Goal: Complete application form: Complete application form

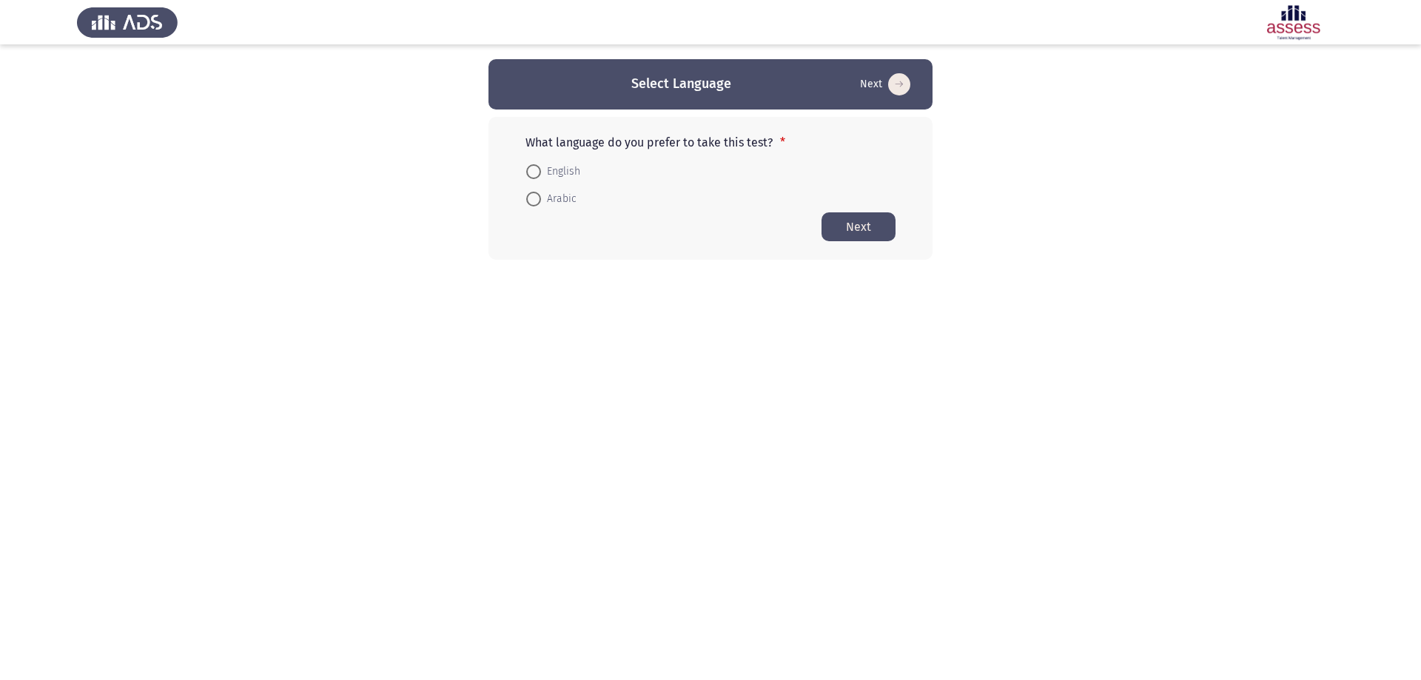
click at [541, 171] on span "English" at bounding box center [560, 172] width 39 height 18
click at [541, 171] on input "English" at bounding box center [533, 171] width 15 height 15
radio input "true"
click at [540, 201] on span at bounding box center [533, 198] width 15 height 15
click at [540, 201] on input "Arabic" at bounding box center [533, 198] width 15 height 15
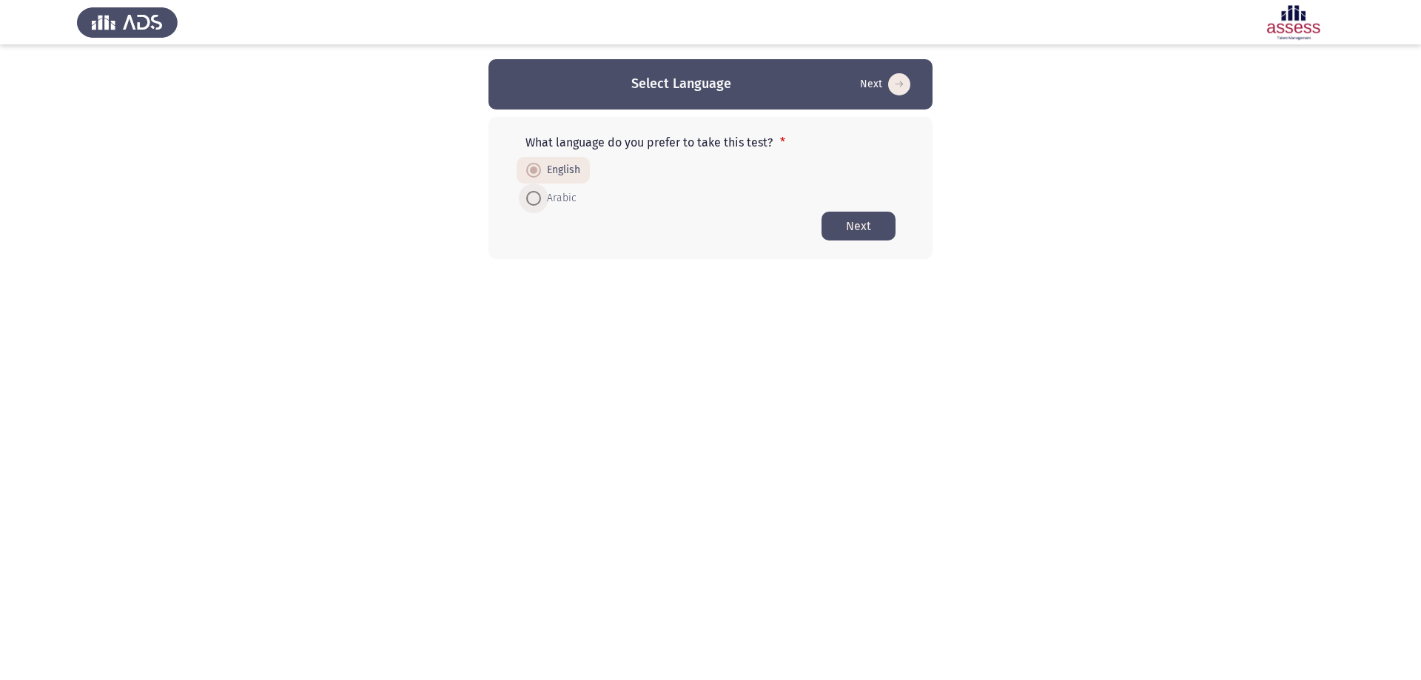
radio input "true"
click at [829, 218] on button "Next" at bounding box center [859, 226] width 74 height 29
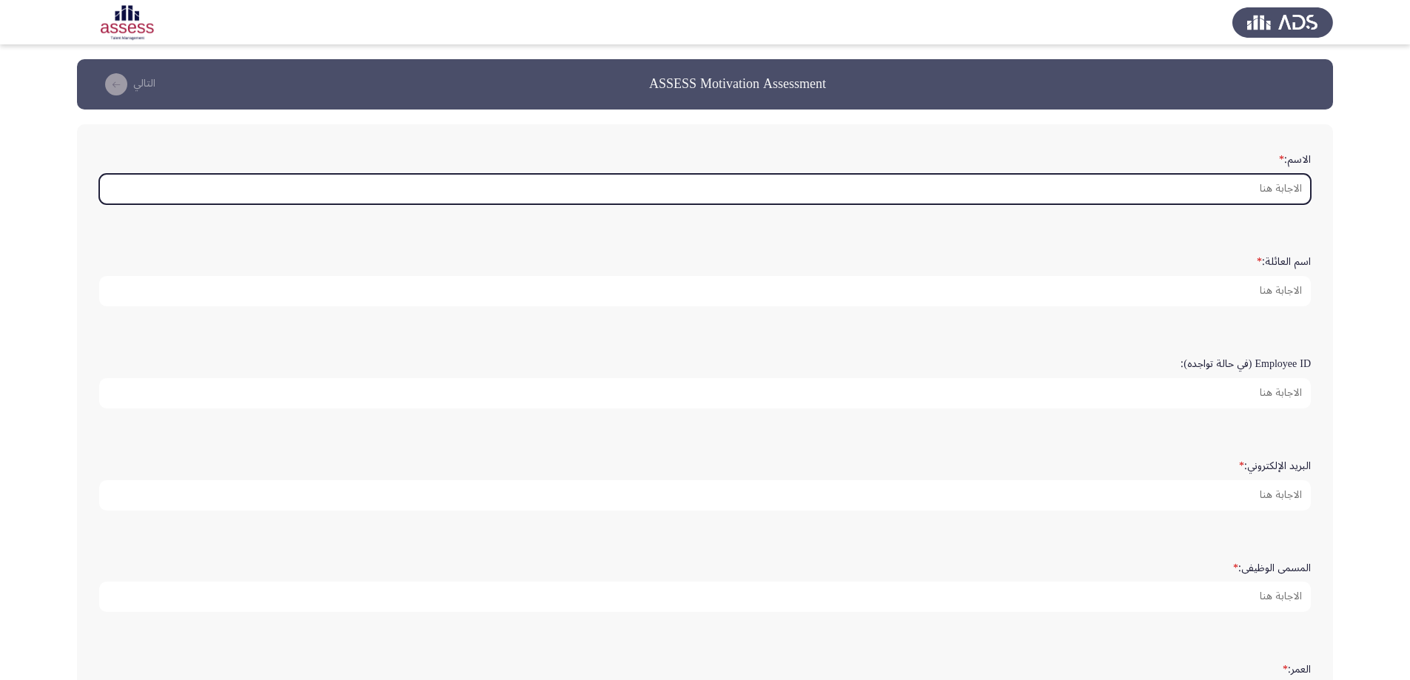
click at [1190, 190] on input "الاسم: *" at bounding box center [705, 189] width 1212 height 30
type input "h"
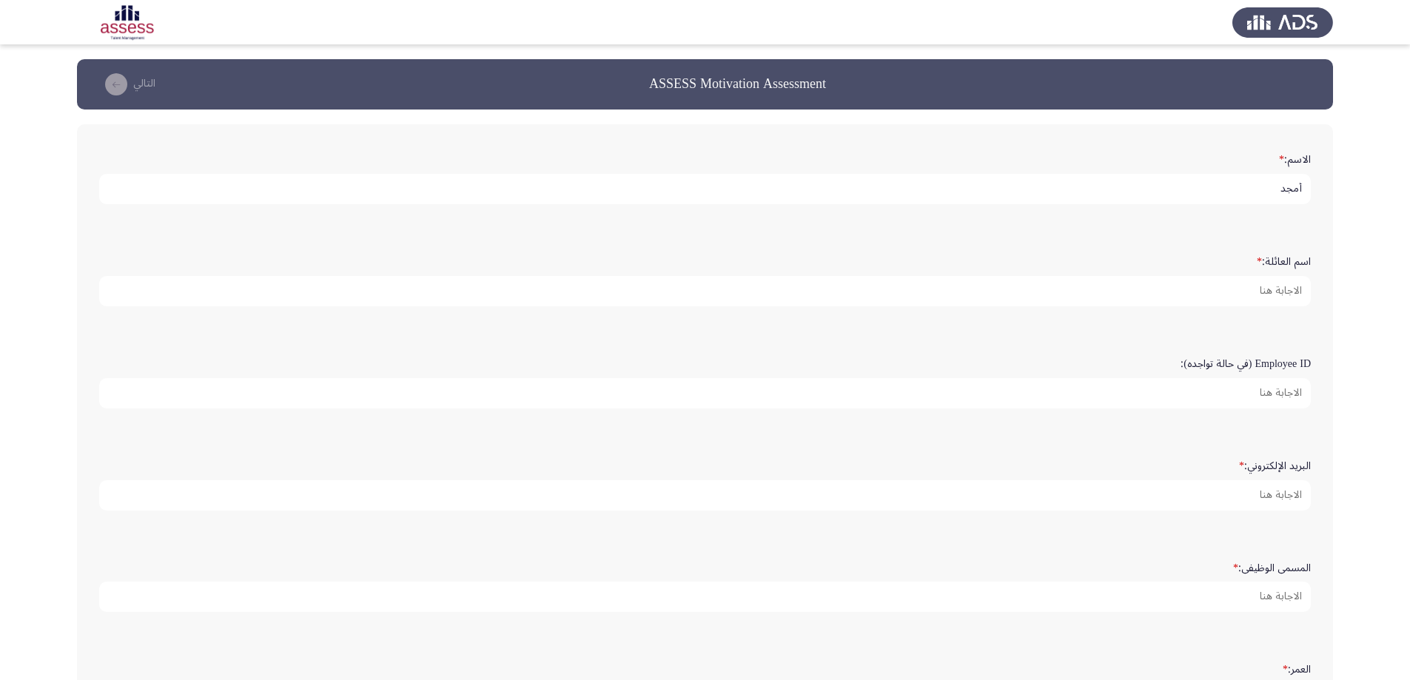
type input "أمجد"
type input "[PERSON_NAME]"
type input "34276"
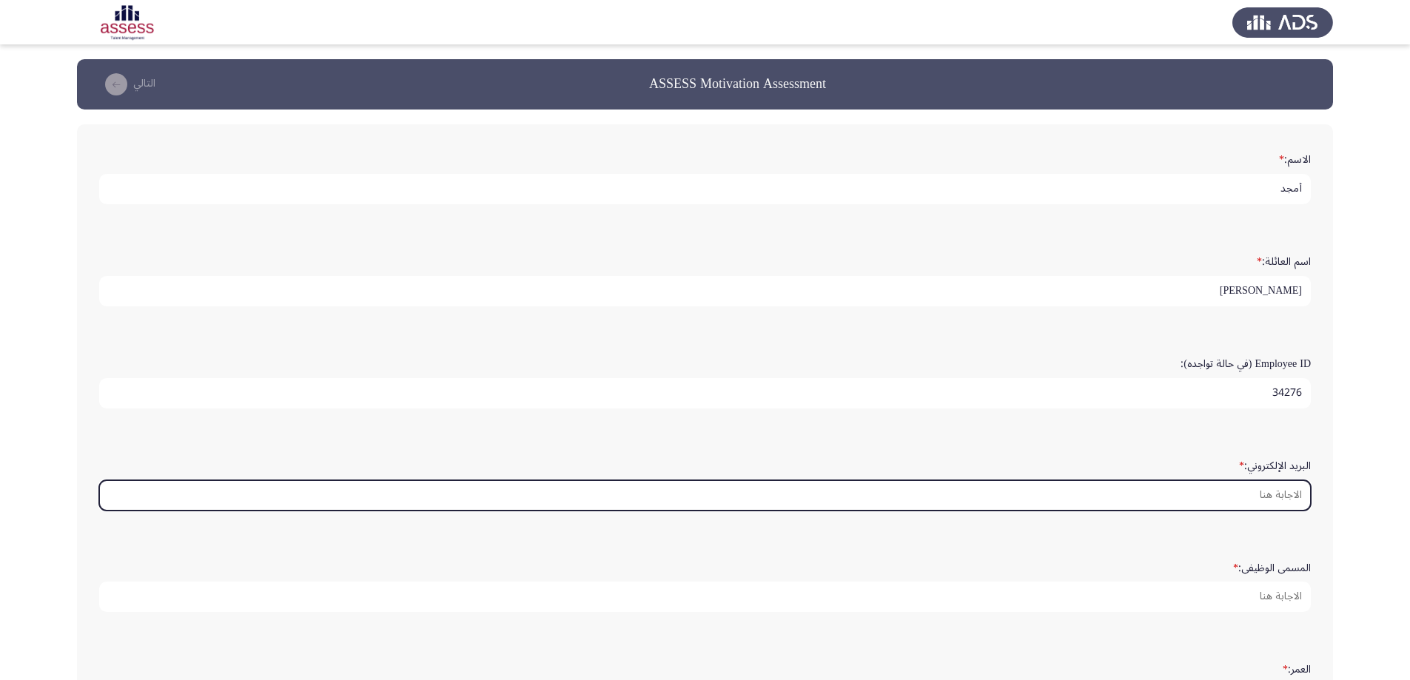
click at [1217, 483] on input "البريد الإلكتروني: *" at bounding box center [705, 495] width 1212 height 30
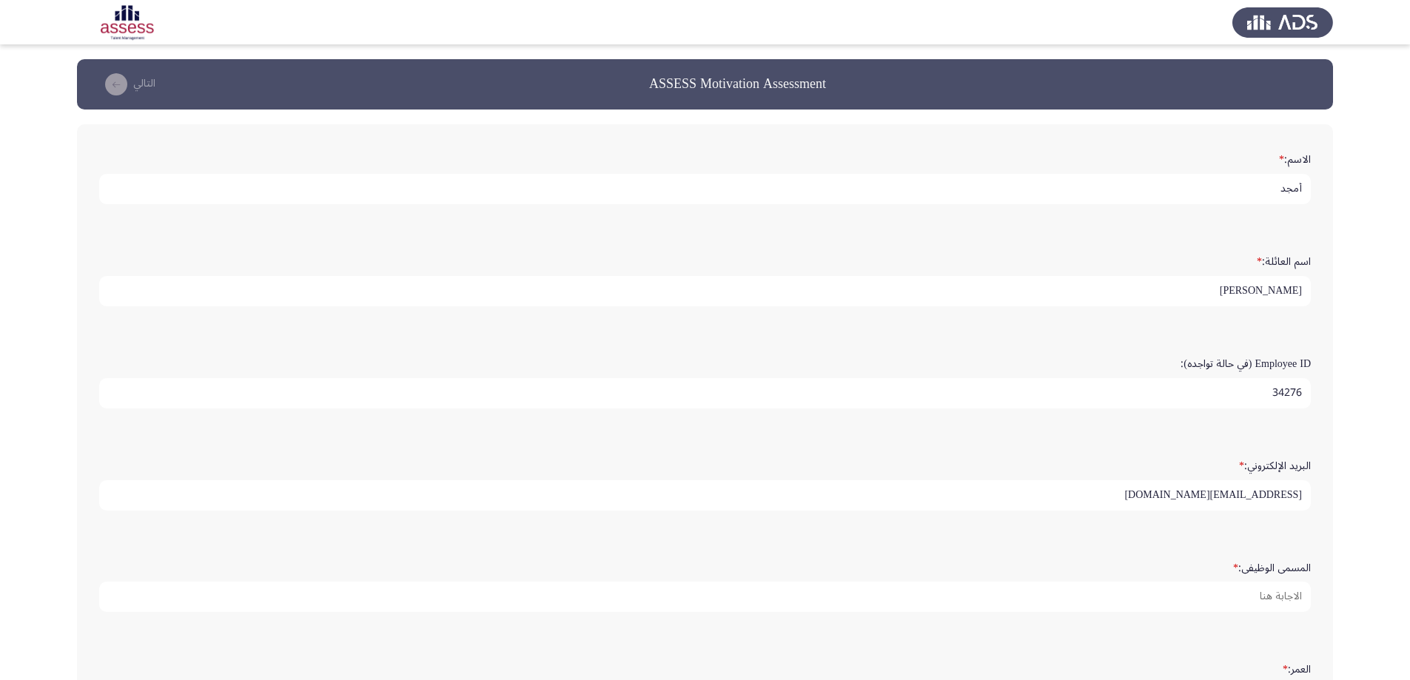
type input "[EMAIL_ADDRESS][DOMAIN_NAME]"
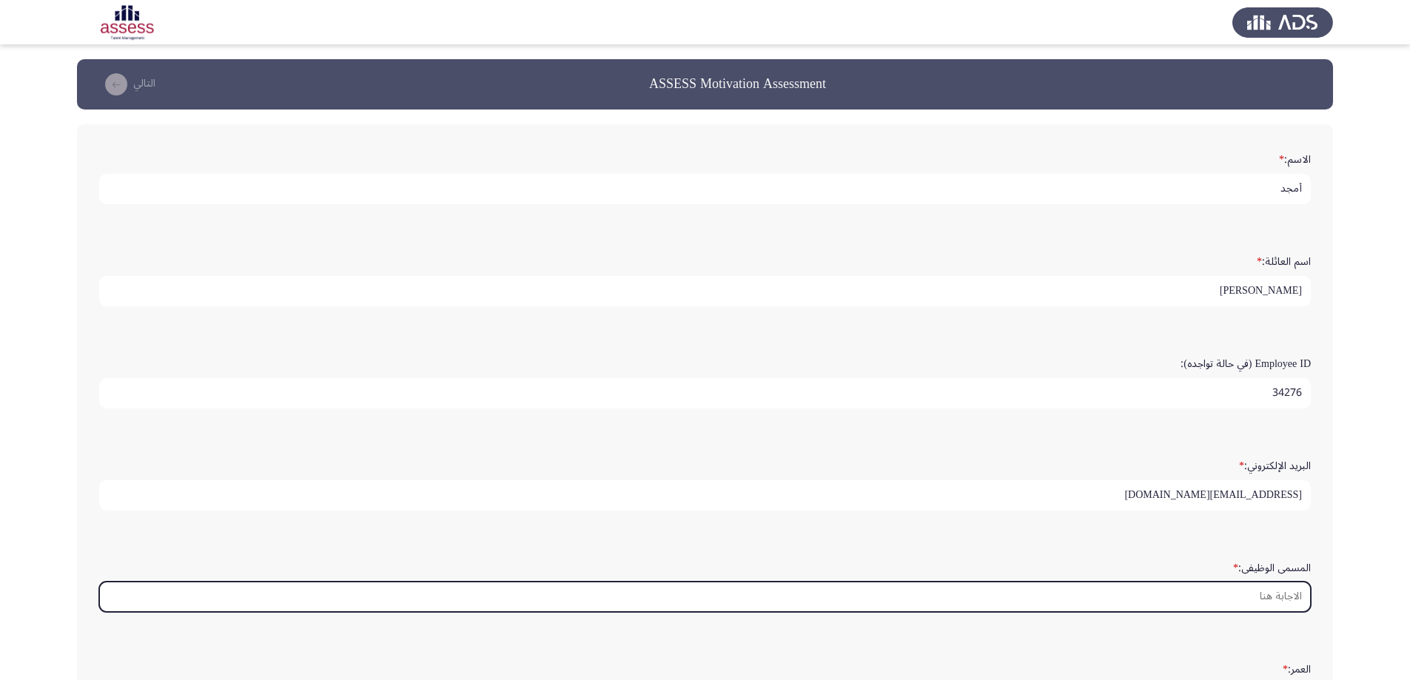
click at [1134, 588] on input "المسمى الوظيفى: *" at bounding box center [705, 597] width 1212 height 30
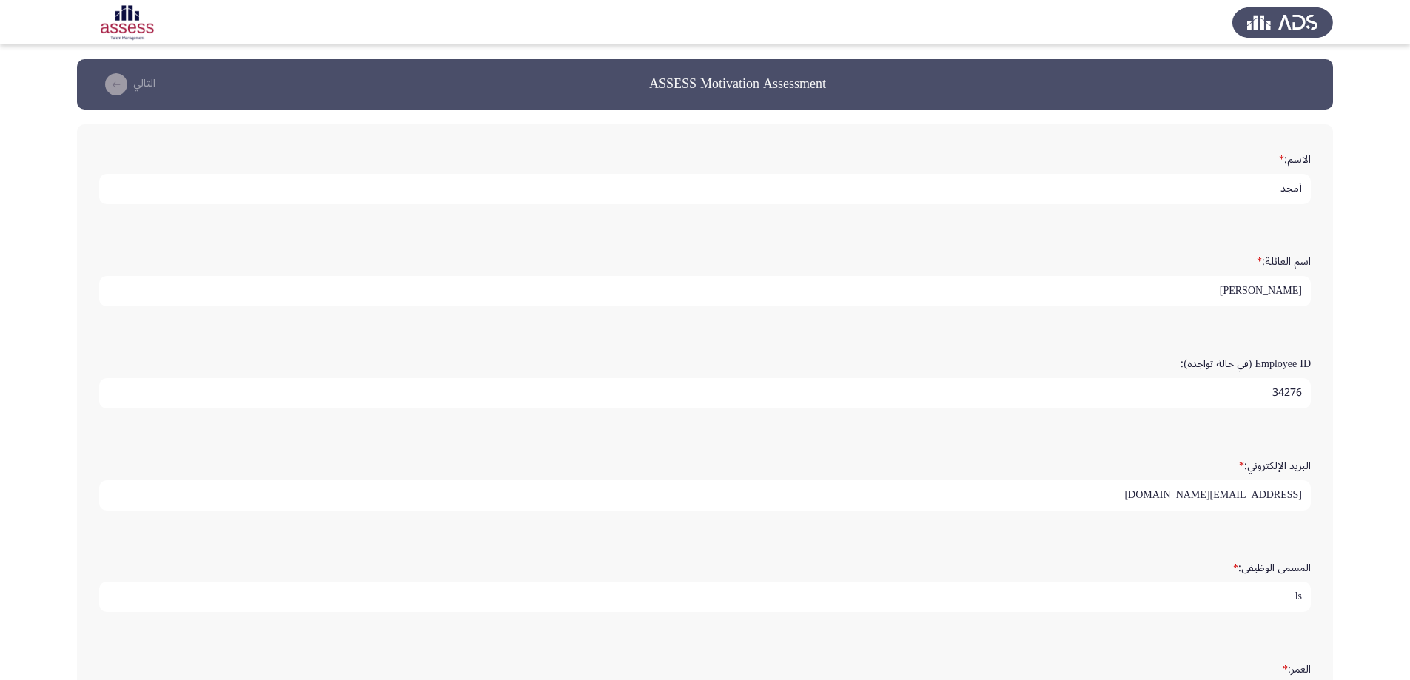
type input "l"
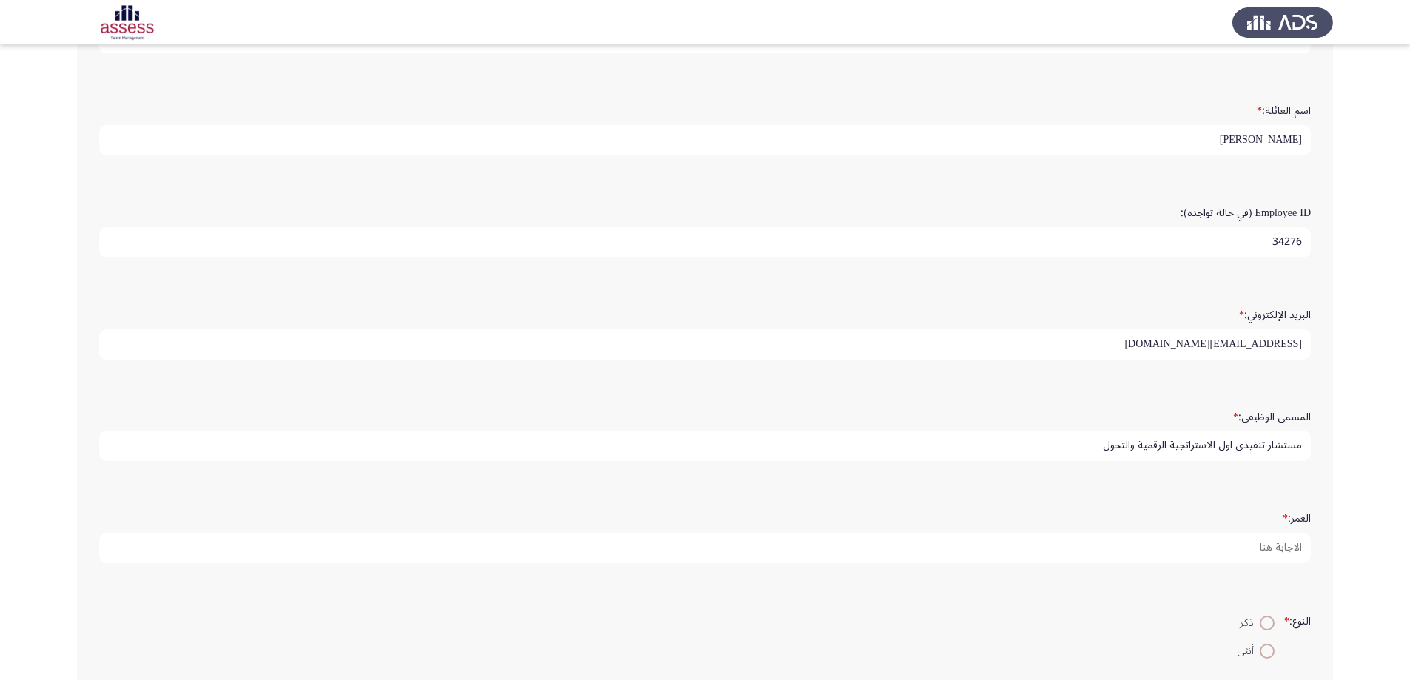
scroll to position [232, 0]
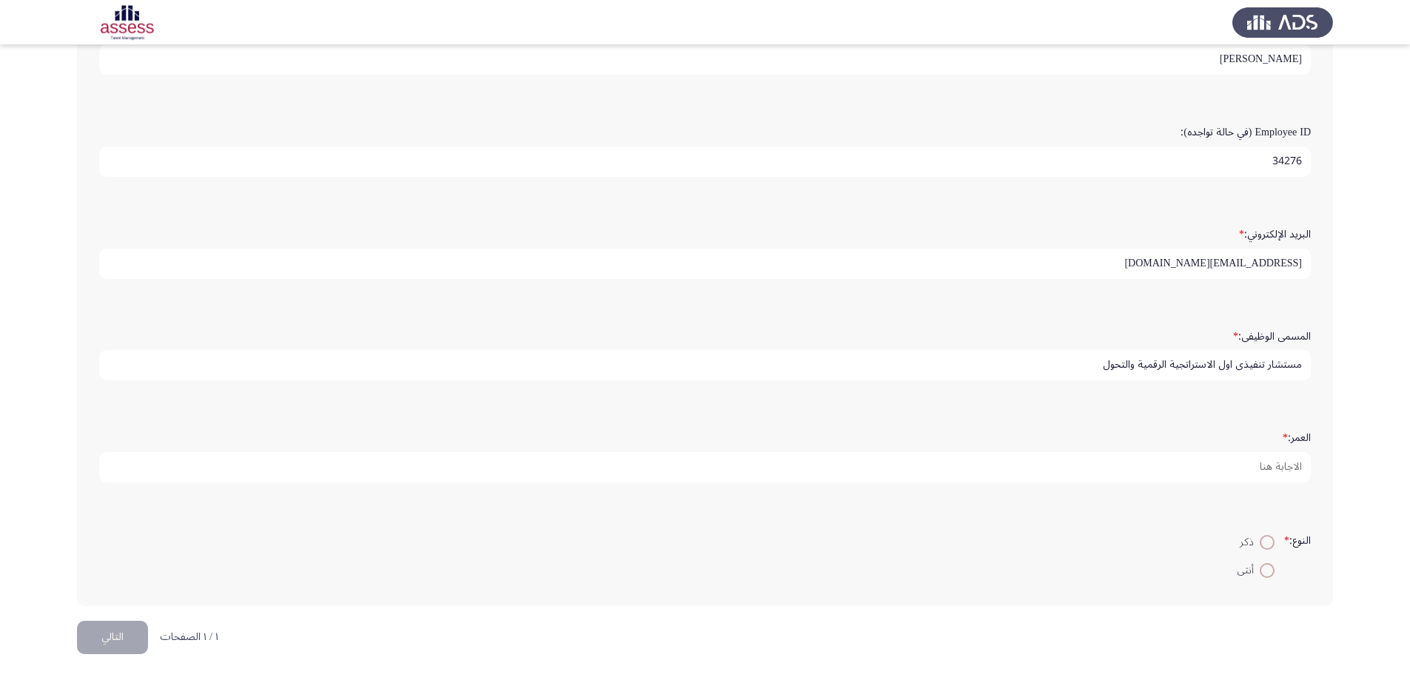
type input "مستشار تنفيذي اول الاستراتجية الرقمية والتحول"
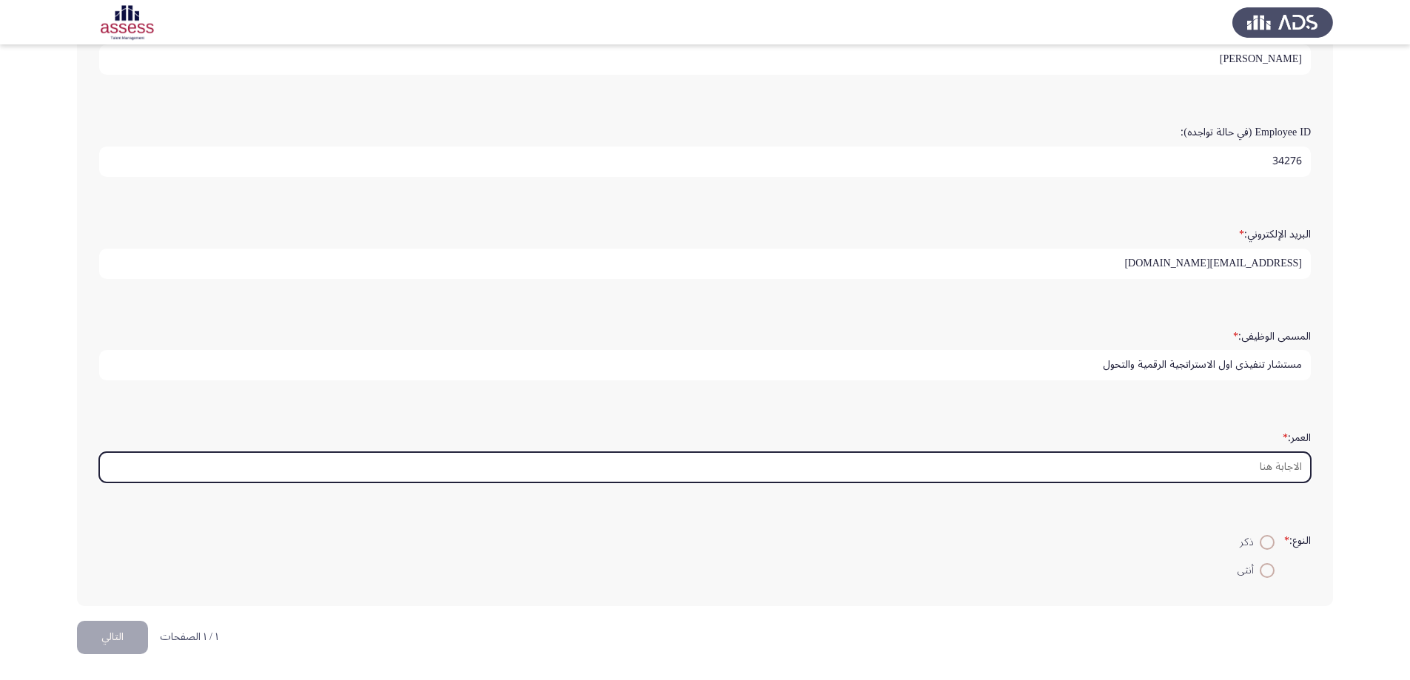
click at [1149, 473] on input "العمر: *" at bounding box center [705, 467] width 1212 height 30
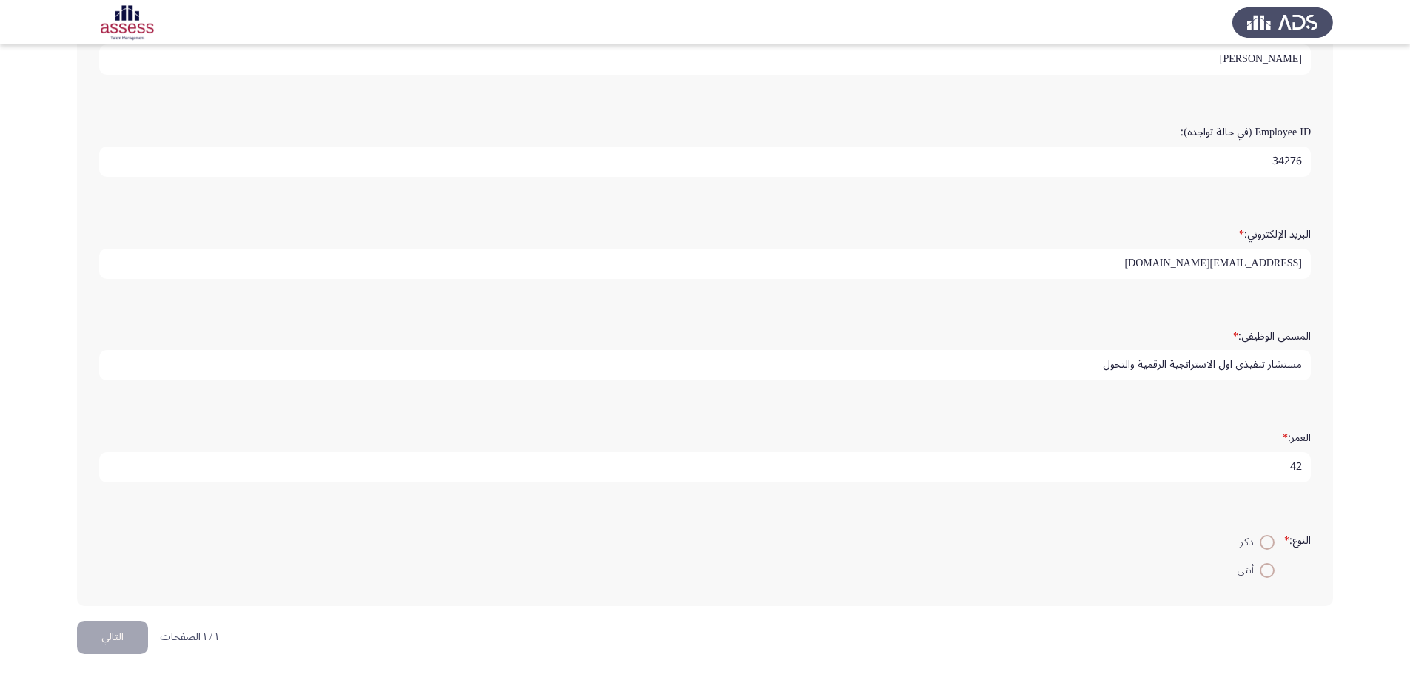
type input "42"
click at [1267, 545] on span at bounding box center [1267, 542] width 15 height 15
click at [1267, 545] on input "ذكر" at bounding box center [1267, 542] width 15 height 15
radio input "true"
click at [102, 647] on button "التالي" at bounding box center [112, 637] width 71 height 33
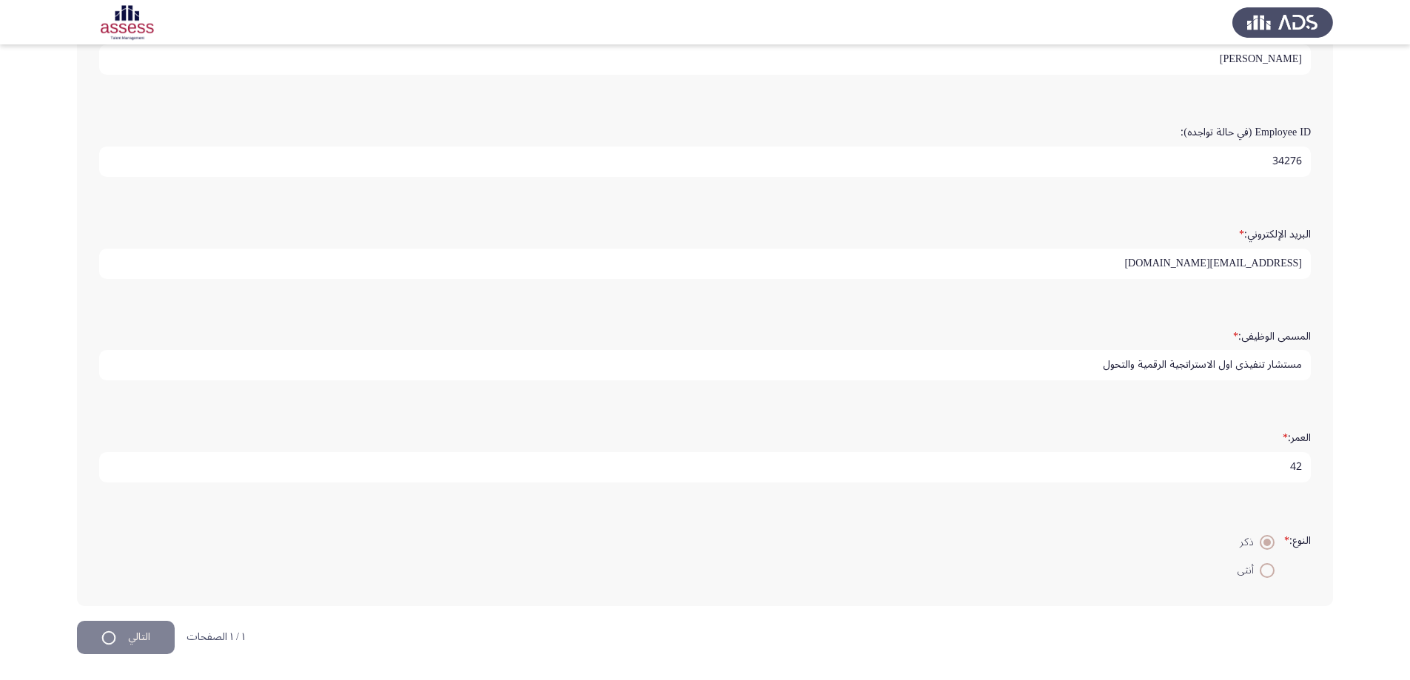
scroll to position [0, 0]
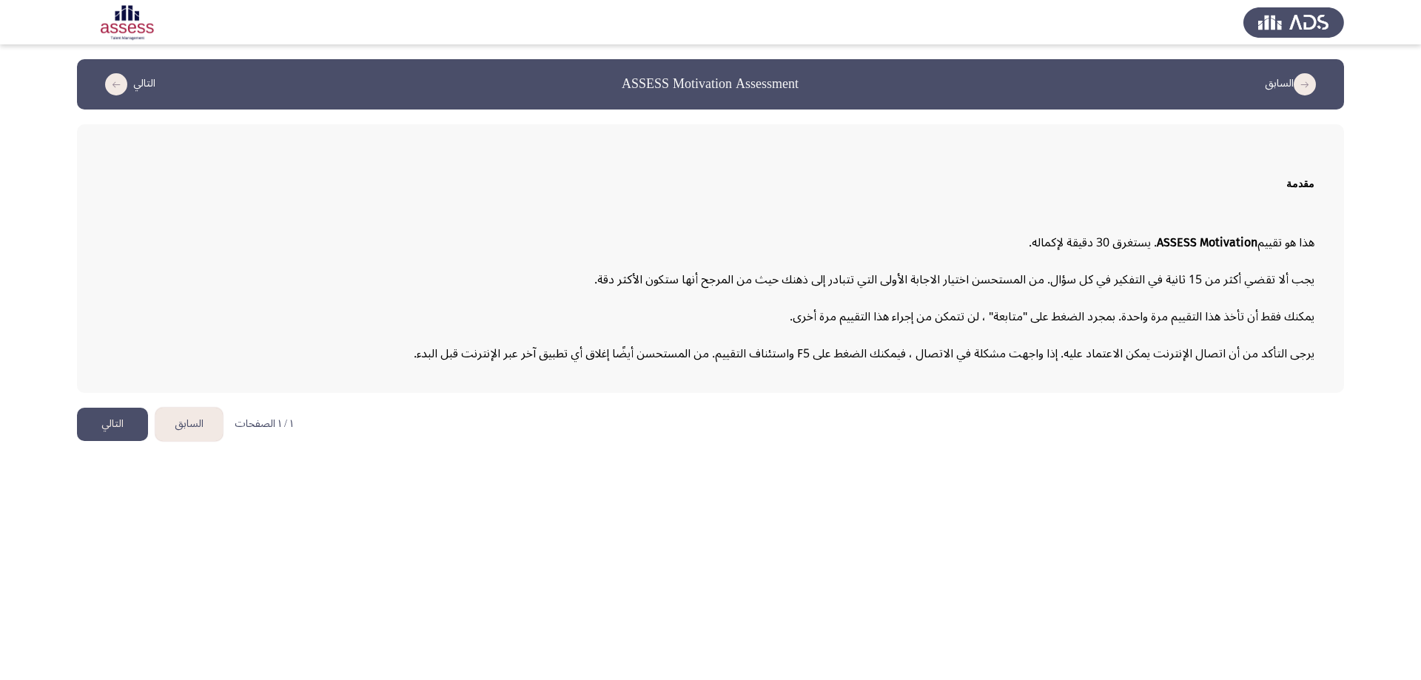
click at [134, 427] on button "التالي" at bounding box center [112, 424] width 71 height 33
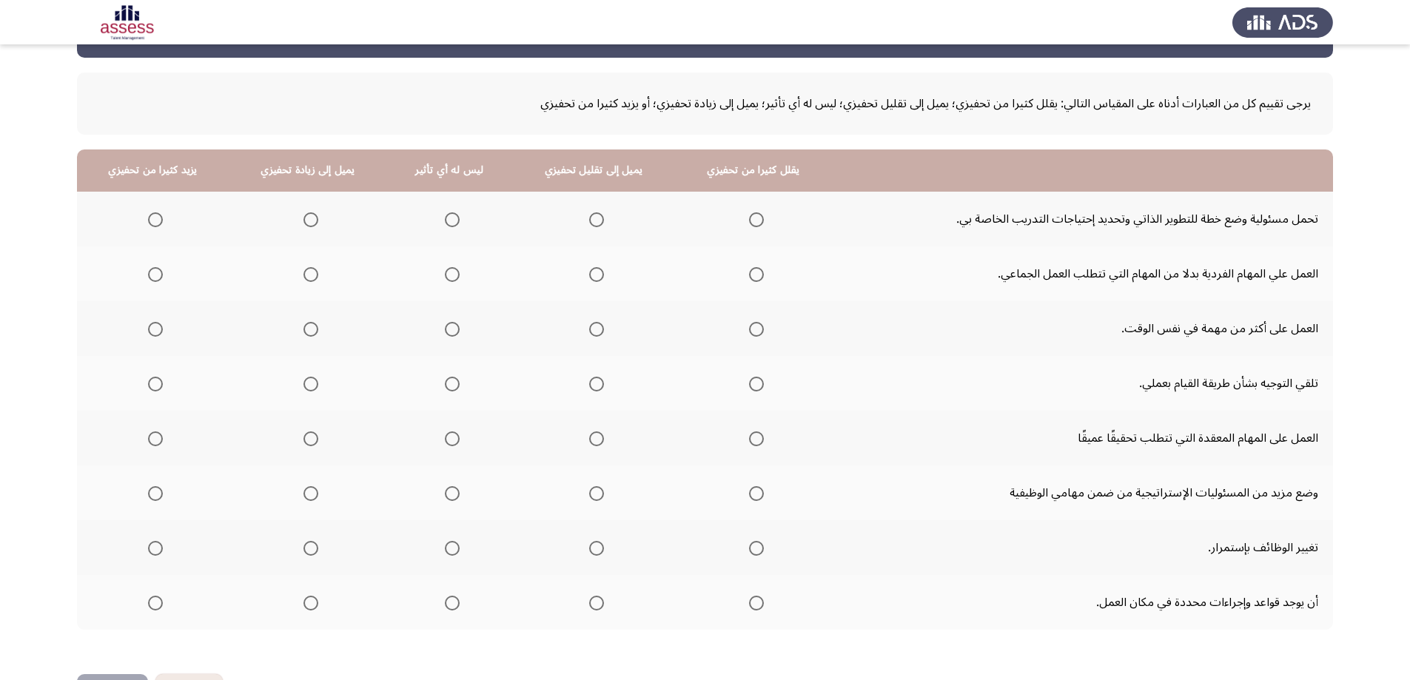
scroll to position [74, 0]
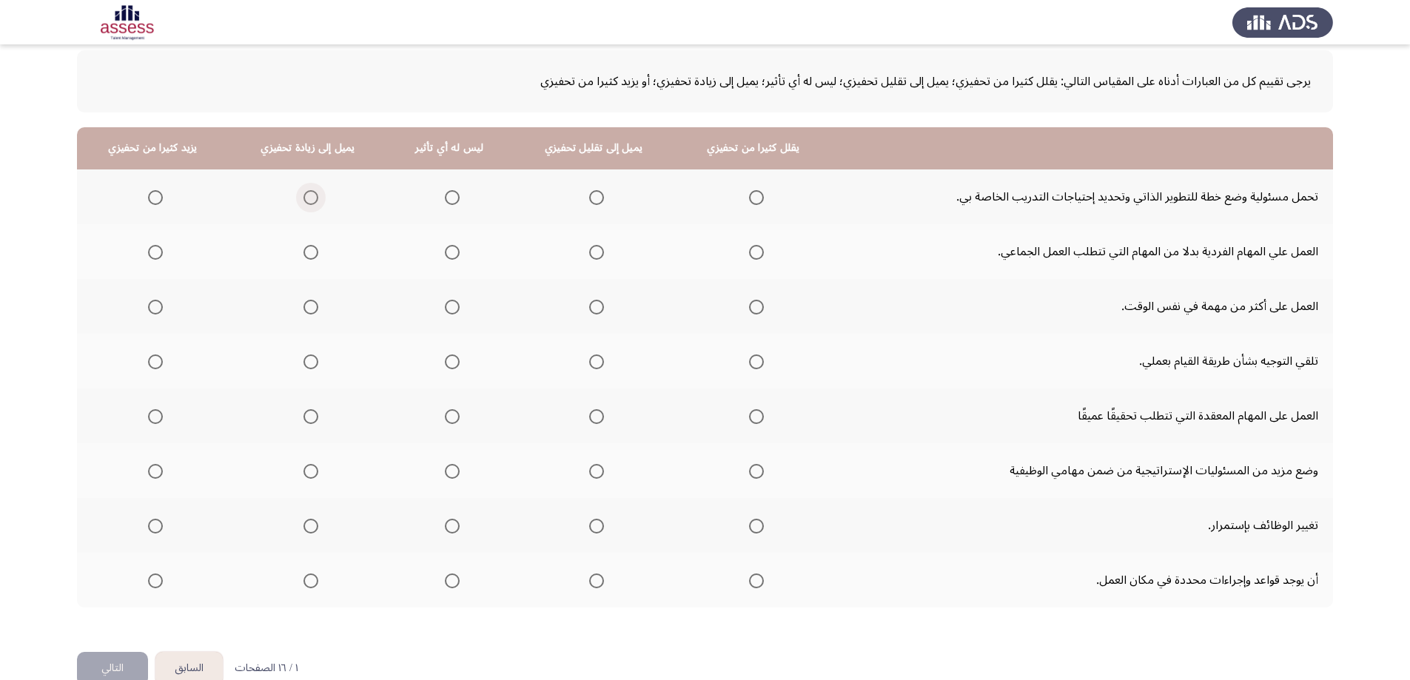
click at [306, 196] on span "Select an option" at bounding box center [310, 197] width 15 height 15
click at [306, 196] on input "Select an option" at bounding box center [310, 197] width 15 height 15
click at [445, 255] on span "Select an option" at bounding box center [452, 252] width 15 height 15
click at [445, 255] on input "Select an option" at bounding box center [452, 252] width 15 height 15
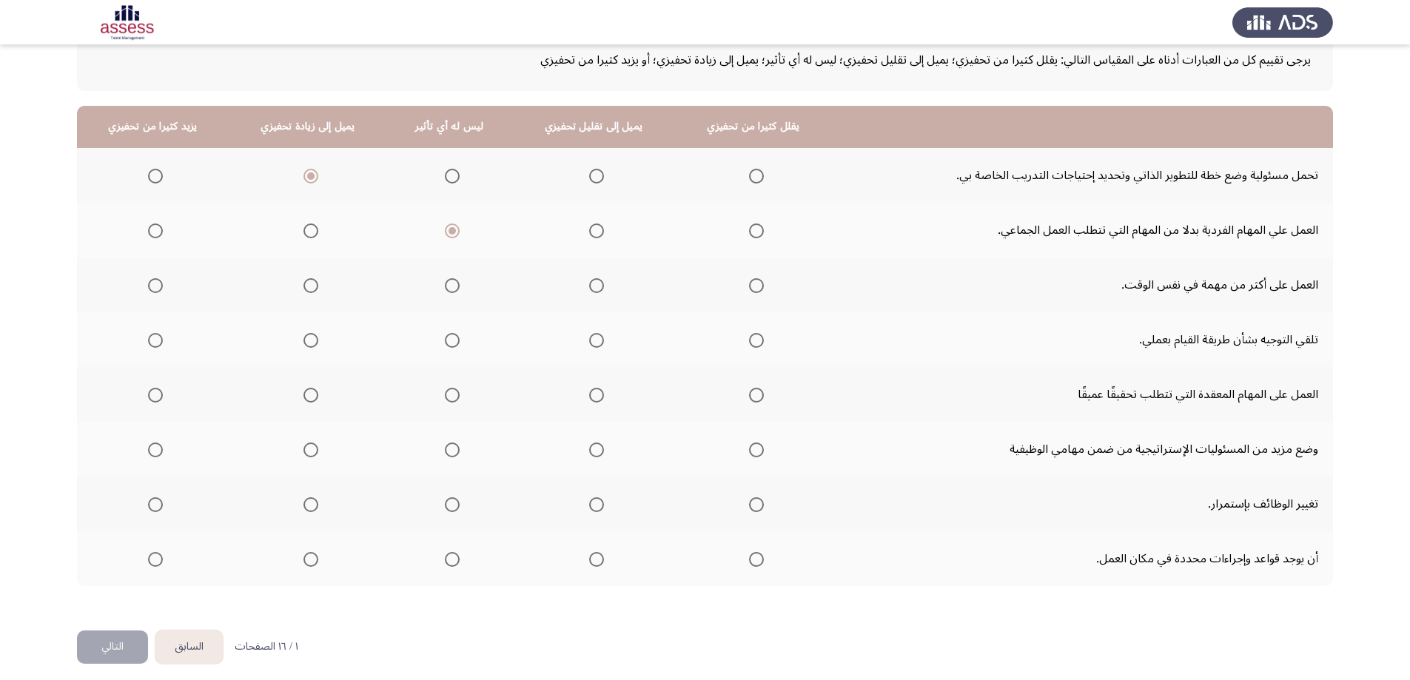
scroll to position [105, 0]
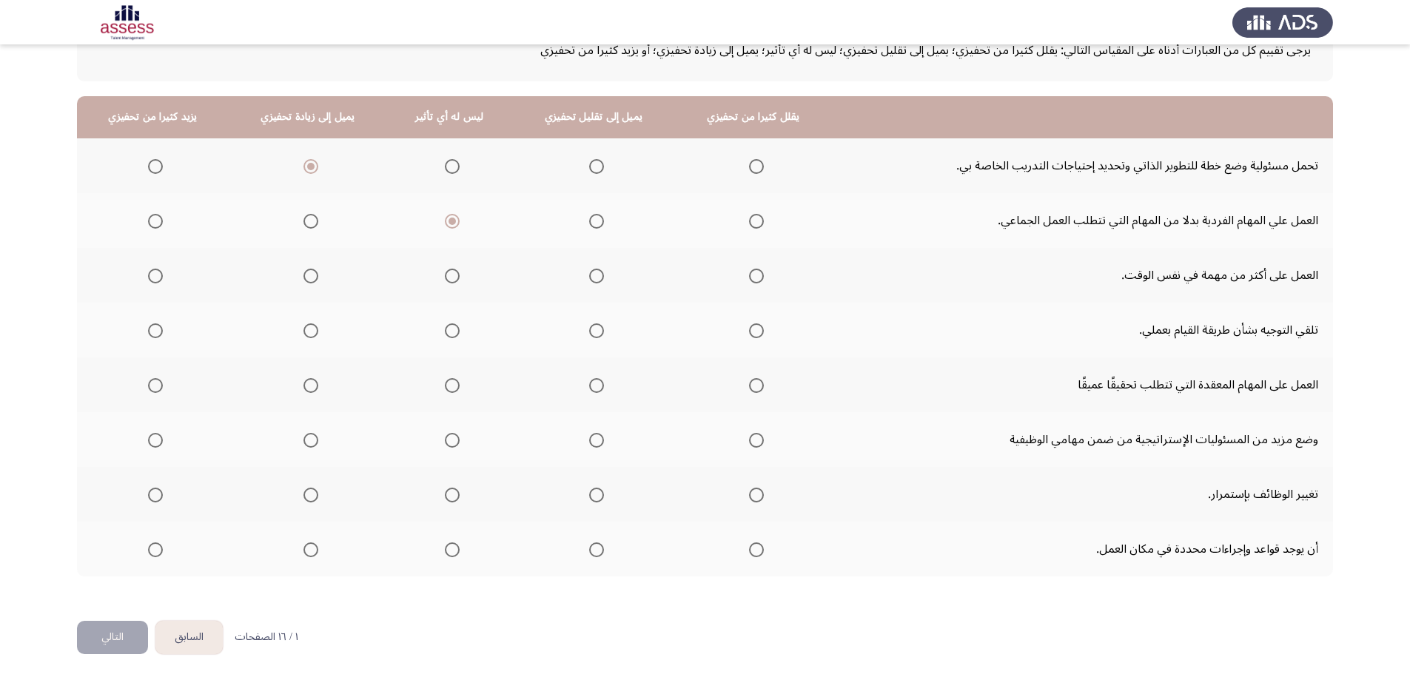
click at [597, 280] on span "Select an option" at bounding box center [596, 276] width 15 height 15
click at [597, 280] on input "Select an option" at bounding box center [596, 276] width 15 height 15
click at [309, 275] on span "Select an option" at bounding box center [310, 276] width 15 height 15
click at [309, 275] on input "Select an option" at bounding box center [310, 276] width 15 height 15
click at [314, 391] on span "Select an option" at bounding box center [310, 385] width 15 height 15
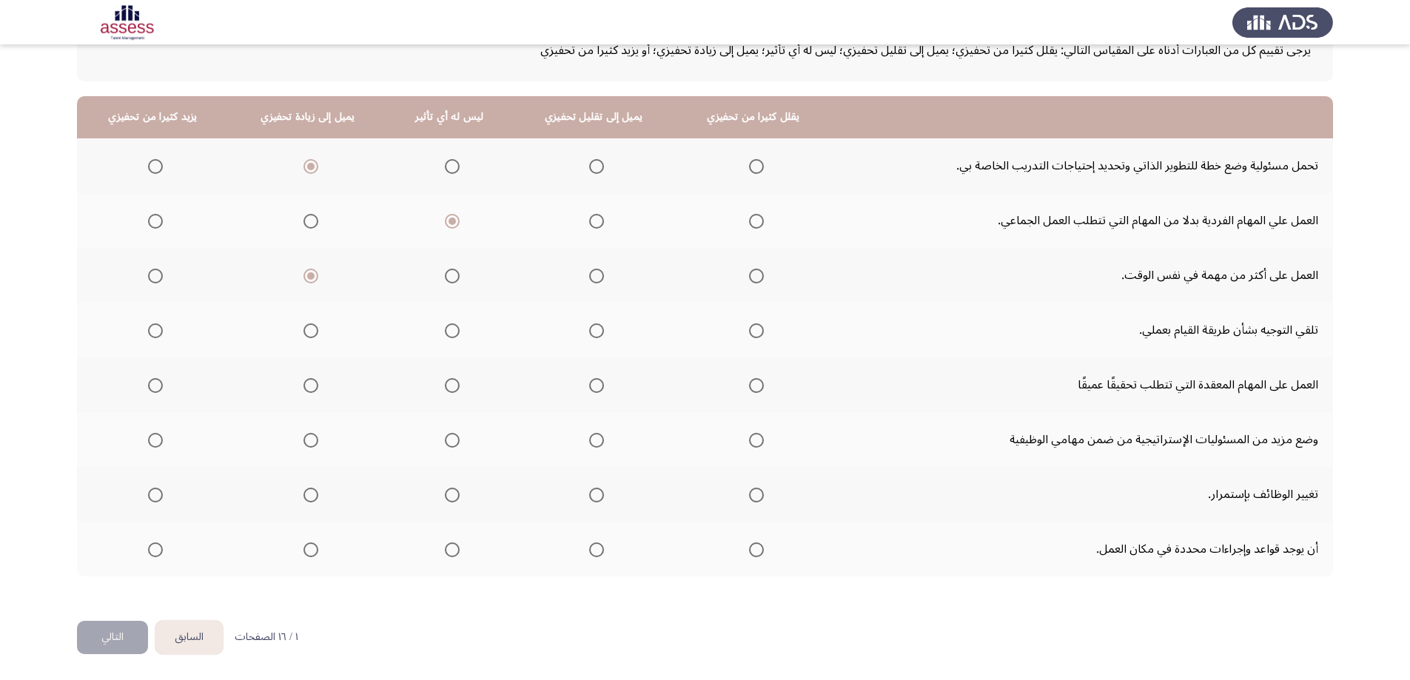
click at [314, 391] on input "Select an option" at bounding box center [310, 385] width 15 height 15
click at [589, 334] on span "Select an option" at bounding box center [596, 330] width 15 height 15
click at [589, 334] on input "Select an option" at bounding box center [596, 330] width 15 height 15
click at [155, 445] on span "Select an option" at bounding box center [155, 440] width 15 height 15
click at [155, 445] on input "Select an option" at bounding box center [155, 440] width 15 height 15
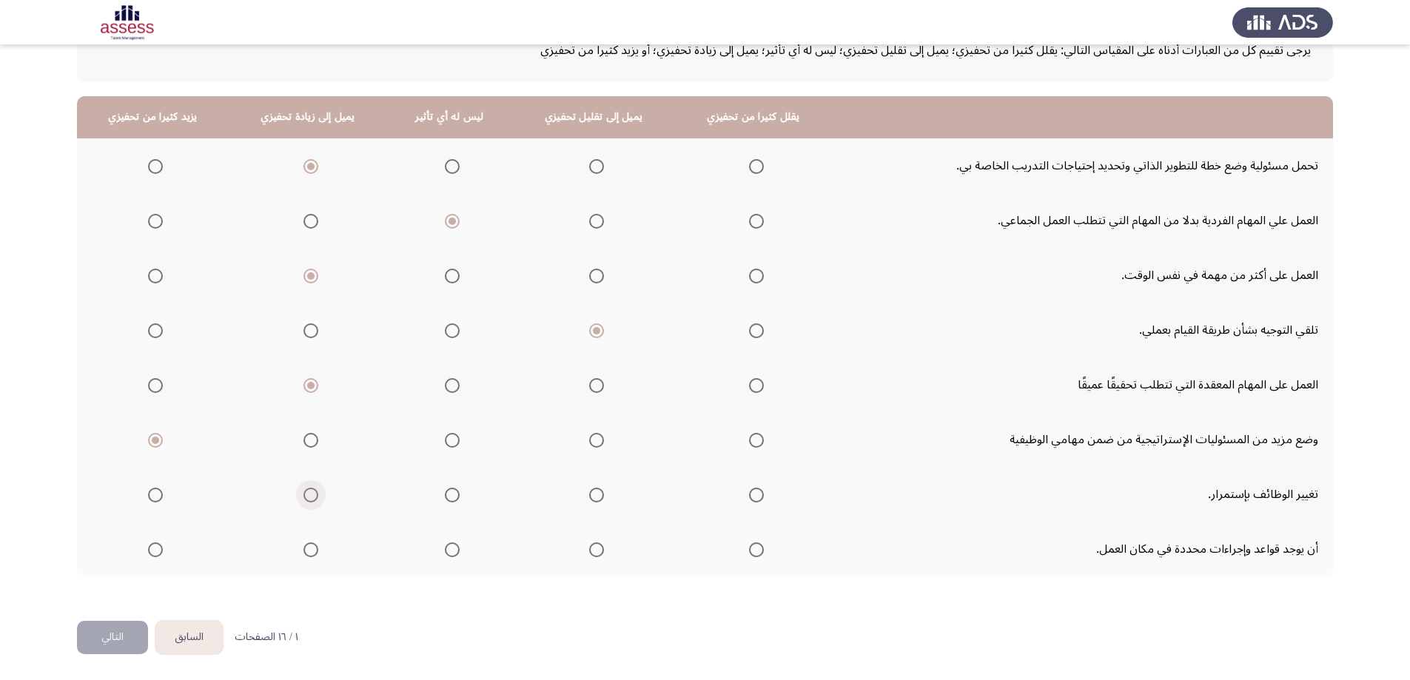
click at [303, 497] on span "Select an option" at bounding box center [310, 495] width 15 height 15
click at [303, 497] on input "Select an option" at bounding box center [310, 495] width 15 height 15
click at [304, 550] on span "Select an option" at bounding box center [310, 549] width 15 height 15
click at [304, 550] on input "Select an option" at bounding box center [310, 549] width 15 height 15
click at [90, 634] on button "التالي" at bounding box center [112, 637] width 71 height 33
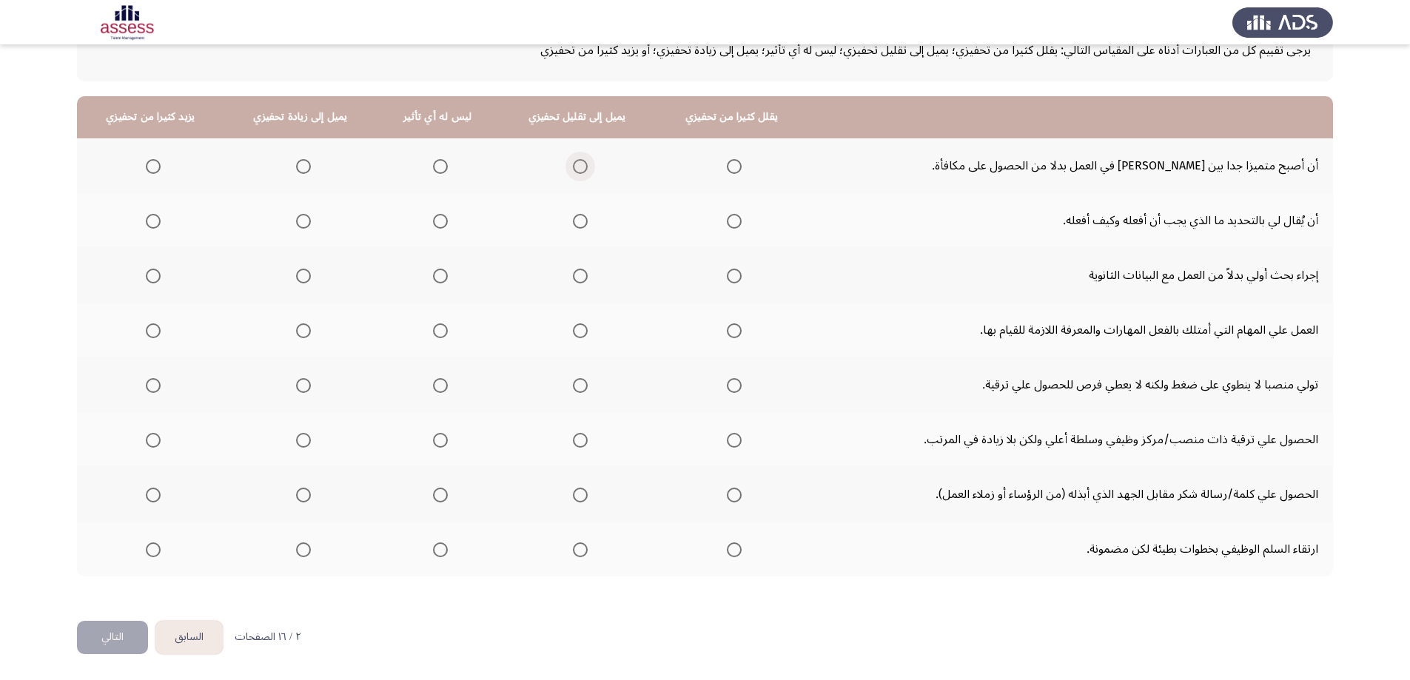
click at [577, 166] on span "Select an option" at bounding box center [580, 166] width 15 height 15
click at [577, 166] on input "Select an option" at bounding box center [580, 166] width 15 height 15
click at [582, 215] on span "Select an option" at bounding box center [580, 221] width 15 height 15
click at [582, 215] on input "Select an option" at bounding box center [580, 221] width 15 height 15
click at [310, 280] on span "Select an option" at bounding box center [303, 276] width 15 height 15
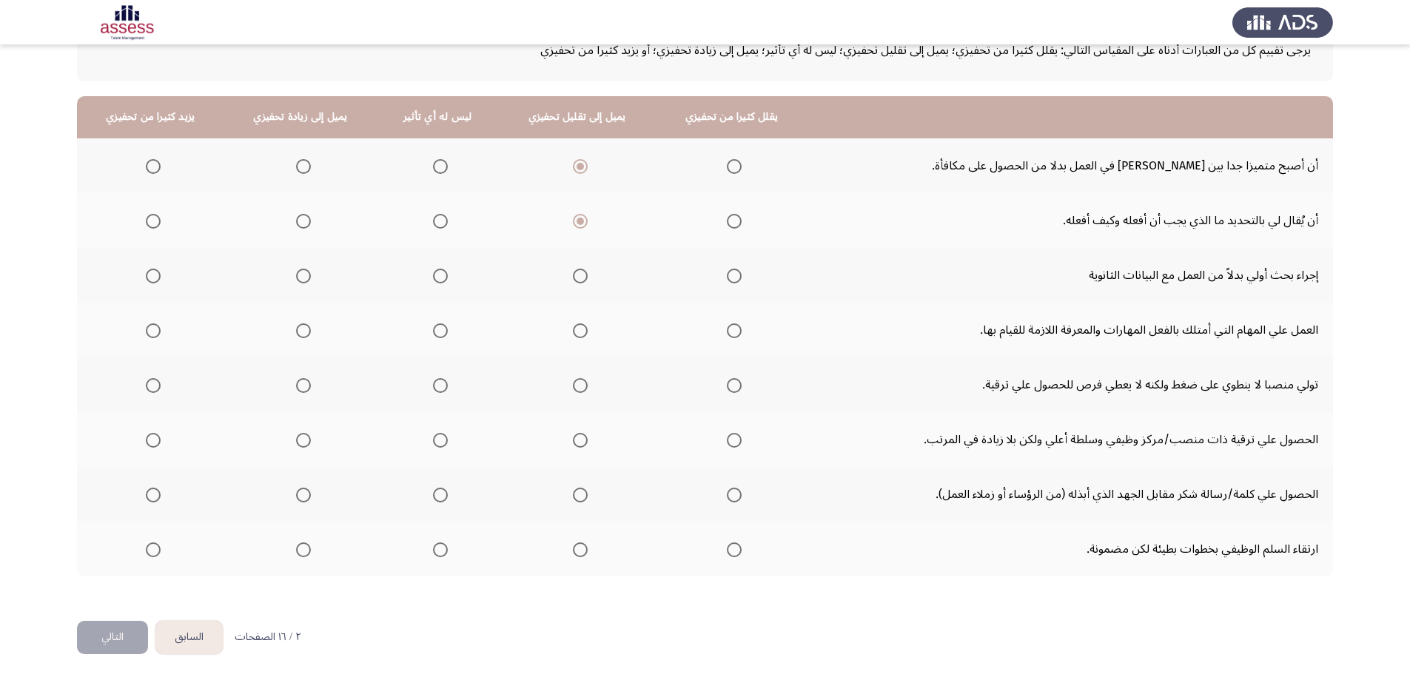
click at [310, 280] on input "Select an option" at bounding box center [303, 276] width 15 height 15
click at [435, 338] on mat-radio-group "Select an option" at bounding box center [437, 330] width 21 height 25
click at [433, 324] on span "Select an option" at bounding box center [440, 330] width 15 height 15
click at [433, 324] on input "Select an option" at bounding box center [440, 330] width 15 height 15
click at [573, 383] on span "Select an option" at bounding box center [580, 385] width 15 height 15
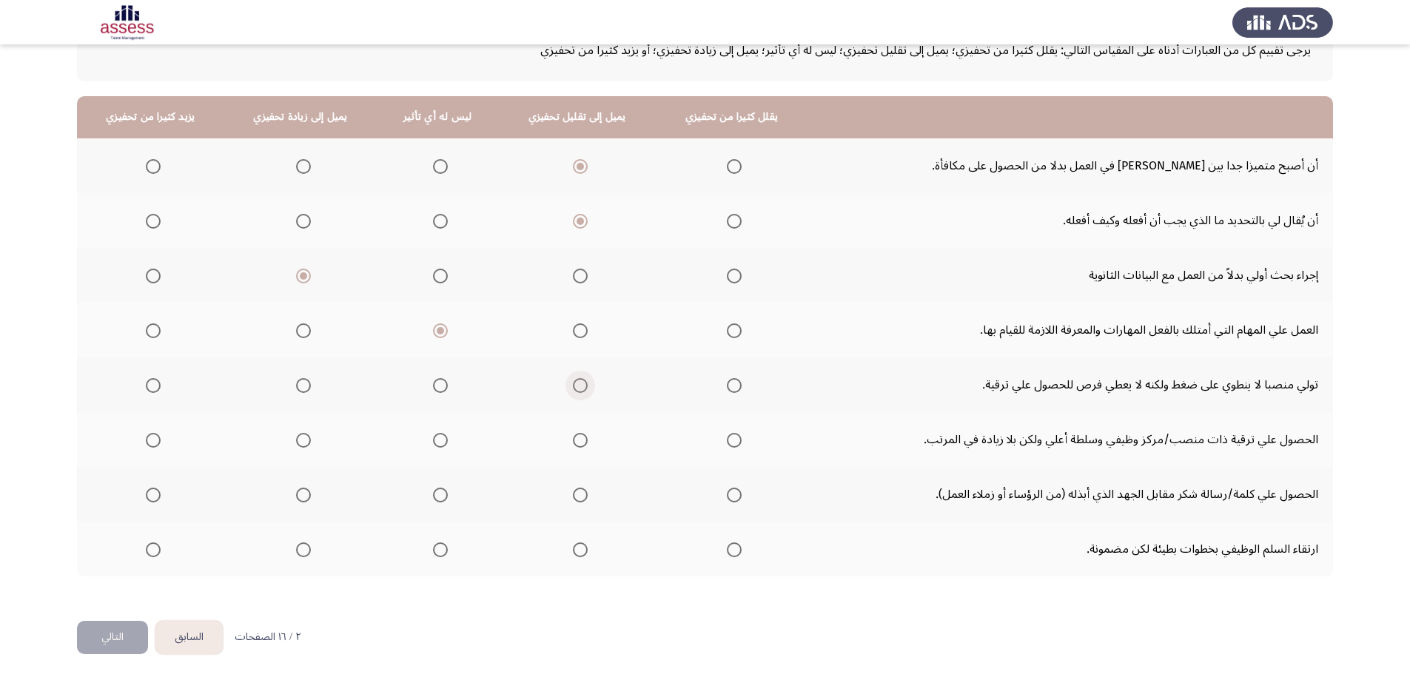
click at [573, 383] on input "Select an option" at bounding box center [580, 385] width 15 height 15
click at [304, 446] on span "Select an option" at bounding box center [303, 440] width 15 height 15
click at [304, 446] on input "Select an option" at bounding box center [303, 440] width 15 height 15
click at [309, 494] on span "Select an option" at bounding box center [303, 495] width 15 height 15
click at [309, 494] on input "Select an option" at bounding box center [303, 495] width 15 height 15
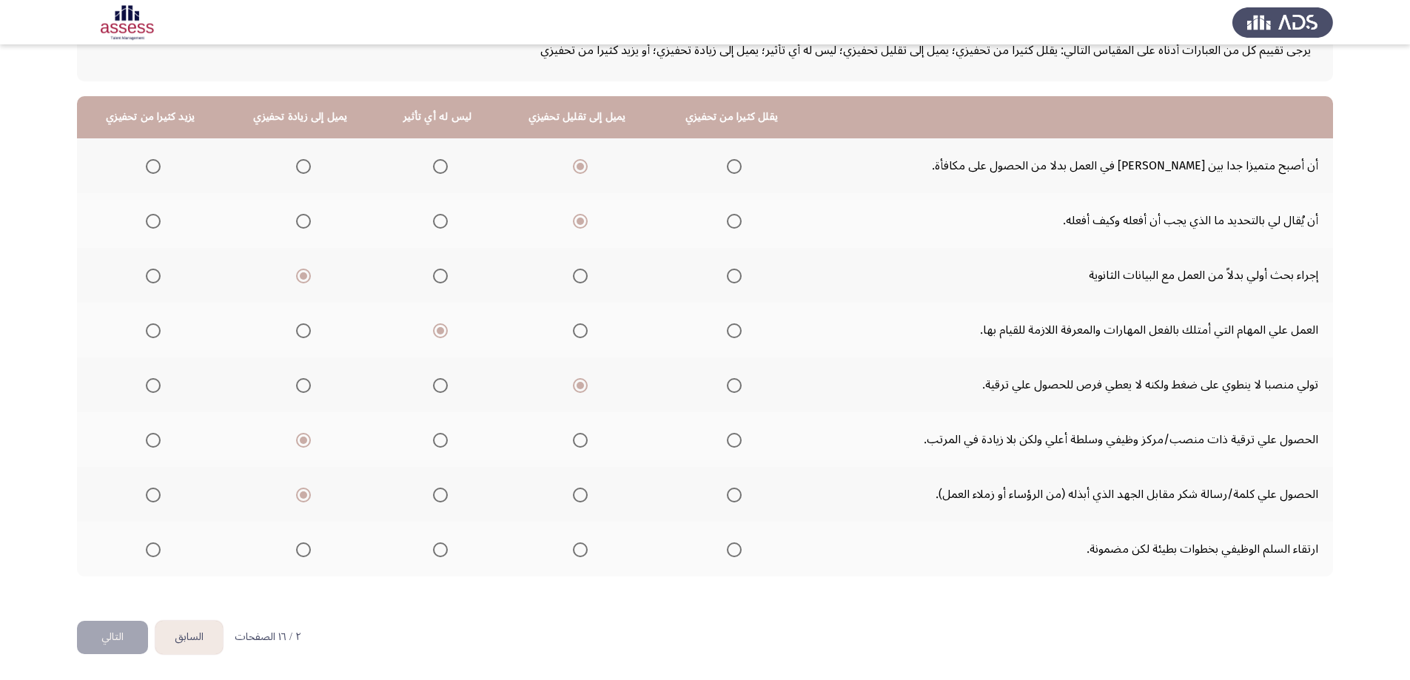
click at [727, 545] on span "Select an option" at bounding box center [734, 549] width 15 height 15
click at [727, 545] on input "Select an option" at bounding box center [734, 549] width 15 height 15
click at [121, 631] on button "التالي" at bounding box center [112, 637] width 71 height 33
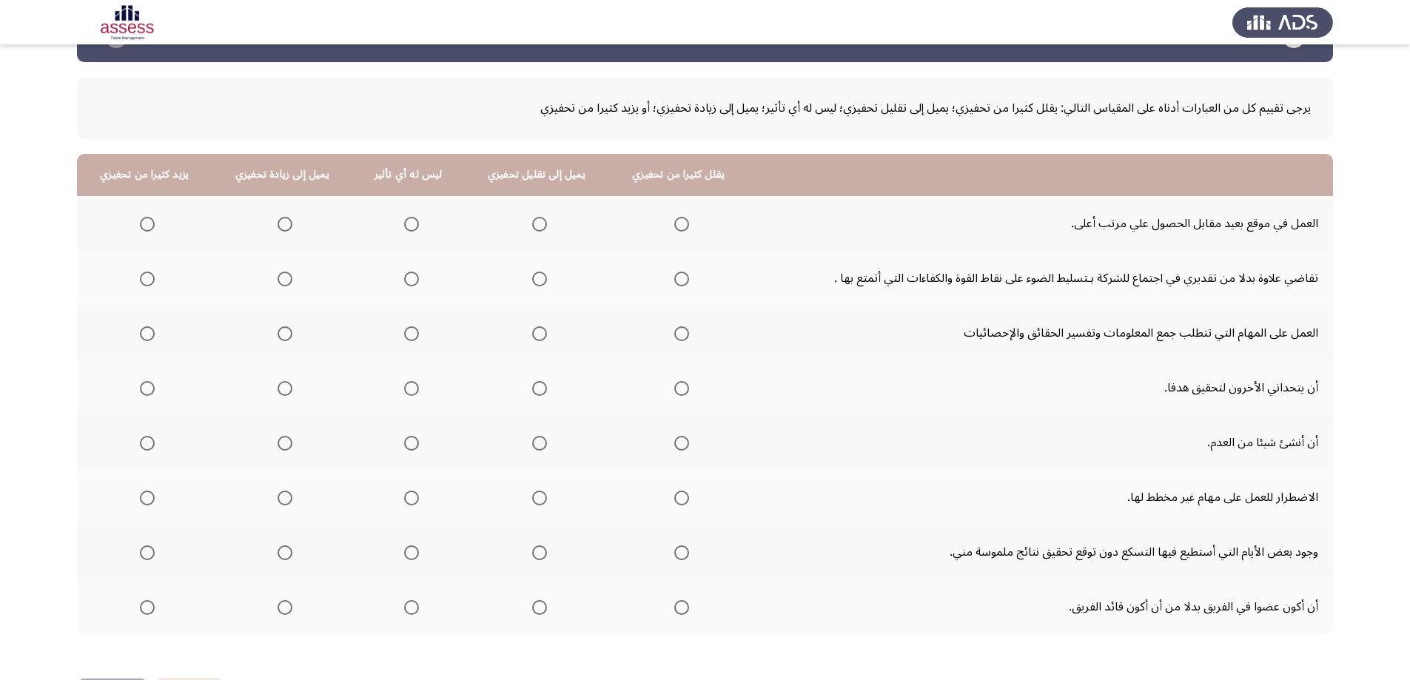
scroll to position [74, 0]
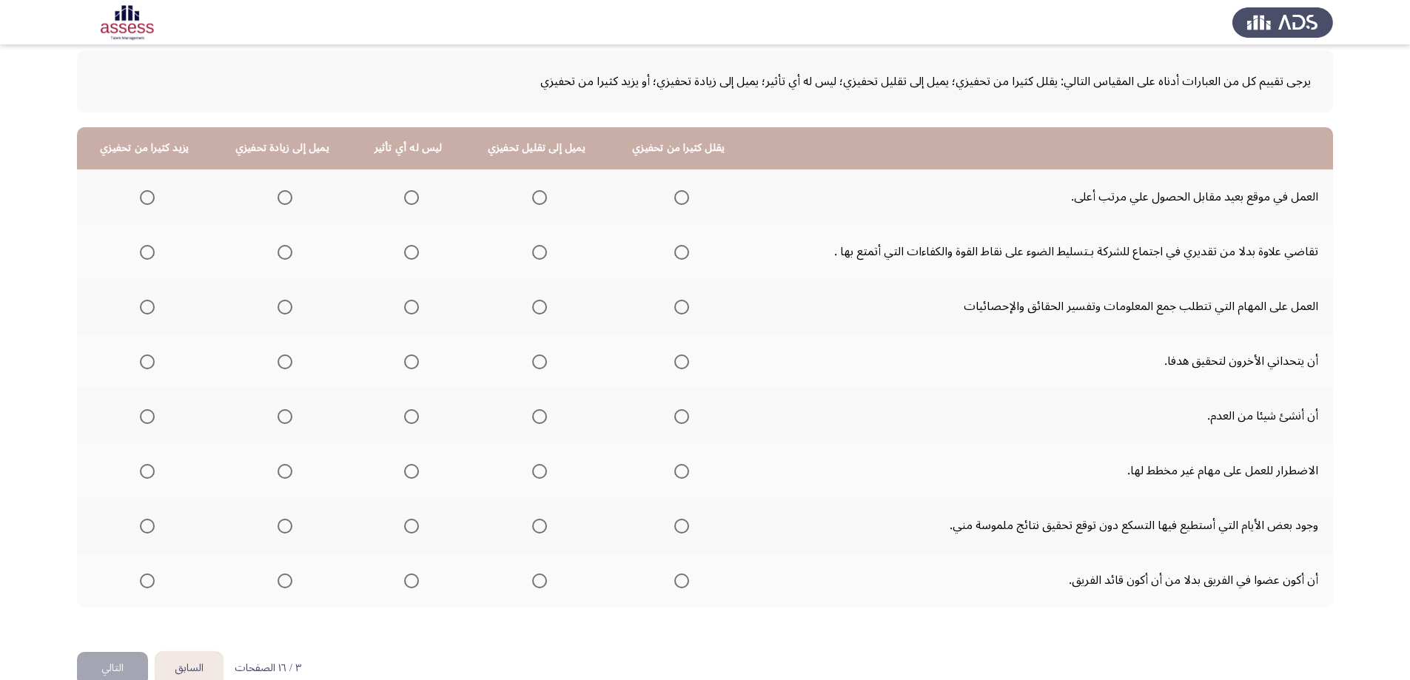
click at [540, 198] on span "Select an option" at bounding box center [540, 198] width 0 height 0
click at [533, 198] on input "Select an option" at bounding box center [539, 197] width 15 height 15
click at [539, 255] on span "Select an option" at bounding box center [539, 252] width 15 height 15
click at [539, 255] on input "Select an option" at bounding box center [539, 252] width 15 height 15
click at [278, 315] on mat-radio-group "Select an option" at bounding box center [282, 306] width 21 height 25
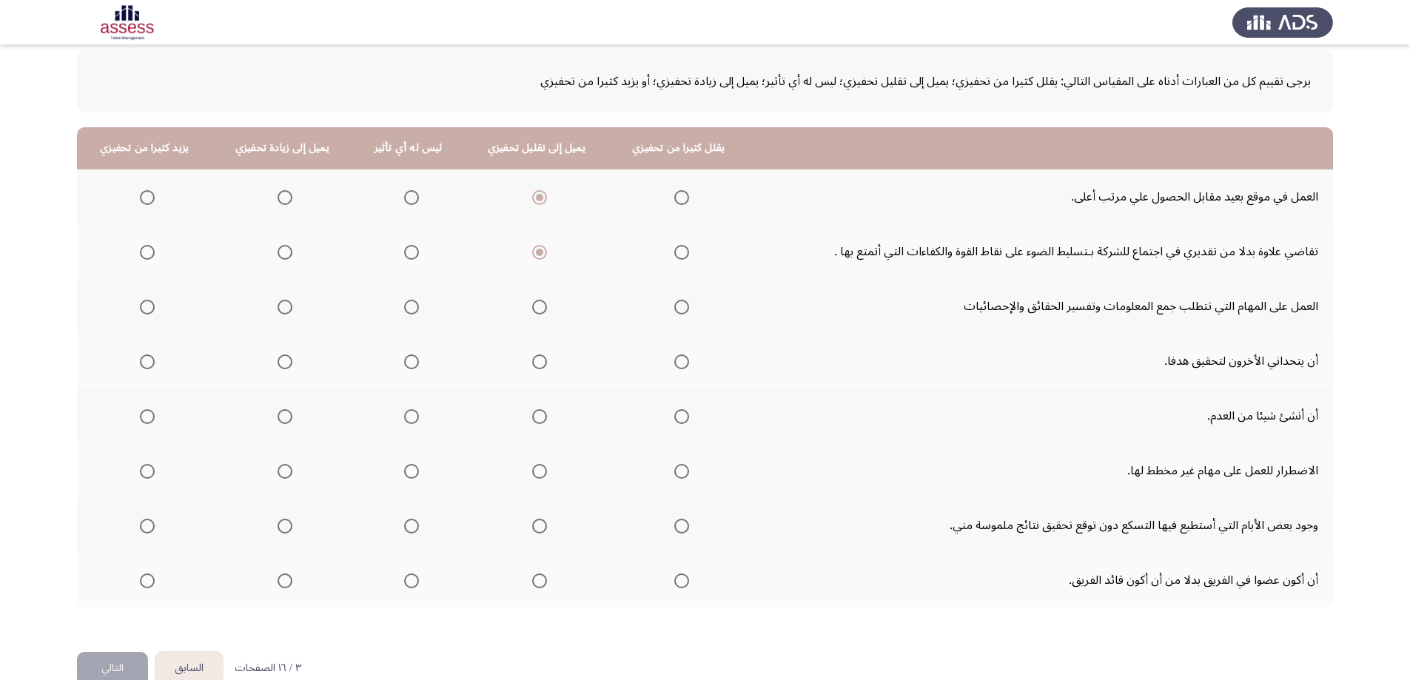
click at [288, 307] on span "Select an option" at bounding box center [285, 307] width 15 height 15
click at [288, 307] on input "Select an option" at bounding box center [285, 307] width 15 height 15
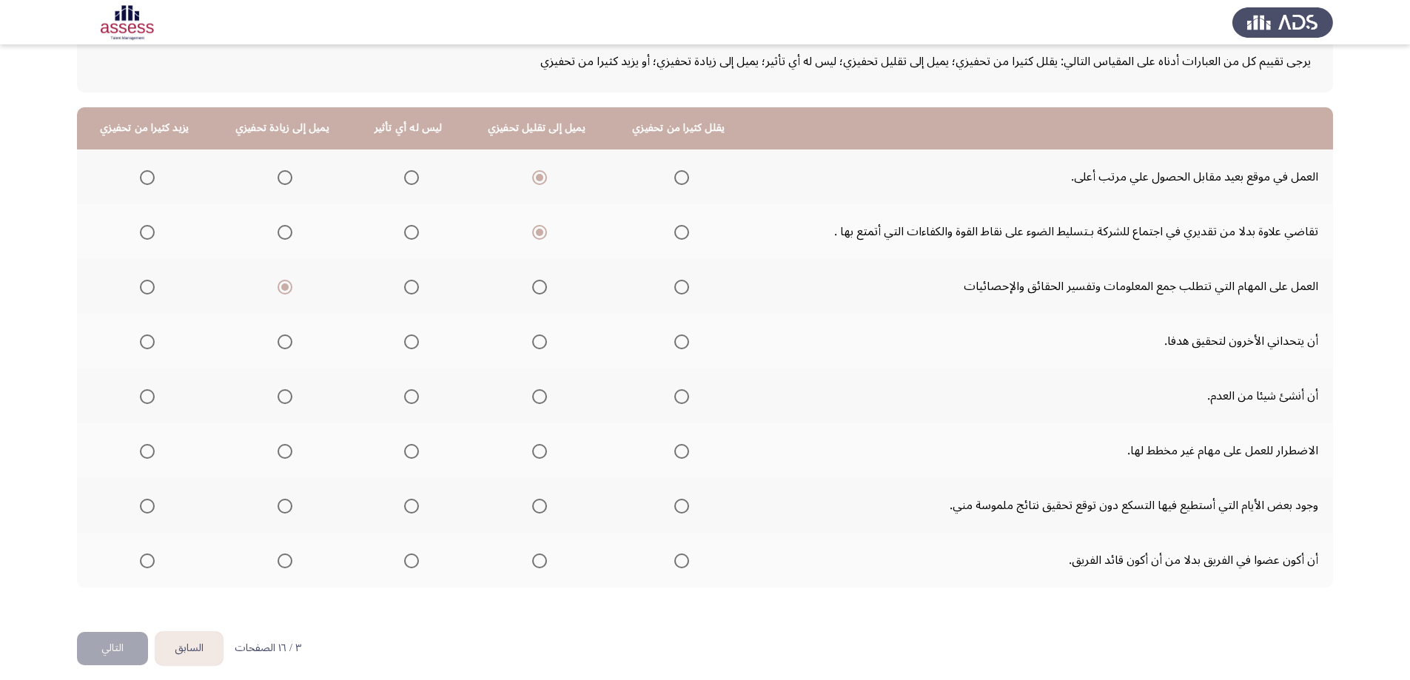
scroll to position [105, 0]
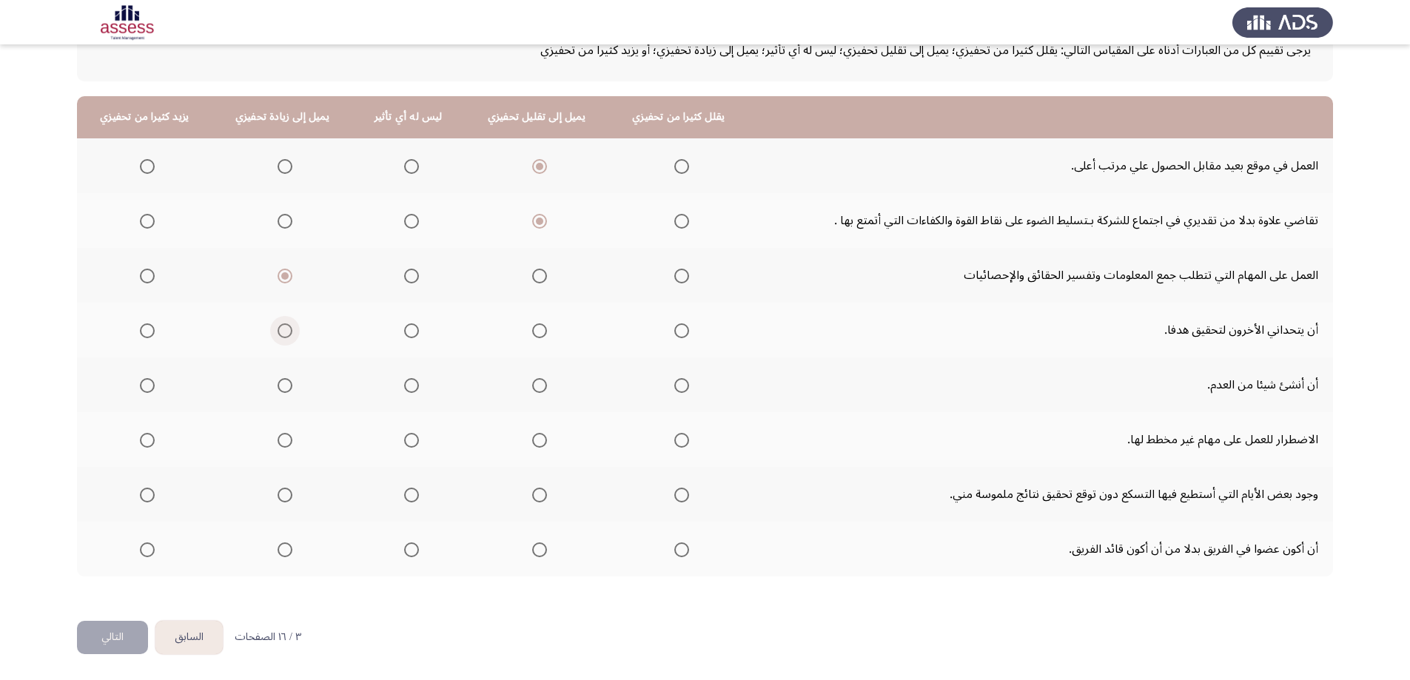
click at [285, 325] on span "Select an option" at bounding box center [285, 330] width 15 height 15
click at [285, 325] on input "Select an option" at bounding box center [285, 330] width 15 height 15
click at [283, 383] on span "Select an option" at bounding box center [285, 385] width 15 height 15
click at [283, 383] on input "Select an option" at bounding box center [285, 385] width 15 height 15
click at [278, 439] on span "Select an option" at bounding box center [285, 440] width 15 height 15
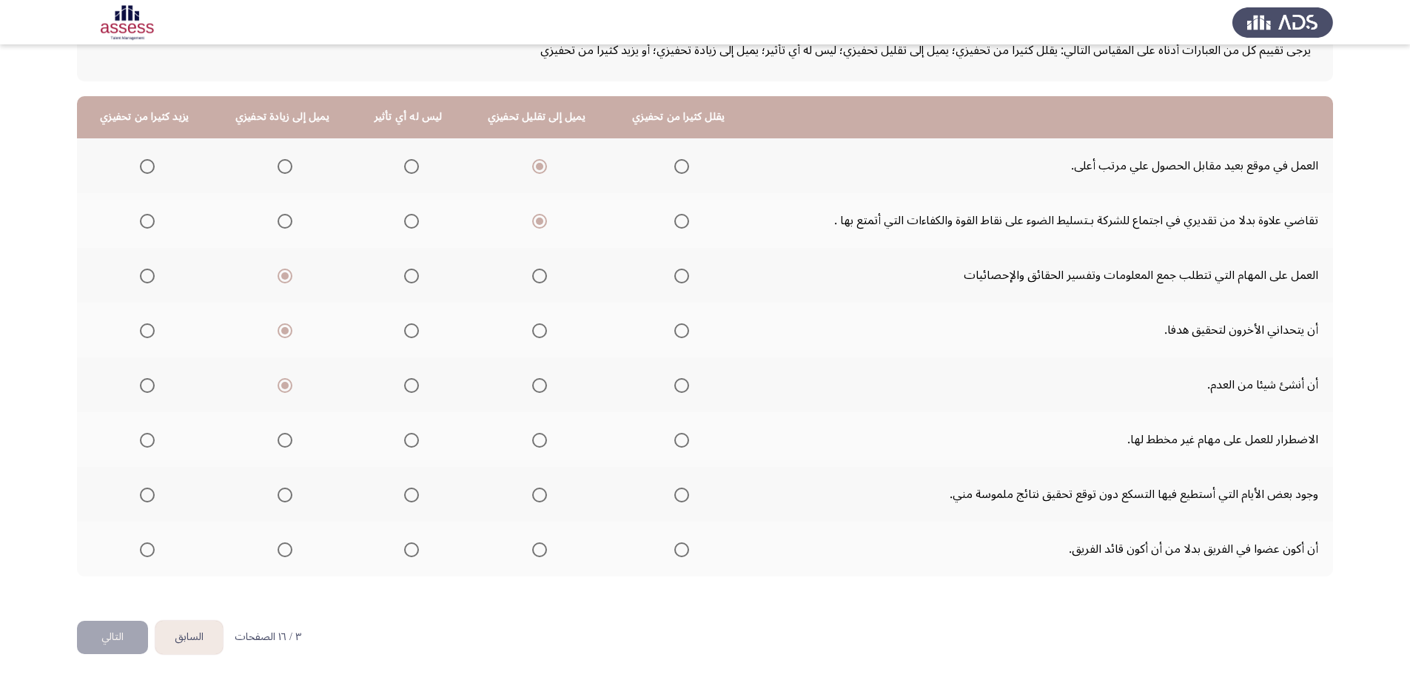
click at [278, 439] on input "Select an option" at bounding box center [285, 440] width 15 height 15
click at [291, 502] on span "Select an option" at bounding box center [285, 495] width 15 height 15
click at [291, 502] on input "Select an option" at bounding box center [285, 495] width 15 height 15
click at [541, 539] on th at bounding box center [536, 549] width 145 height 55
click at [534, 548] on span "Select an option" at bounding box center [539, 549] width 15 height 15
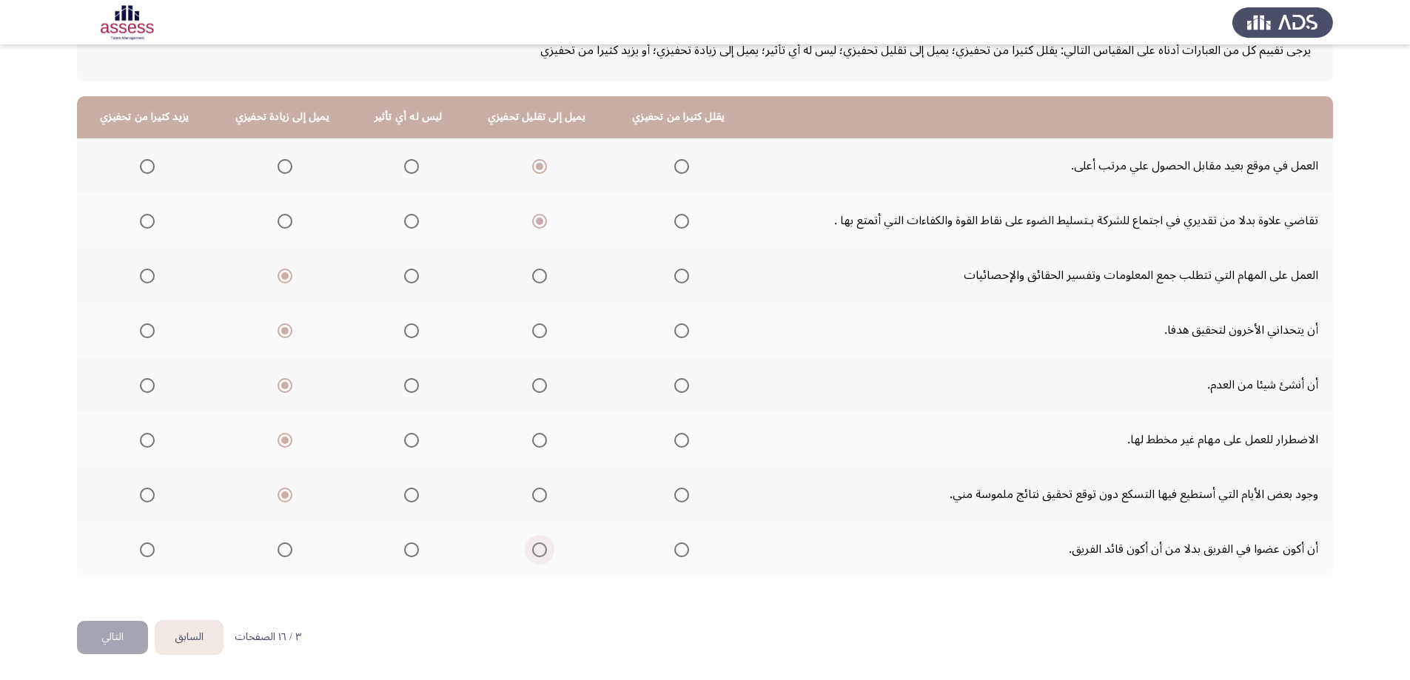
click at [534, 548] on input "Select an option" at bounding box center [539, 549] width 15 height 15
click at [99, 641] on button "التالي" at bounding box center [112, 637] width 71 height 33
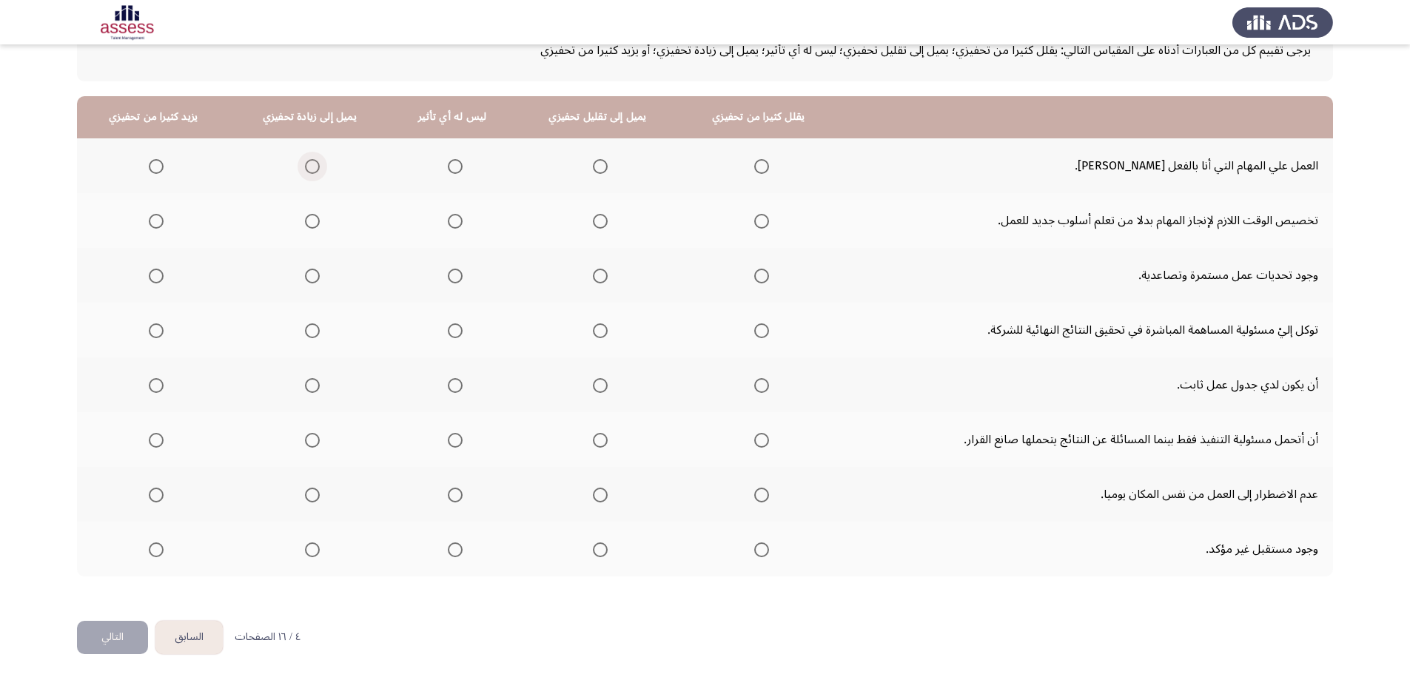
click at [312, 164] on span "Select an option" at bounding box center [312, 166] width 15 height 15
click at [312, 164] on input "Select an option" at bounding box center [312, 166] width 15 height 15
click at [593, 225] on span "Select an option" at bounding box center [600, 221] width 15 height 15
click at [593, 225] on input "Select an option" at bounding box center [600, 221] width 15 height 15
click at [308, 274] on span "Select an option" at bounding box center [312, 276] width 15 height 15
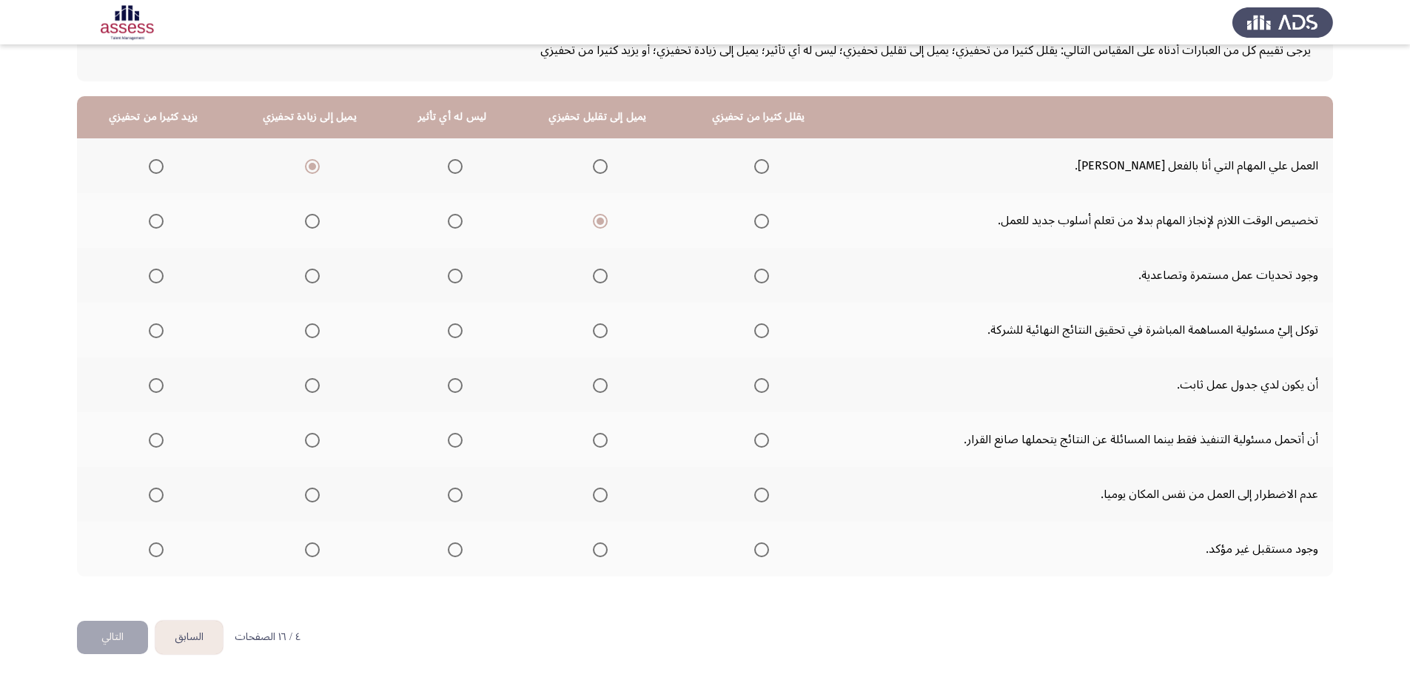
click at [308, 274] on input "Select an option" at bounding box center [312, 276] width 15 height 15
click at [305, 333] on span "Select an option" at bounding box center [312, 330] width 15 height 15
click at [305, 333] on input "Select an option" at bounding box center [312, 330] width 15 height 15
click at [593, 389] on span "Select an option" at bounding box center [600, 385] width 15 height 15
click at [593, 389] on input "Select an option" at bounding box center [600, 385] width 15 height 15
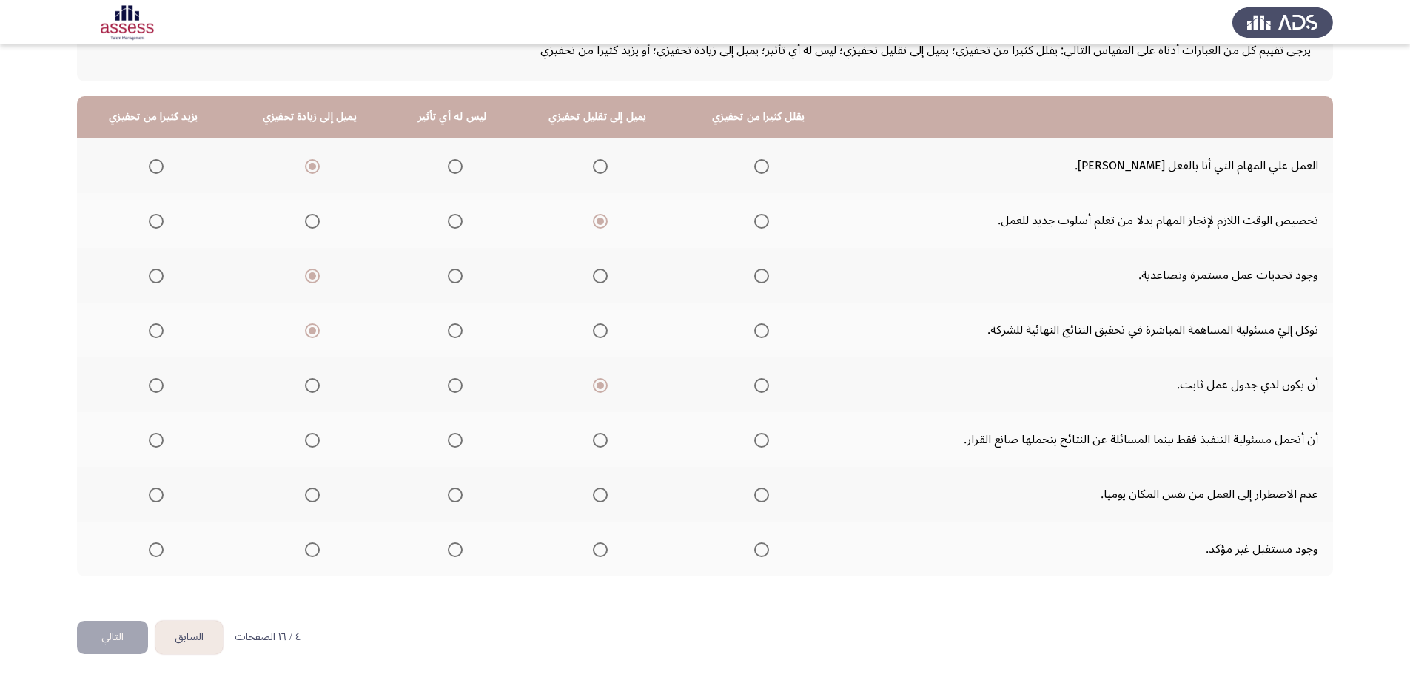
click at [593, 443] on span "Select an option" at bounding box center [600, 440] width 15 height 15
click at [593, 443] on input "Select an option" at bounding box center [600, 440] width 15 height 15
click at [448, 500] on span "Select an option" at bounding box center [455, 495] width 15 height 15
click at [448, 500] on input "Select an option" at bounding box center [455, 495] width 15 height 15
click at [593, 556] on span "Select an option" at bounding box center [600, 549] width 15 height 15
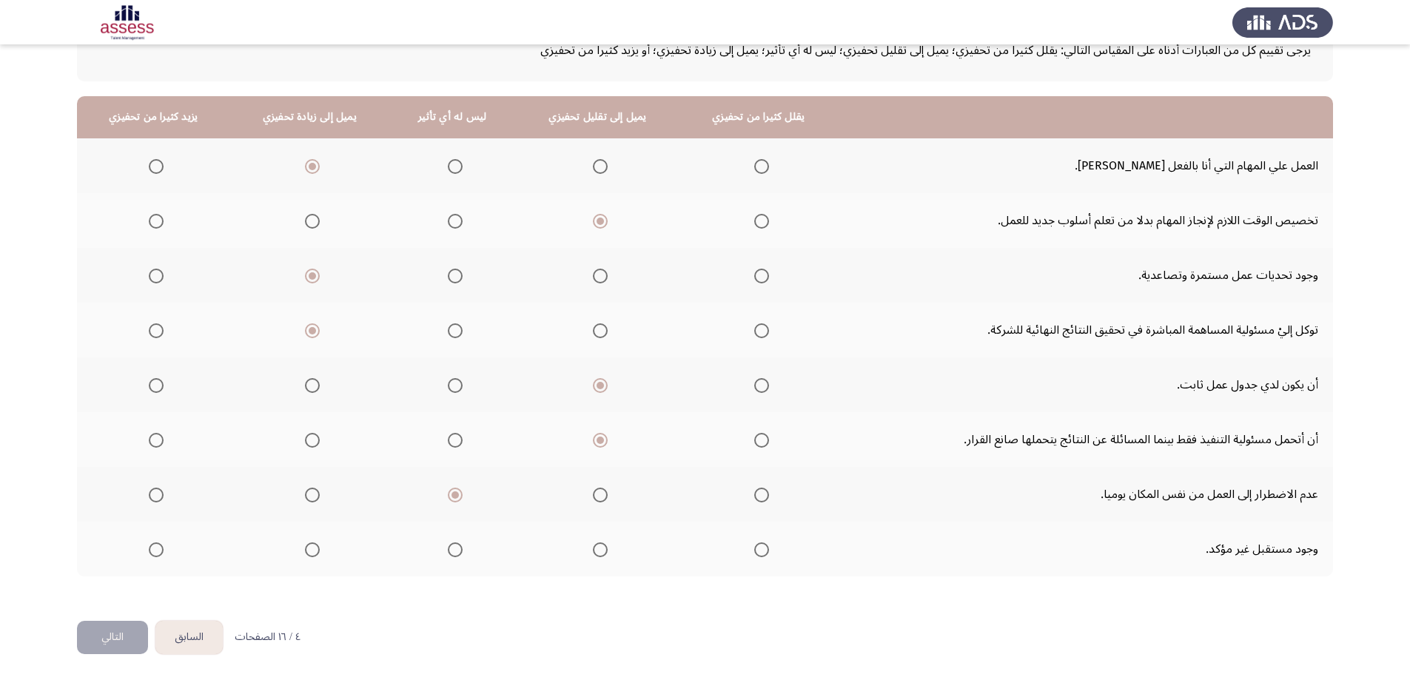
click at [593, 556] on input "Select an option" at bounding box center [600, 549] width 15 height 15
click at [101, 642] on button "التالي" at bounding box center [112, 637] width 71 height 33
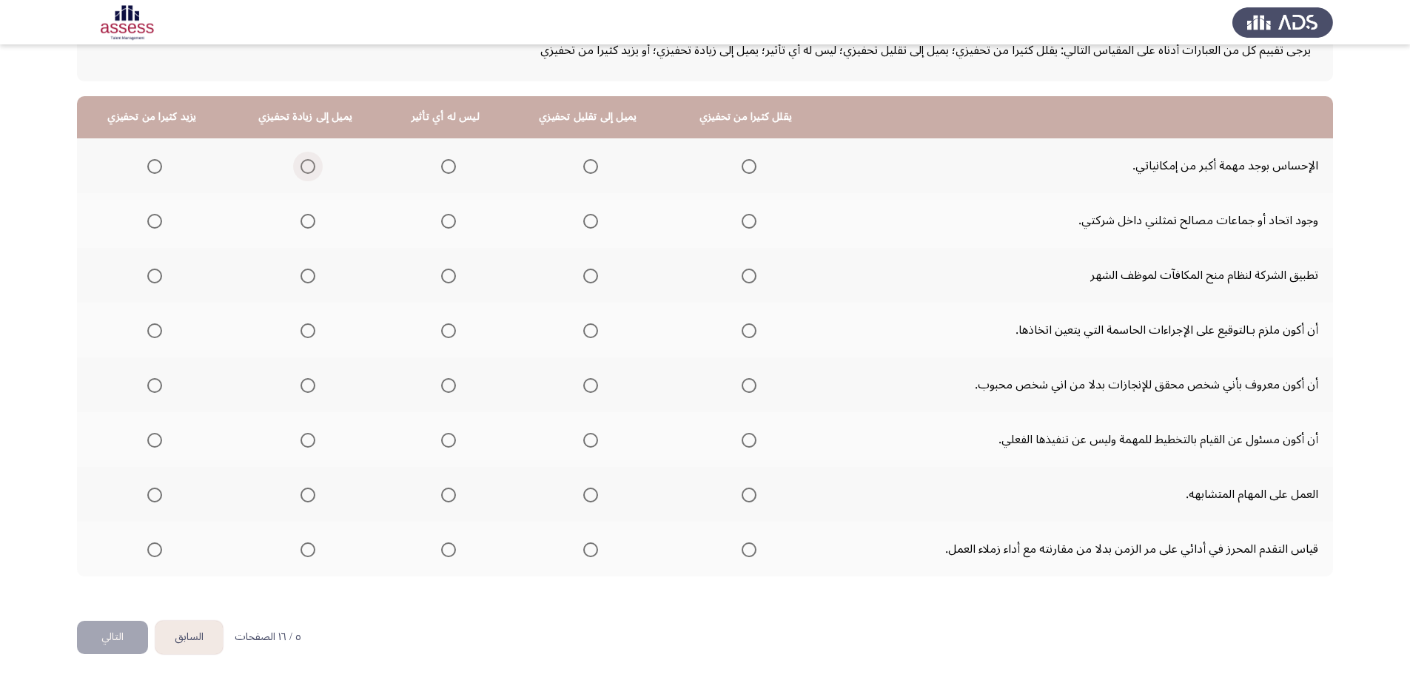
click at [303, 169] on span "Select an option" at bounding box center [307, 166] width 15 height 15
click at [303, 169] on input "Select an option" at bounding box center [307, 166] width 15 height 15
click at [457, 218] on th at bounding box center [445, 220] width 124 height 55
click at [296, 276] on label "Select an option" at bounding box center [305, 276] width 21 height 15
click at [300, 276] on input "Select an option" at bounding box center [307, 276] width 15 height 15
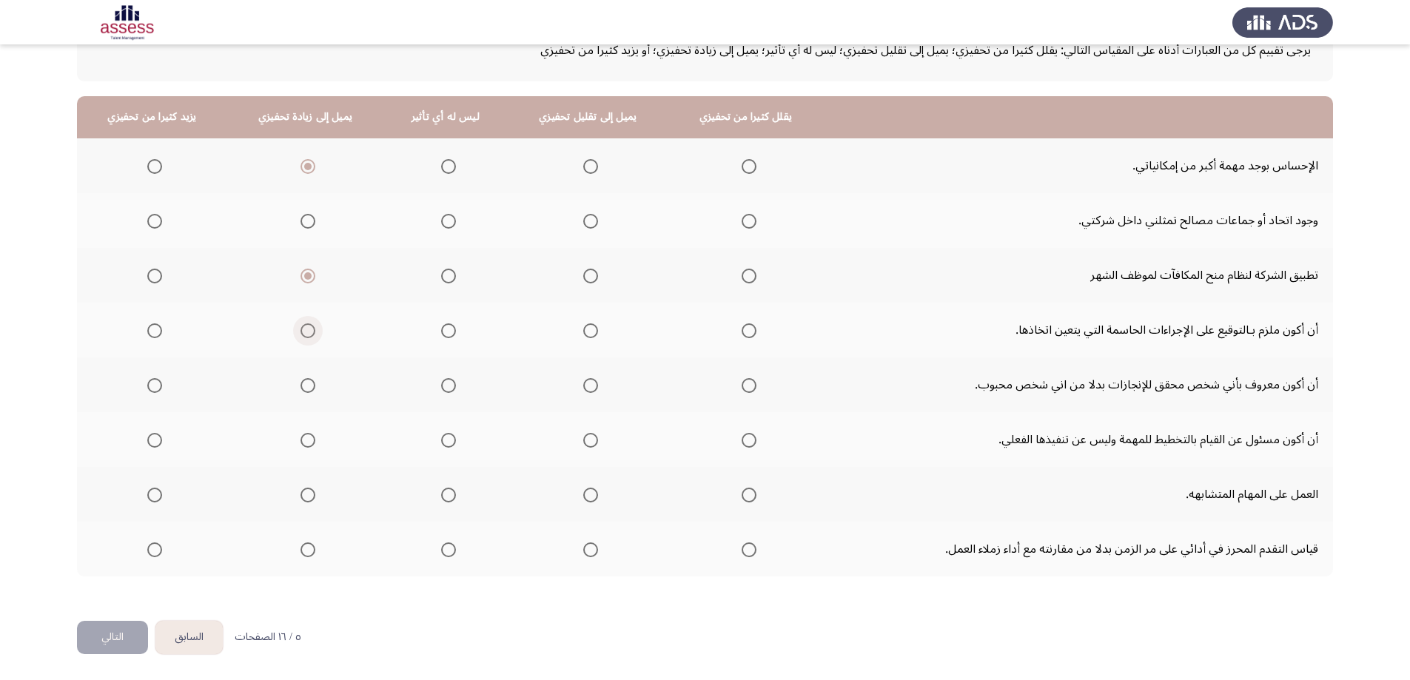
click at [315, 329] on span "Select an option" at bounding box center [307, 330] width 15 height 15
click at [315, 329] on input "Select an option" at bounding box center [307, 330] width 15 height 15
click at [303, 386] on span "Select an option" at bounding box center [307, 385] width 15 height 15
click at [303, 386] on input "Select an option" at bounding box center [307, 385] width 15 height 15
click at [308, 440] on span "Select an option" at bounding box center [308, 440] width 0 height 0
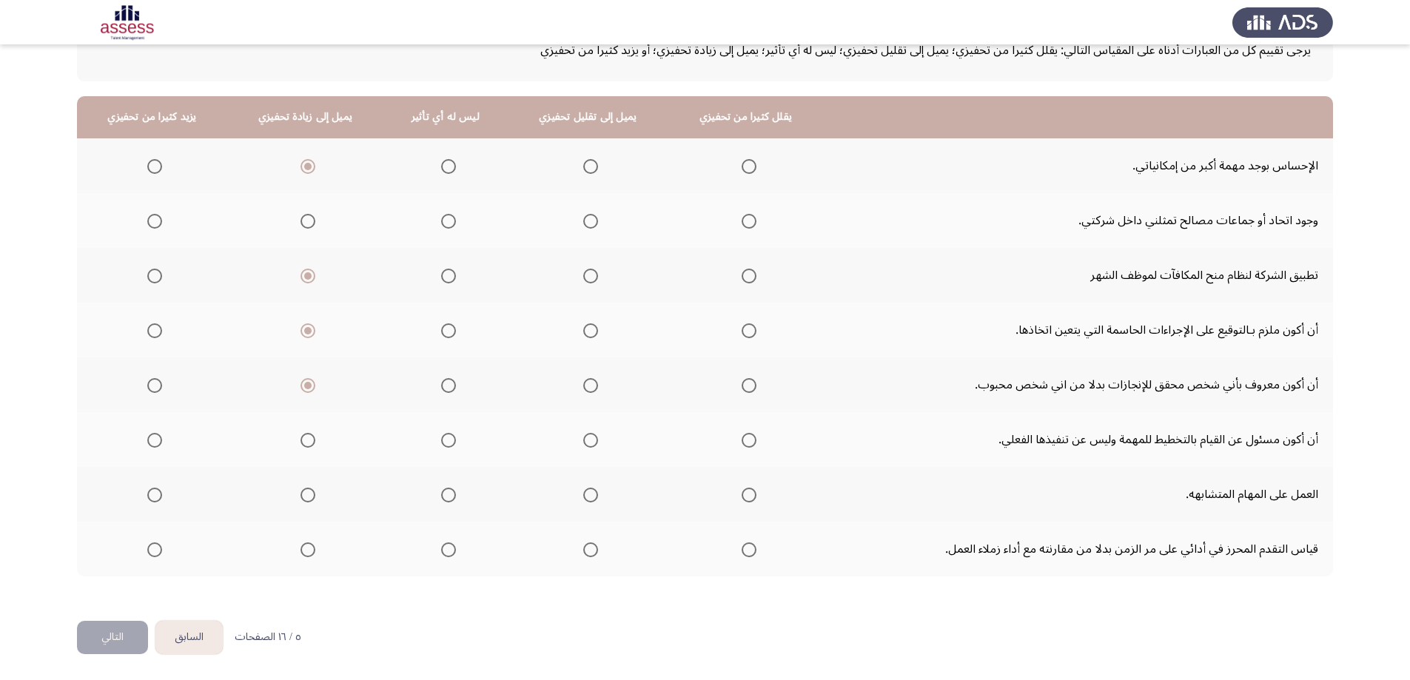
click at [308, 440] on input "Select an option" at bounding box center [307, 440] width 15 height 15
click at [589, 500] on span "Select an option" at bounding box center [590, 495] width 15 height 15
click at [589, 500] on input "Select an option" at bounding box center [590, 495] width 15 height 15
click at [315, 556] on span "Select an option" at bounding box center [307, 549] width 15 height 15
click at [315, 556] on input "Select an option" at bounding box center [307, 549] width 15 height 15
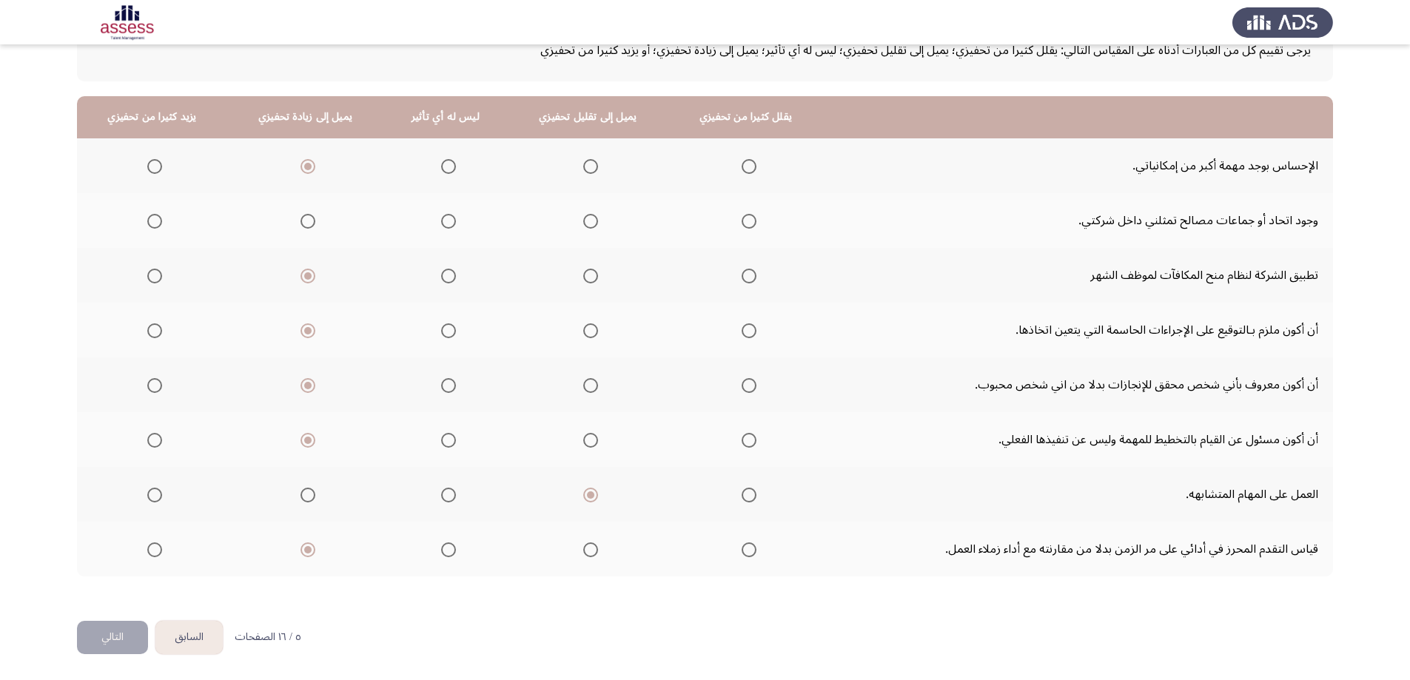
click at [442, 224] on span "Select an option" at bounding box center [448, 221] width 15 height 15
click at [442, 224] on input "Select an option" at bounding box center [448, 221] width 15 height 15
click at [113, 636] on button "التالي" at bounding box center [112, 637] width 71 height 33
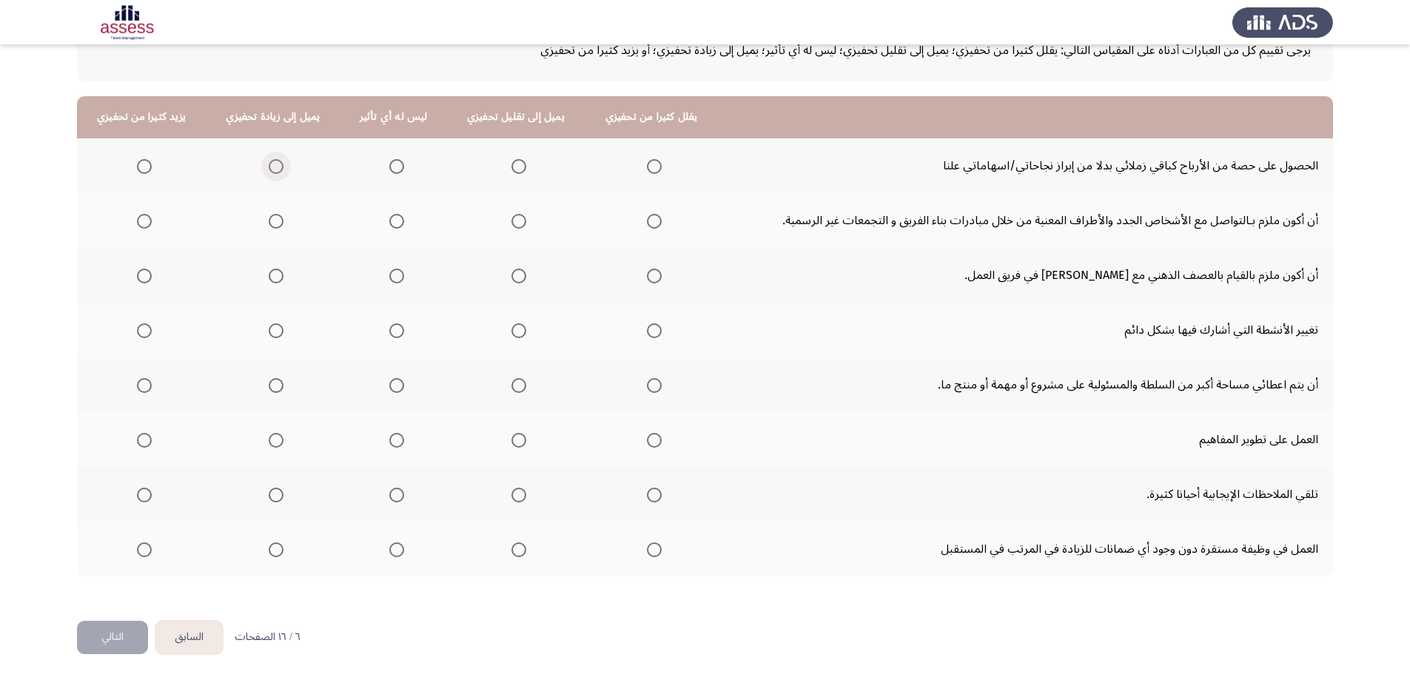
click at [269, 169] on span "Select an option" at bounding box center [276, 166] width 15 height 15
click at [269, 169] on input "Select an option" at bounding box center [276, 166] width 15 height 15
click at [276, 225] on span "Select an option" at bounding box center [276, 221] width 15 height 15
click at [276, 225] on input "Select an option" at bounding box center [276, 221] width 15 height 15
click at [275, 280] on span "Select an option" at bounding box center [276, 276] width 15 height 15
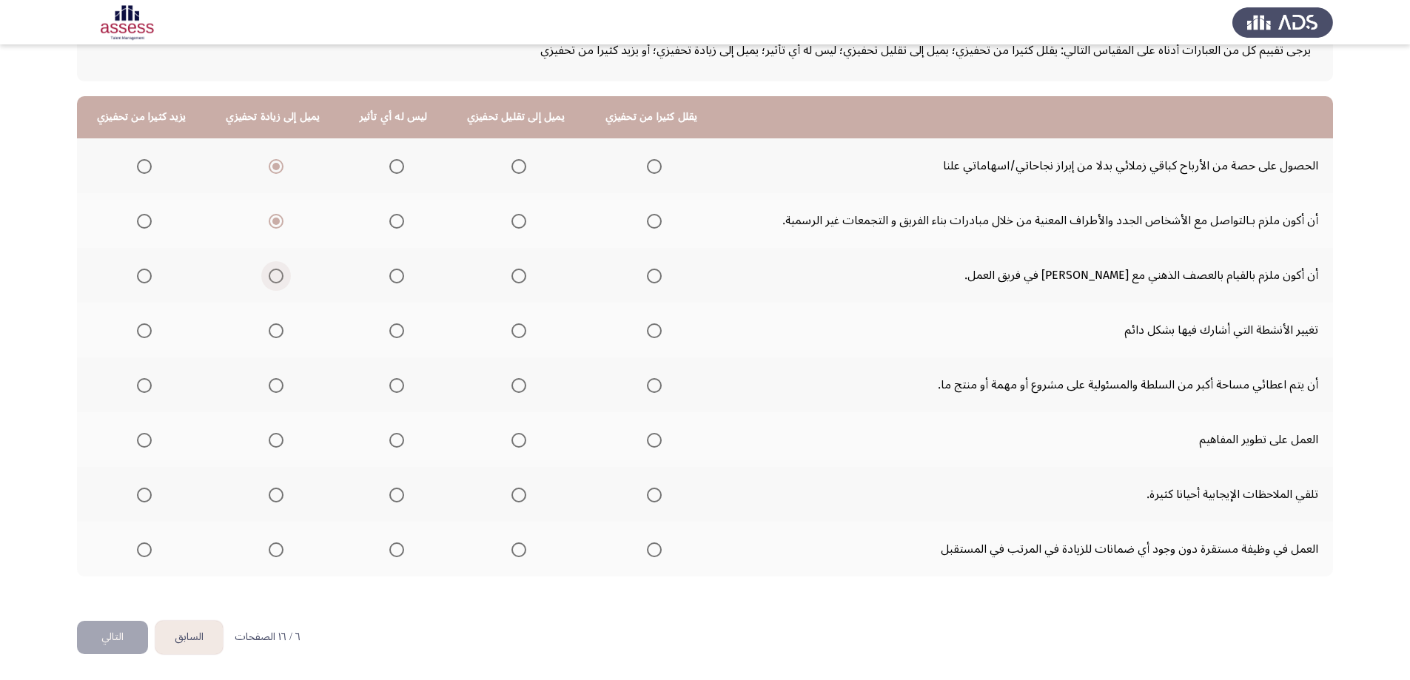
click at [275, 280] on input "Select an option" at bounding box center [276, 276] width 15 height 15
click at [274, 336] on span "Select an option" at bounding box center [276, 330] width 15 height 15
click at [274, 336] on input "Select an option" at bounding box center [276, 330] width 15 height 15
click at [275, 386] on span "Select an option" at bounding box center [276, 385] width 15 height 15
click at [275, 386] on input "Select an option" at bounding box center [276, 385] width 15 height 15
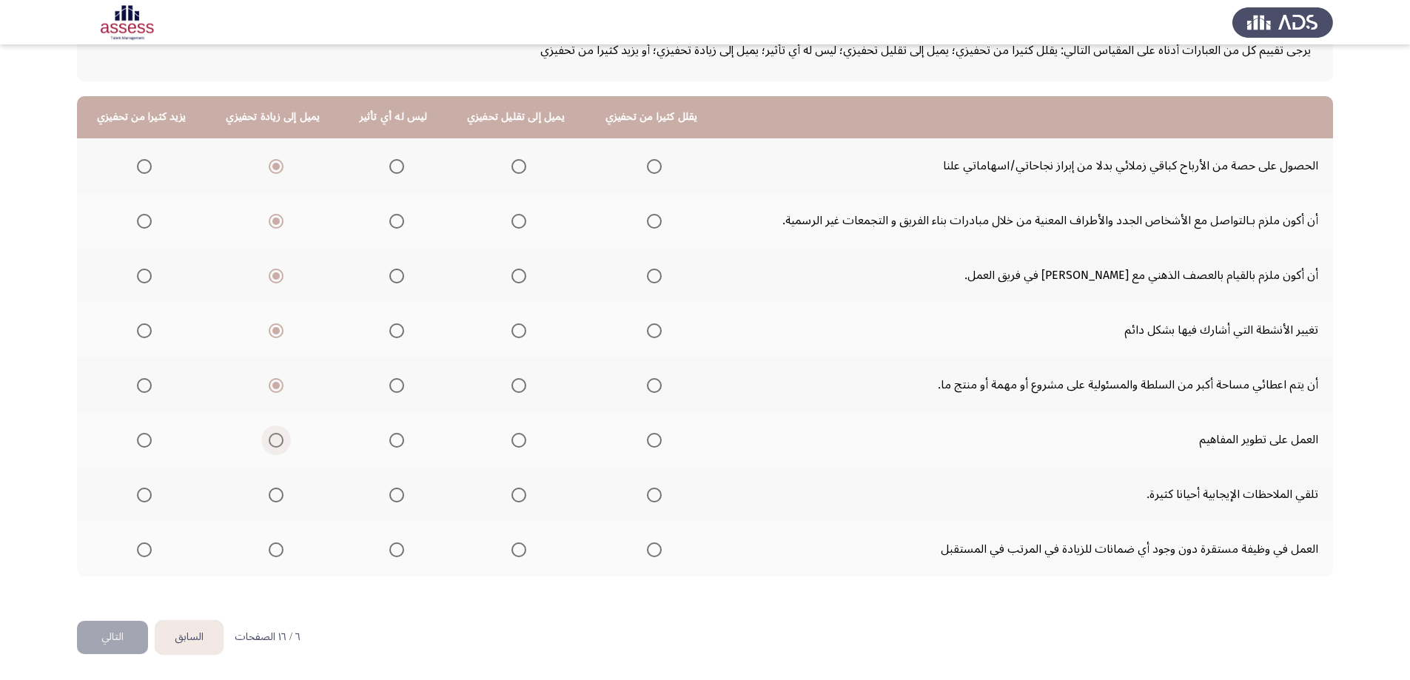
click at [269, 447] on span "Select an option" at bounding box center [276, 440] width 15 height 15
click at [269, 447] on input "Select an option" at bounding box center [276, 440] width 15 height 15
click at [272, 488] on span "Select an option" at bounding box center [276, 495] width 15 height 15
click at [272, 488] on input "Select an option" at bounding box center [276, 495] width 15 height 15
click at [275, 554] on span "Select an option" at bounding box center [276, 549] width 15 height 15
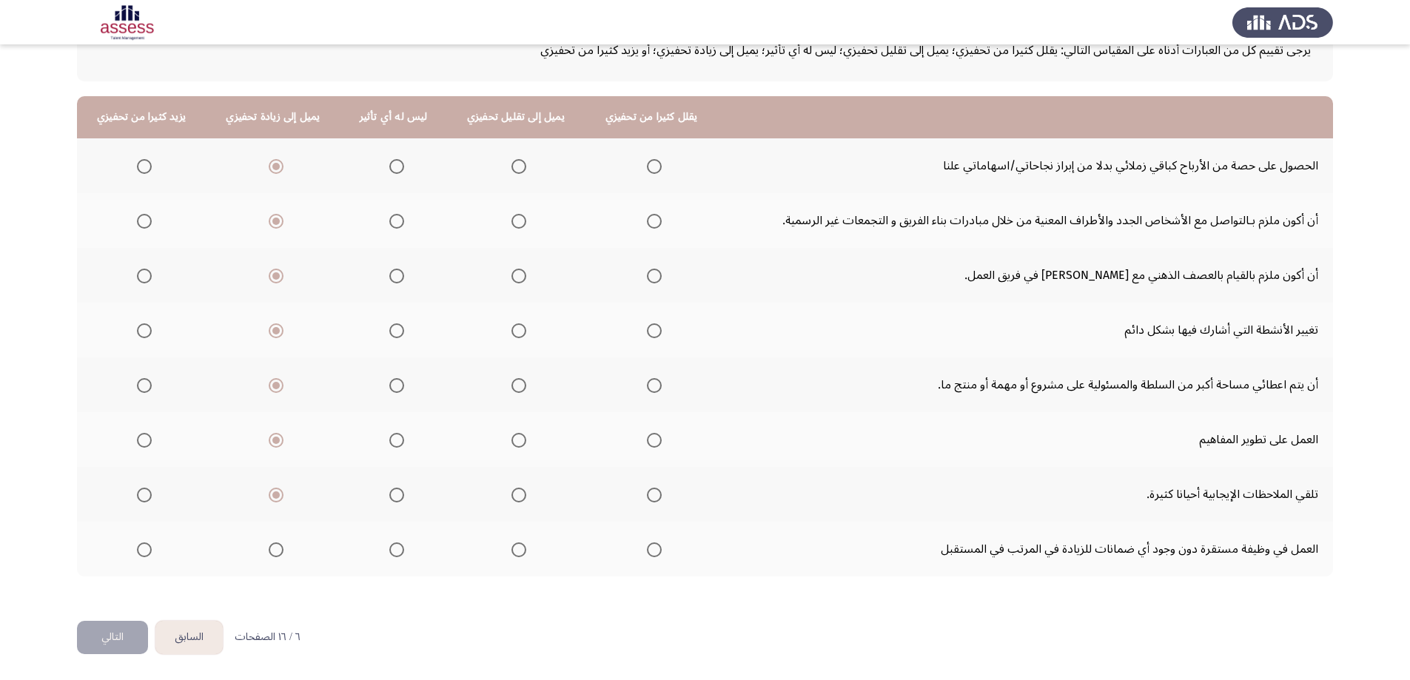
click at [275, 554] on input "Select an option" at bounding box center [276, 549] width 15 height 15
click at [399, 551] on span "Select an option" at bounding box center [396, 549] width 15 height 15
click at [399, 551] on input "Select an option" at bounding box center [396, 549] width 15 height 15
click at [109, 651] on button "التالي" at bounding box center [112, 637] width 71 height 33
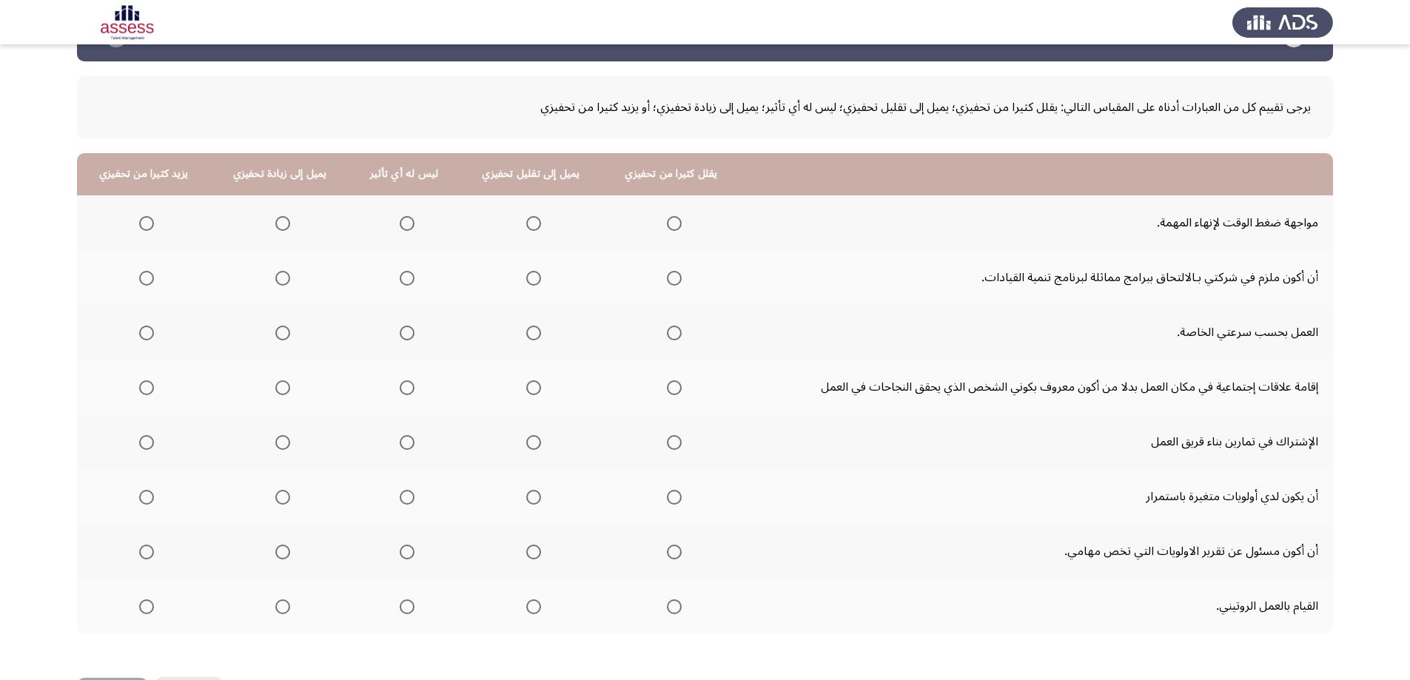
scroll to position [74, 0]
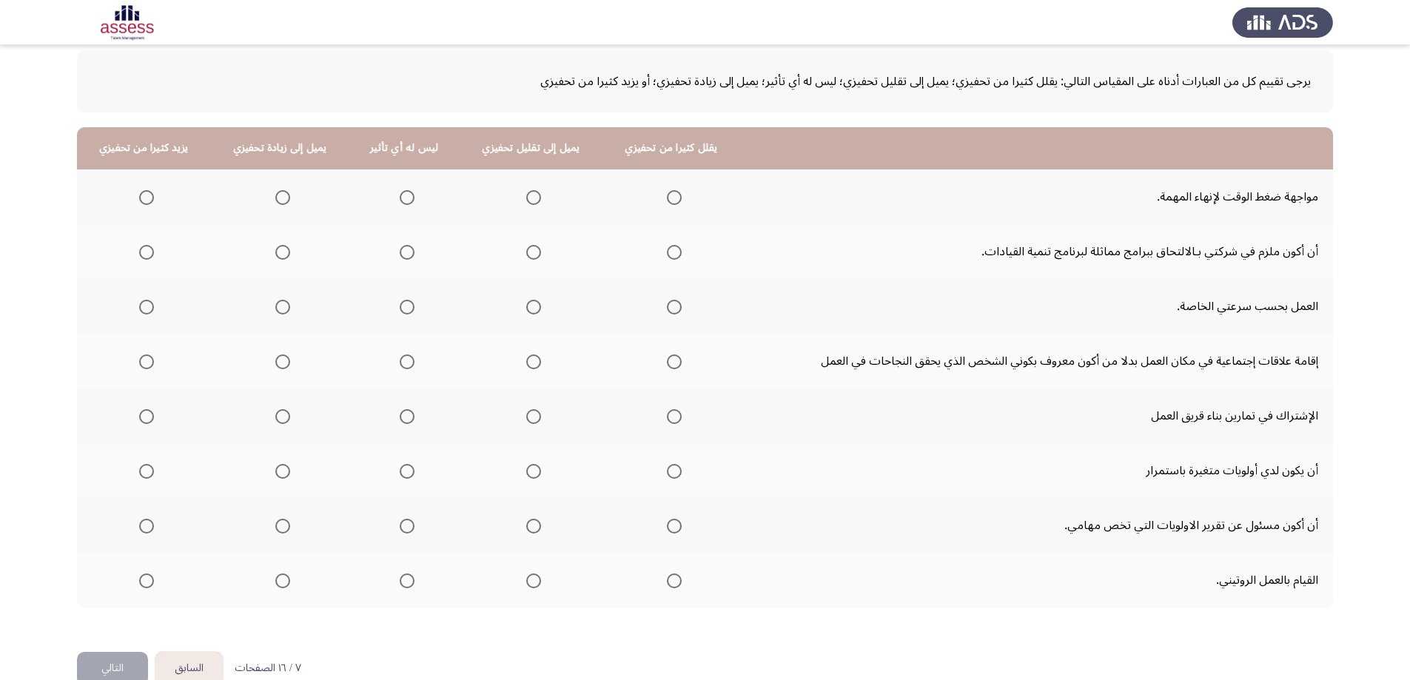
click at [283, 198] on span "Select an option" at bounding box center [282, 197] width 15 height 15
click at [283, 198] on input "Select an option" at bounding box center [282, 197] width 15 height 15
click at [280, 254] on span "Select an option" at bounding box center [282, 252] width 15 height 15
click at [280, 254] on input "Select an option" at bounding box center [282, 252] width 15 height 15
click at [278, 313] on span "Select an option" at bounding box center [282, 307] width 15 height 15
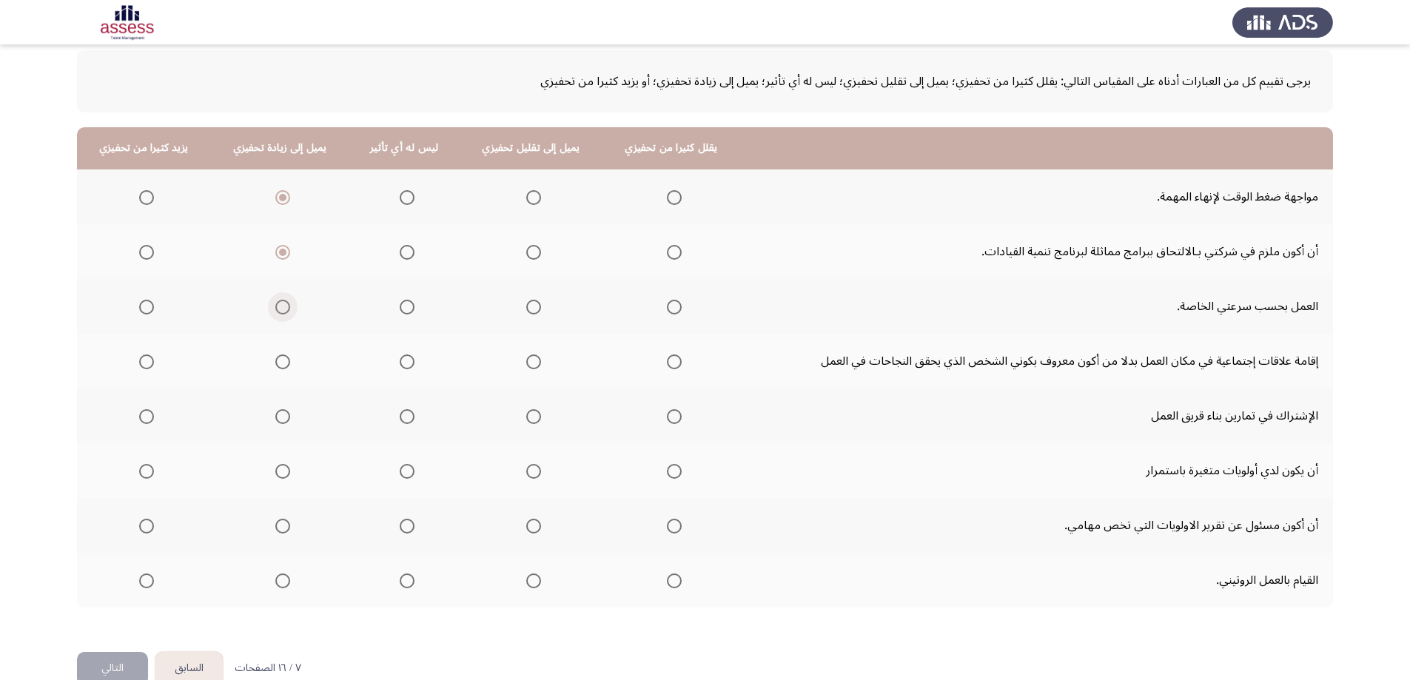
click at [278, 313] on input "Select an option" at bounding box center [282, 307] width 15 height 15
click at [403, 367] on span "Select an option" at bounding box center [407, 362] width 15 height 15
click at [403, 367] on input "Select an option" at bounding box center [407, 362] width 15 height 15
click at [401, 415] on span "Select an option" at bounding box center [407, 416] width 15 height 15
click at [401, 415] on input "Select an option" at bounding box center [407, 416] width 15 height 15
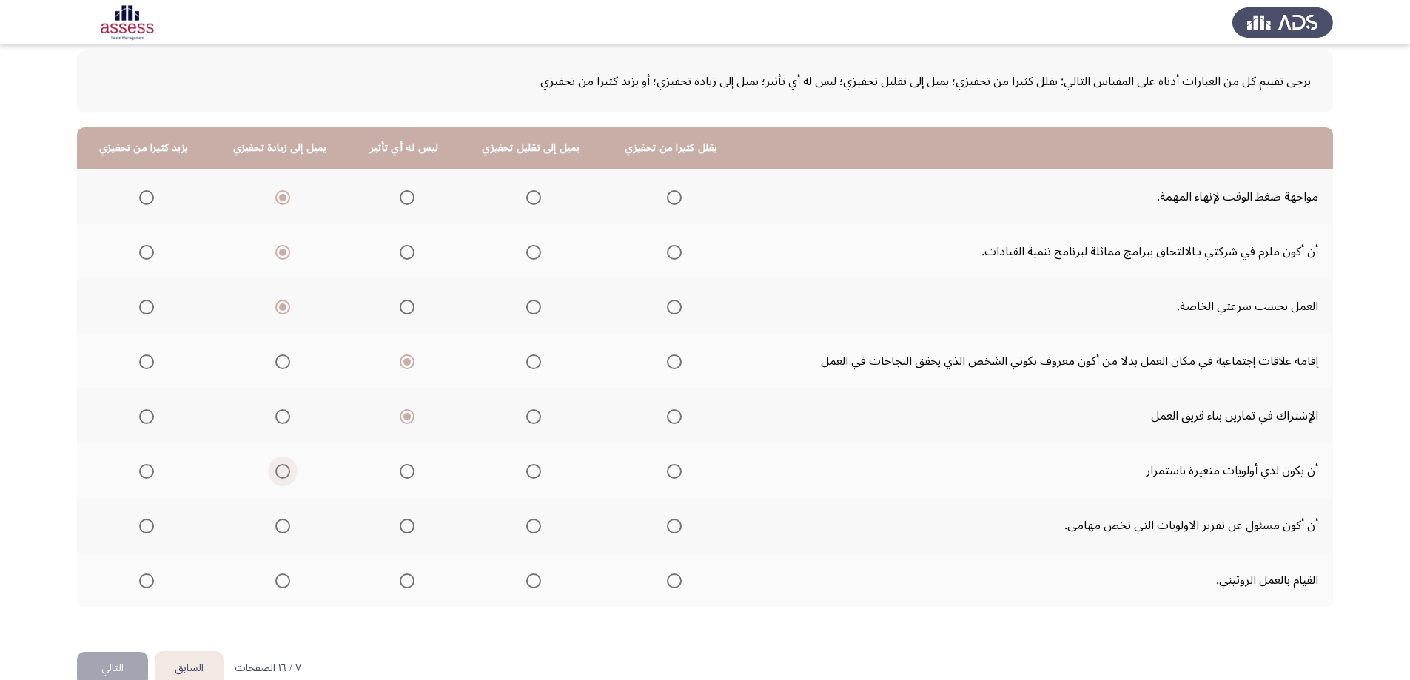
click at [283, 473] on span "Select an option" at bounding box center [282, 471] width 15 height 15
click at [283, 473] on input "Select an option" at bounding box center [282, 471] width 15 height 15
click at [281, 531] on span "Select an option" at bounding box center [282, 526] width 15 height 15
click at [281, 531] on input "Select an option" at bounding box center [282, 526] width 15 height 15
click at [532, 585] on span "Select an option" at bounding box center [533, 581] width 15 height 15
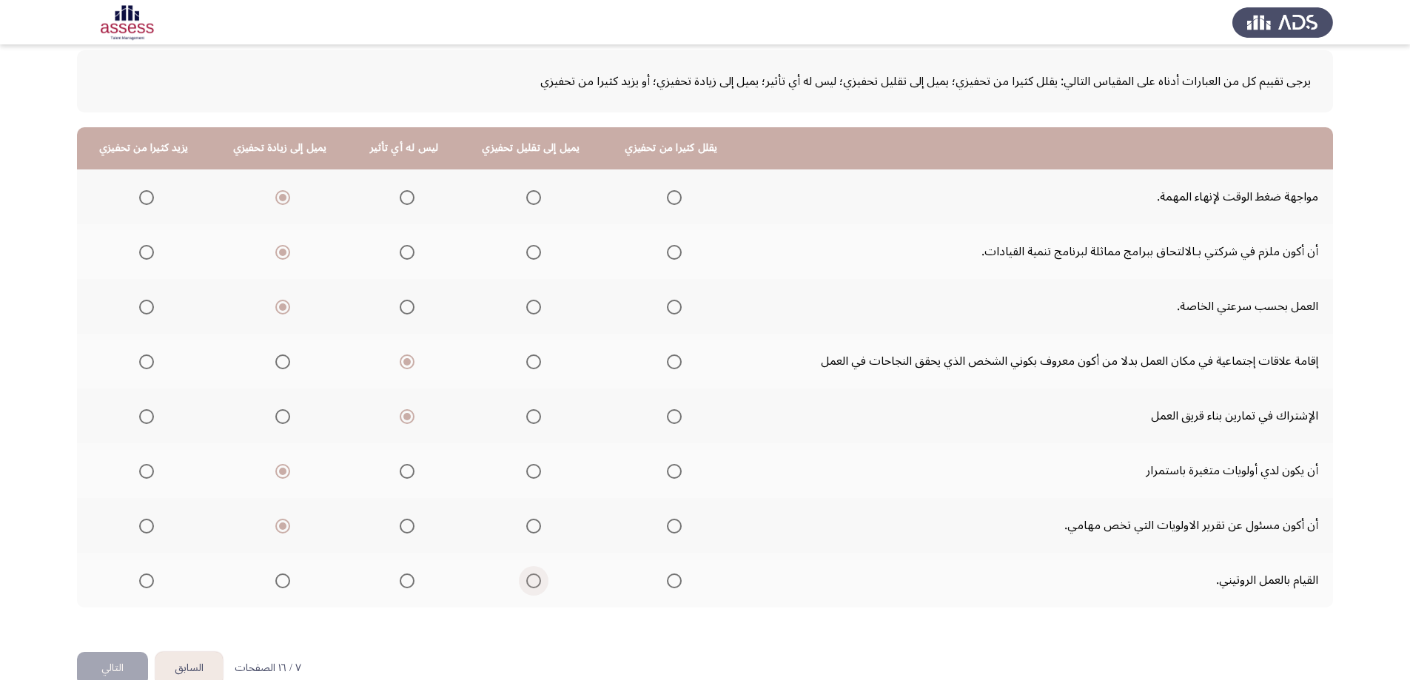
click at [532, 585] on input "Select an option" at bounding box center [533, 581] width 15 height 15
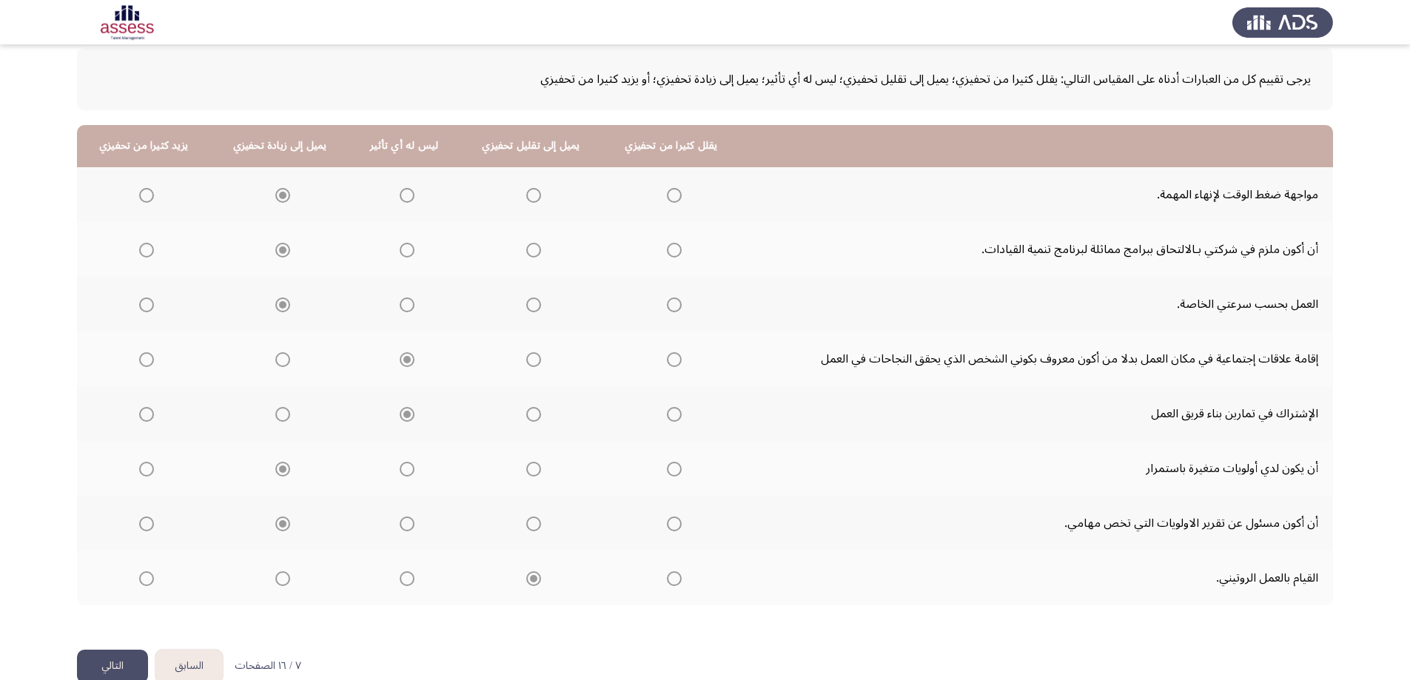
scroll to position [105, 0]
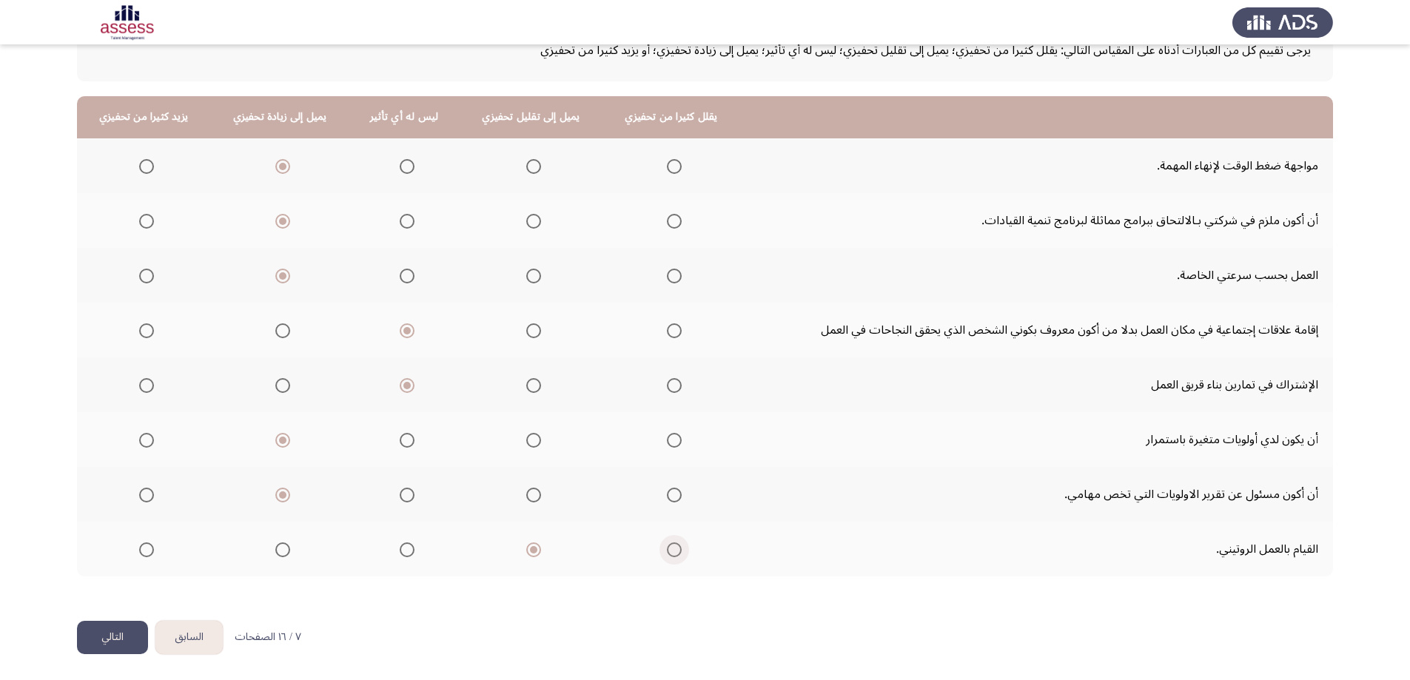
click at [667, 551] on span "Select an option" at bounding box center [674, 549] width 15 height 15
click at [667, 551] on input "Select an option" at bounding box center [674, 549] width 15 height 15
click at [118, 633] on button "التالي" at bounding box center [112, 637] width 71 height 33
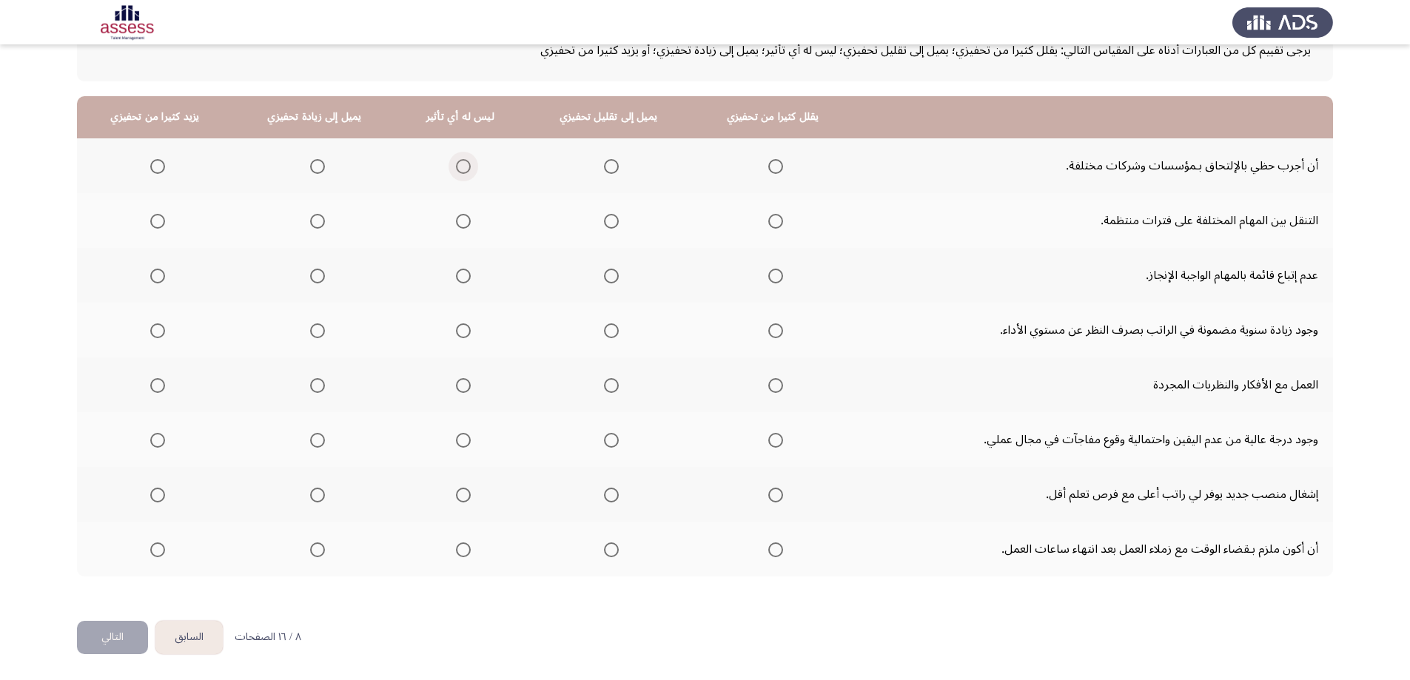
click at [456, 167] on span "Select an option" at bounding box center [463, 166] width 15 height 15
click at [456, 167] on input "Select an option" at bounding box center [463, 166] width 15 height 15
click at [320, 220] on span "Select an option" at bounding box center [317, 221] width 15 height 15
click at [320, 220] on input "Select an option" at bounding box center [317, 221] width 15 height 15
click at [318, 276] on span "Select an option" at bounding box center [318, 276] width 0 height 0
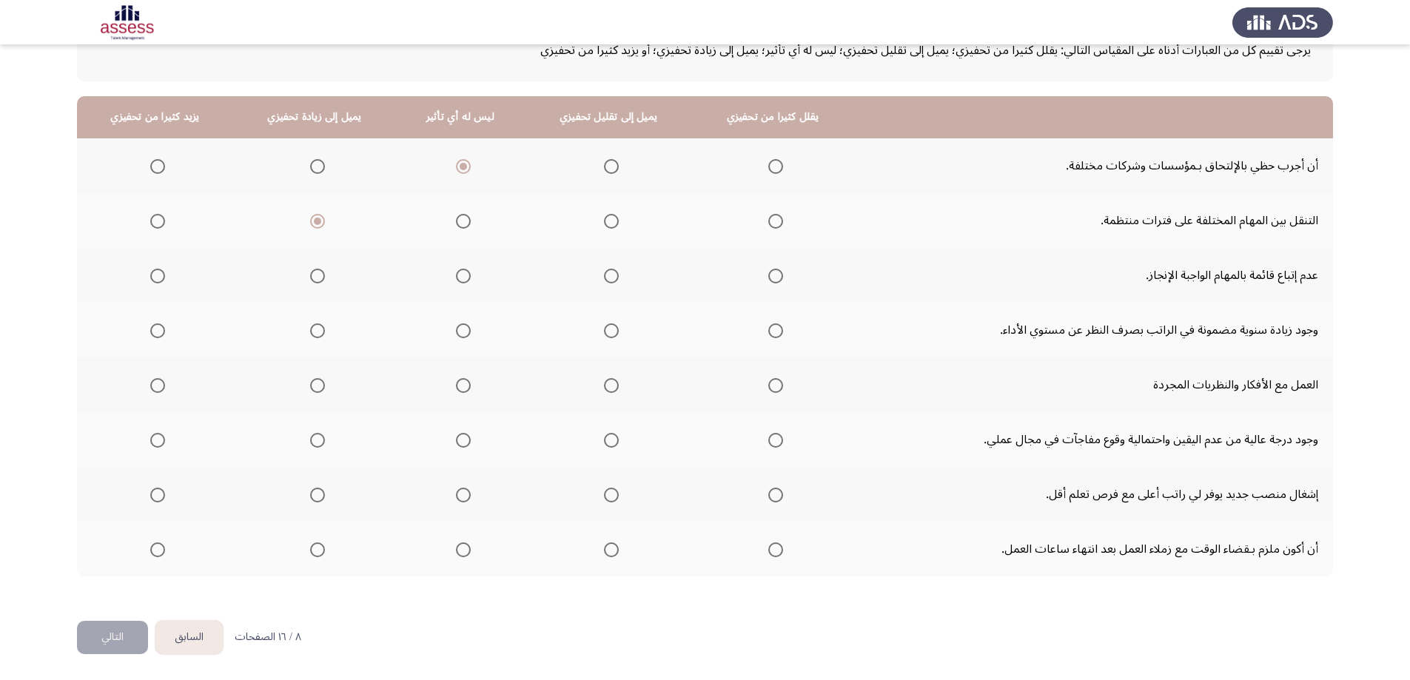
click at [316, 276] on input "Select an option" at bounding box center [317, 276] width 15 height 15
click at [320, 333] on span "Select an option" at bounding box center [317, 330] width 15 height 15
click at [320, 333] on input "Select an option" at bounding box center [317, 330] width 15 height 15
click at [315, 389] on span "Select an option" at bounding box center [317, 385] width 15 height 15
click at [315, 389] on input "Select an option" at bounding box center [317, 385] width 15 height 15
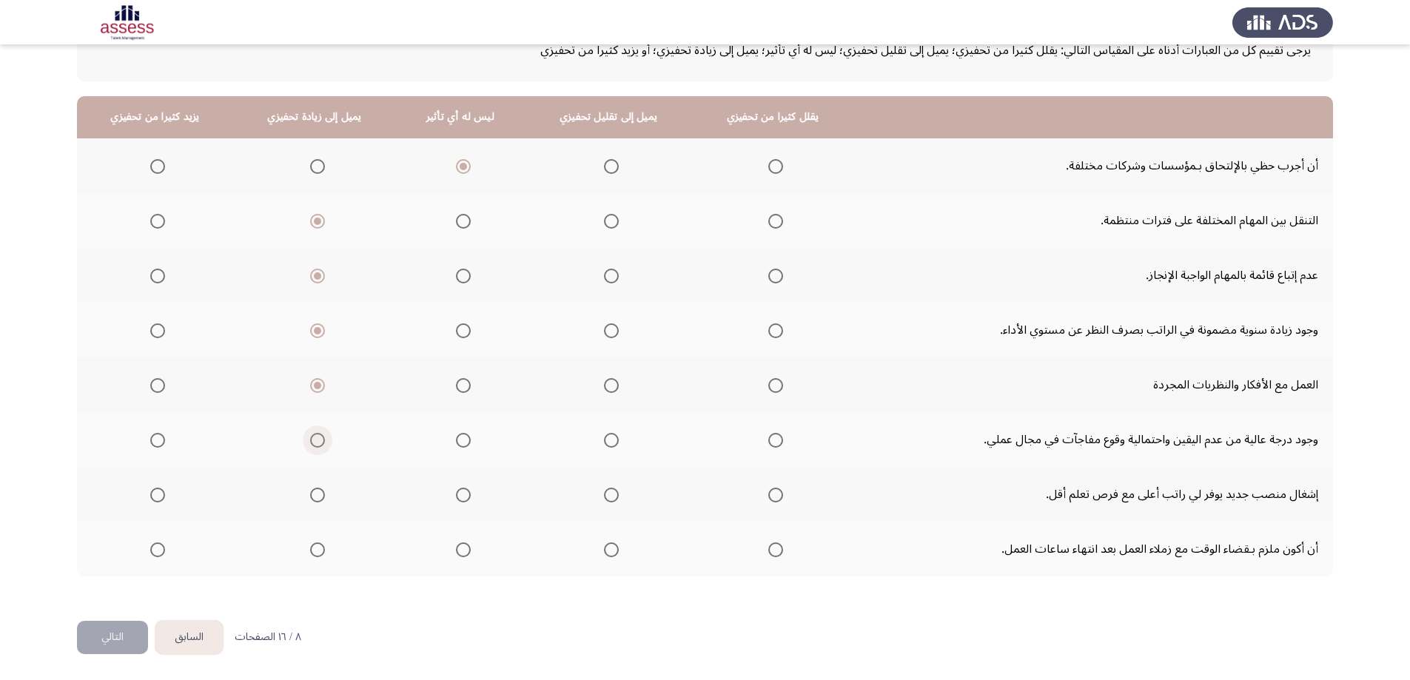
click at [311, 443] on span "Select an option" at bounding box center [317, 440] width 15 height 15
click at [311, 443] on input "Select an option" at bounding box center [317, 440] width 15 height 15
click at [460, 495] on span "Select an option" at bounding box center [463, 495] width 15 height 15
click at [460, 495] on input "Select an option" at bounding box center [463, 495] width 15 height 15
click at [607, 550] on span "Select an option" at bounding box center [611, 549] width 15 height 15
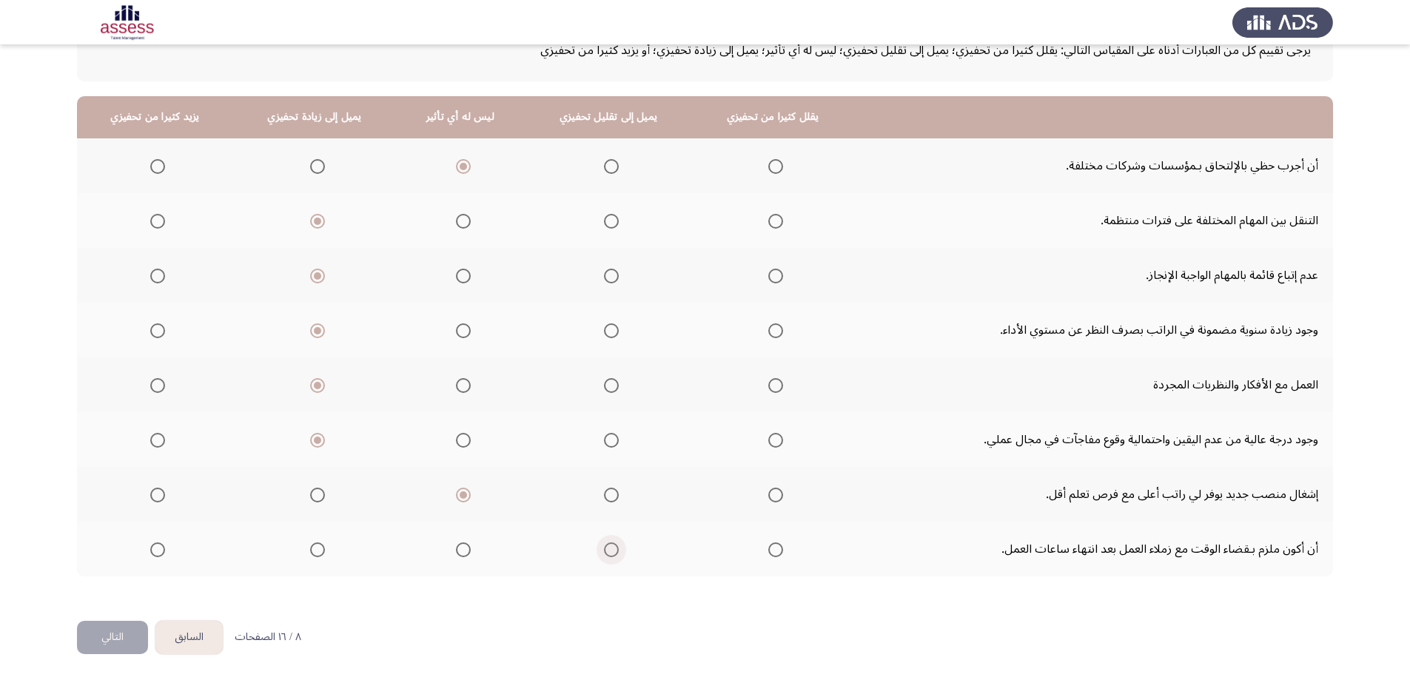
click at [607, 550] on input "Select an option" at bounding box center [611, 549] width 15 height 15
drag, startPoint x: 115, startPoint y: 634, endPoint x: 213, endPoint y: 603, distance: 103.2
click at [115, 634] on button "التالي" at bounding box center [112, 637] width 71 height 33
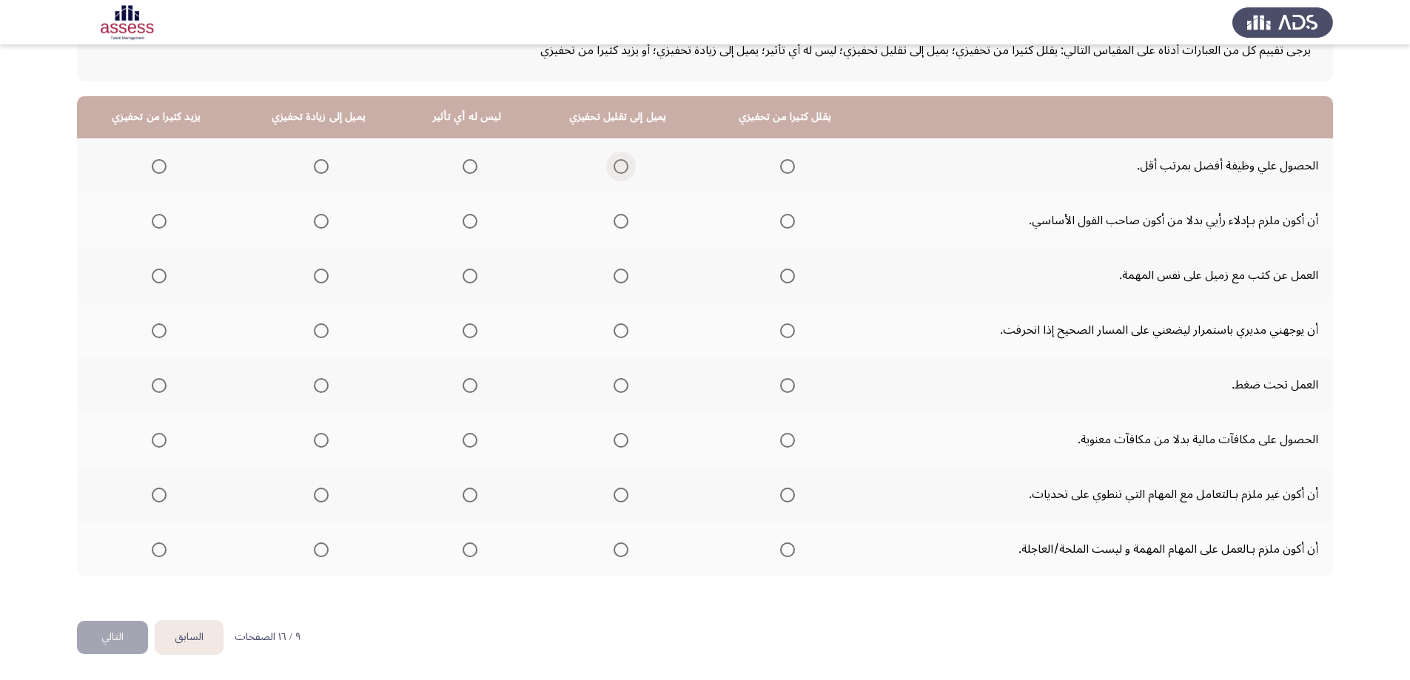
click at [617, 171] on span "Select an option" at bounding box center [621, 166] width 15 height 15
click at [617, 171] on input "Select an option" at bounding box center [621, 166] width 15 height 15
click at [780, 164] on span "Select an option" at bounding box center [787, 166] width 15 height 15
click at [780, 164] on input "Select an option" at bounding box center [787, 166] width 15 height 15
click at [625, 224] on th at bounding box center [617, 220] width 171 height 55
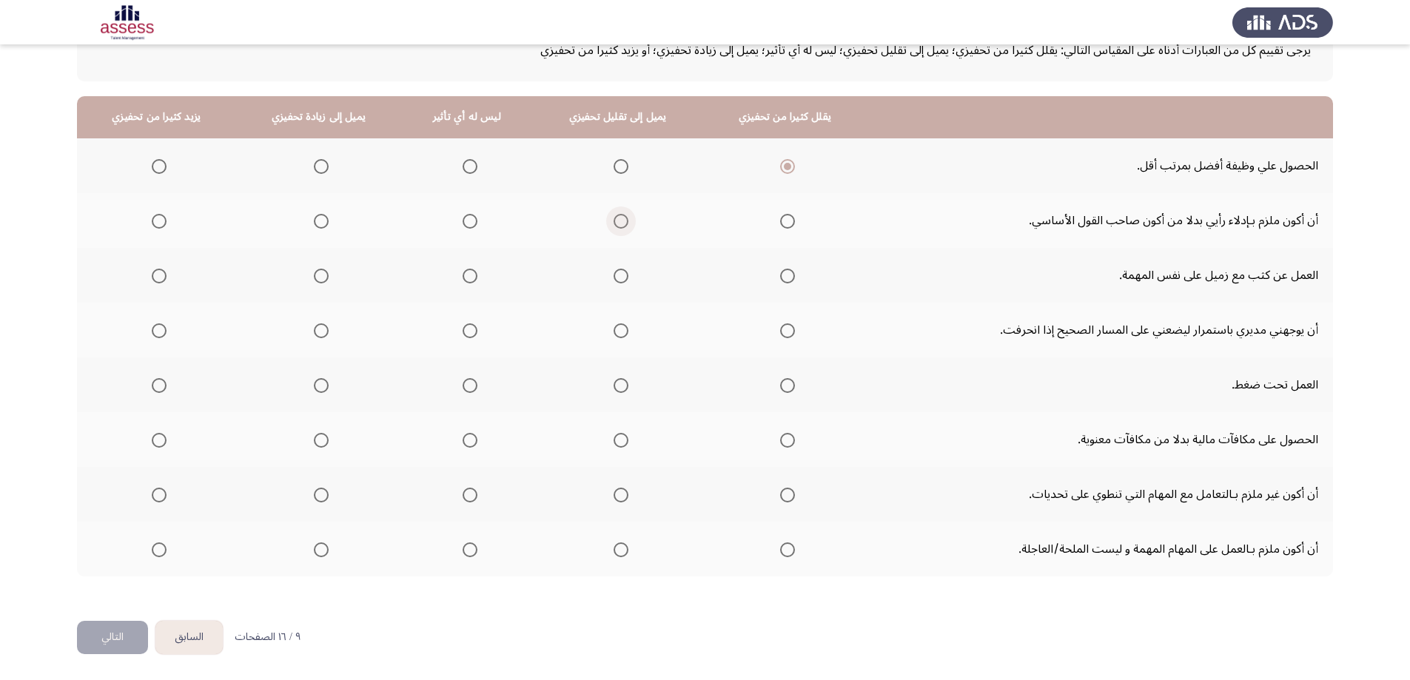
click at [614, 217] on span "Select an option" at bounding box center [621, 221] width 15 height 15
click at [614, 217] on input "Select an option" at bounding box center [621, 221] width 15 height 15
click at [463, 282] on span "Select an option" at bounding box center [470, 276] width 15 height 15
click at [463, 282] on input "Select an option" at bounding box center [470, 276] width 15 height 15
click at [318, 279] on span "Select an option" at bounding box center [321, 276] width 15 height 15
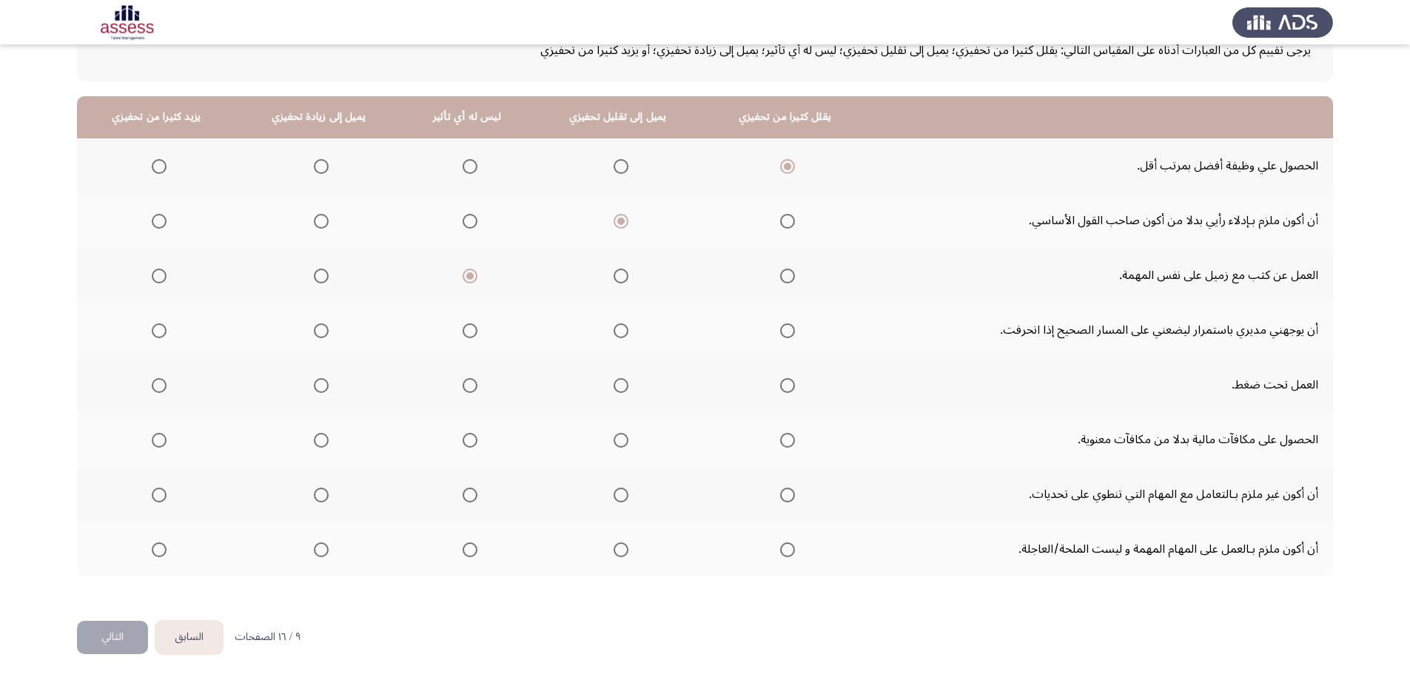
click at [318, 279] on input "Select an option" at bounding box center [321, 276] width 15 height 15
click at [614, 333] on span "Select an option" at bounding box center [621, 330] width 15 height 15
click at [614, 333] on input "Select an option" at bounding box center [621, 330] width 15 height 15
click at [312, 392] on label "Select an option" at bounding box center [318, 385] width 21 height 15
click at [314, 392] on input "Select an option" at bounding box center [321, 385] width 15 height 15
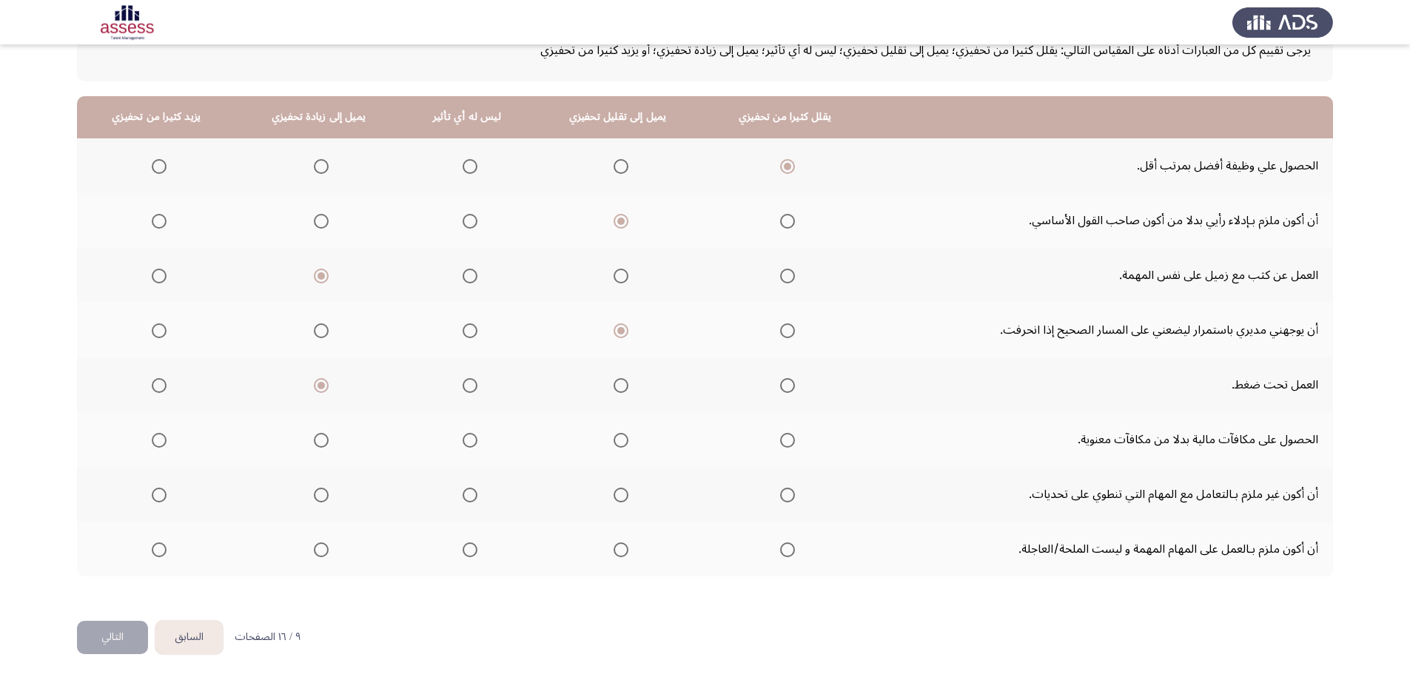
click at [321, 430] on mat-radio-group "Select an option" at bounding box center [318, 439] width 21 height 25
click at [621, 496] on span "Select an option" at bounding box center [621, 495] width 15 height 15
click at [621, 496] on input "Select an option" at bounding box center [621, 495] width 15 height 15
click at [323, 554] on span "Select an option" at bounding box center [321, 549] width 15 height 15
click at [323, 554] on input "Select an option" at bounding box center [321, 549] width 15 height 15
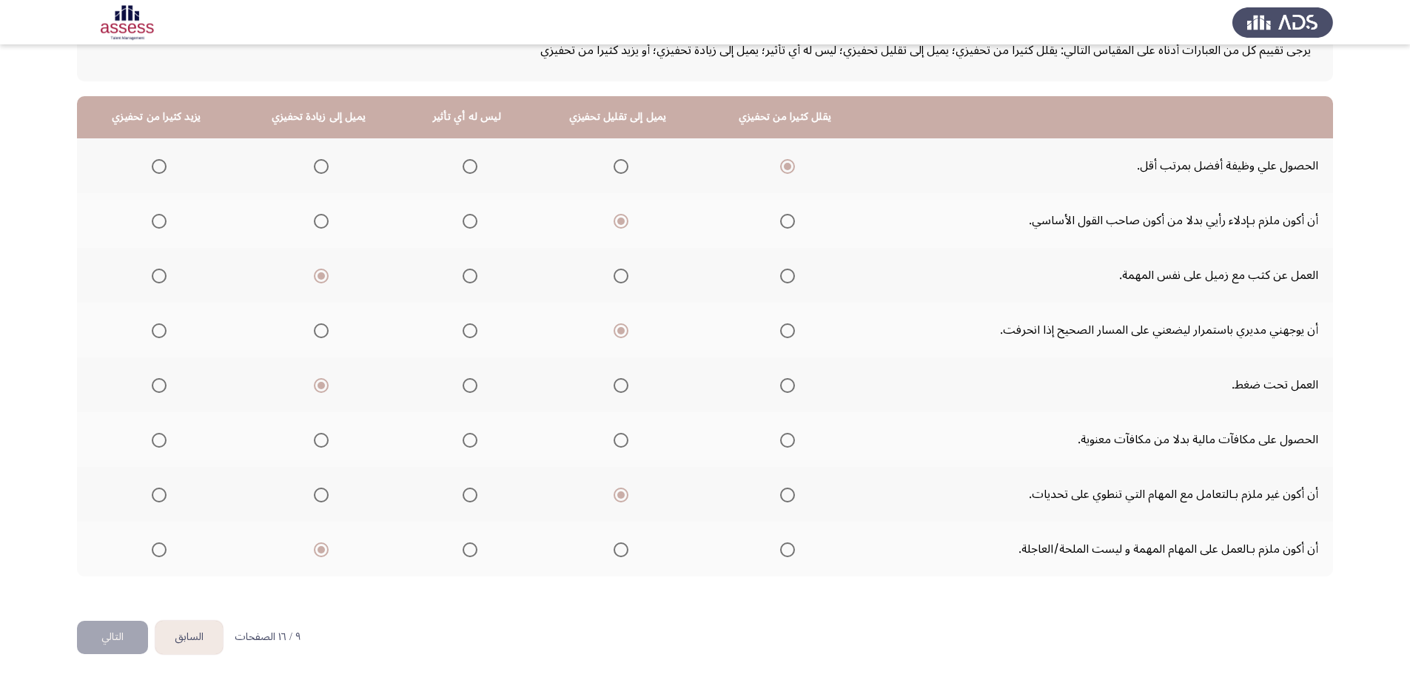
click at [324, 436] on span "Select an option" at bounding box center [321, 440] width 15 height 15
click at [324, 436] on input "Select an option" at bounding box center [321, 440] width 15 height 15
click at [126, 625] on button "التالي" at bounding box center [112, 637] width 71 height 33
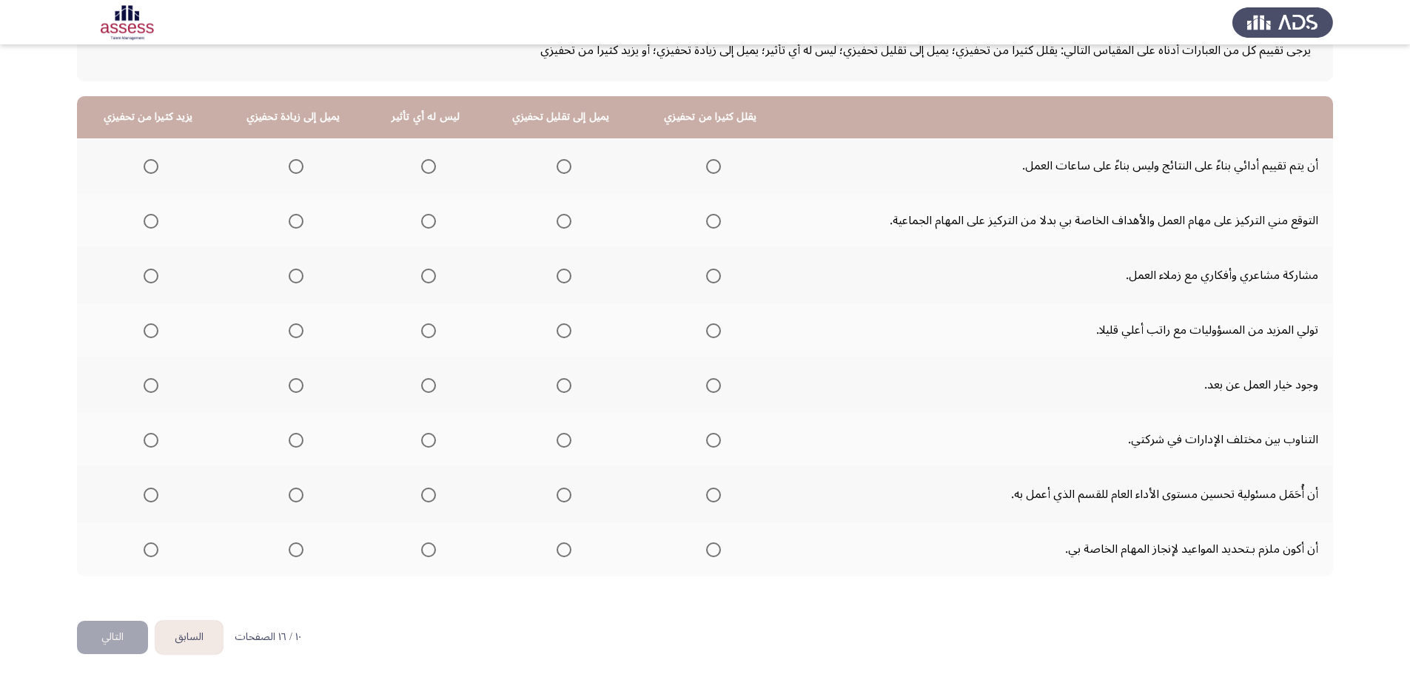
click at [292, 171] on span "Select an option" at bounding box center [296, 166] width 15 height 15
click at [292, 171] on input "Select an option" at bounding box center [296, 166] width 15 height 15
click at [423, 223] on span "Select an option" at bounding box center [428, 221] width 15 height 15
click at [423, 223] on input "Select an option" at bounding box center [428, 221] width 15 height 15
click at [433, 275] on span "Select an option" at bounding box center [428, 276] width 15 height 15
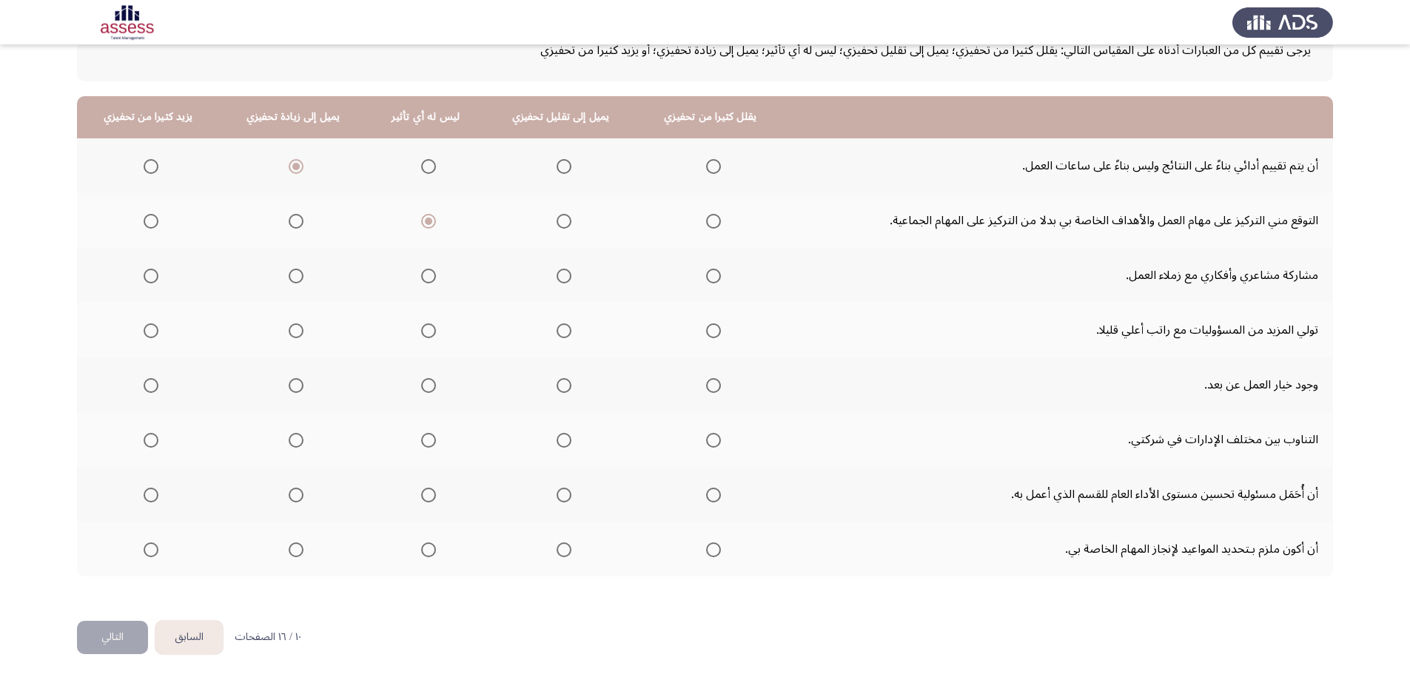
click at [433, 275] on input "Select an option" at bounding box center [428, 276] width 15 height 15
click at [429, 332] on span "Select an option" at bounding box center [428, 330] width 15 height 15
click at [429, 332] on input "Select an option" at bounding box center [428, 330] width 15 height 15
click at [423, 386] on span "Select an option" at bounding box center [428, 385] width 15 height 15
click at [423, 386] on input "Select an option" at bounding box center [428, 385] width 15 height 15
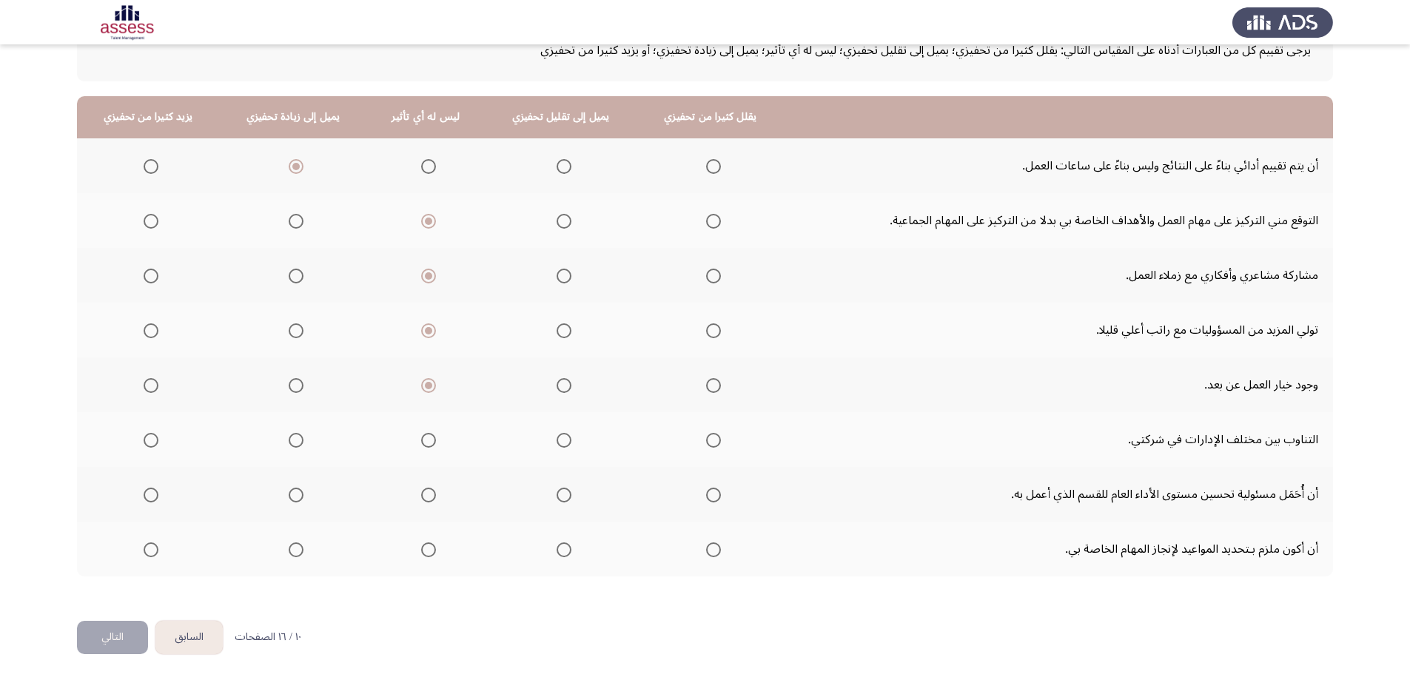
click at [422, 434] on span "Select an option" at bounding box center [428, 440] width 15 height 15
click at [422, 434] on input "Select an option" at bounding box center [428, 440] width 15 height 15
click at [423, 497] on span "Select an option" at bounding box center [428, 495] width 15 height 15
click at [423, 497] on input "Select an option" at bounding box center [428, 495] width 15 height 15
click at [562, 497] on span "Select an option" at bounding box center [564, 495] width 15 height 15
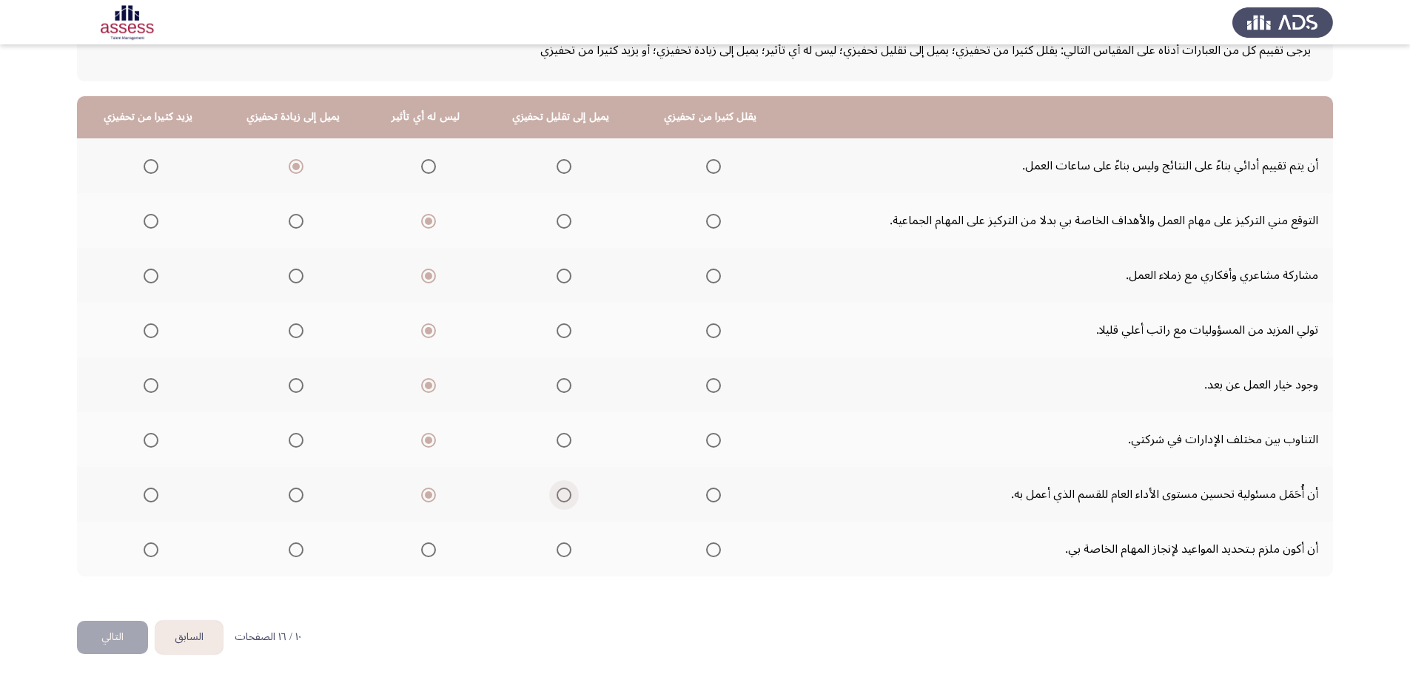
click at [562, 497] on input "Select an option" at bounding box center [564, 495] width 15 height 15
click at [303, 554] on span "Select an option" at bounding box center [296, 549] width 15 height 15
click at [303, 554] on input "Select an option" at bounding box center [296, 549] width 15 height 15
click at [565, 549] on span "Select an option" at bounding box center [564, 549] width 15 height 15
click at [565, 549] on input "Select an option" at bounding box center [564, 549] width 15 height 15
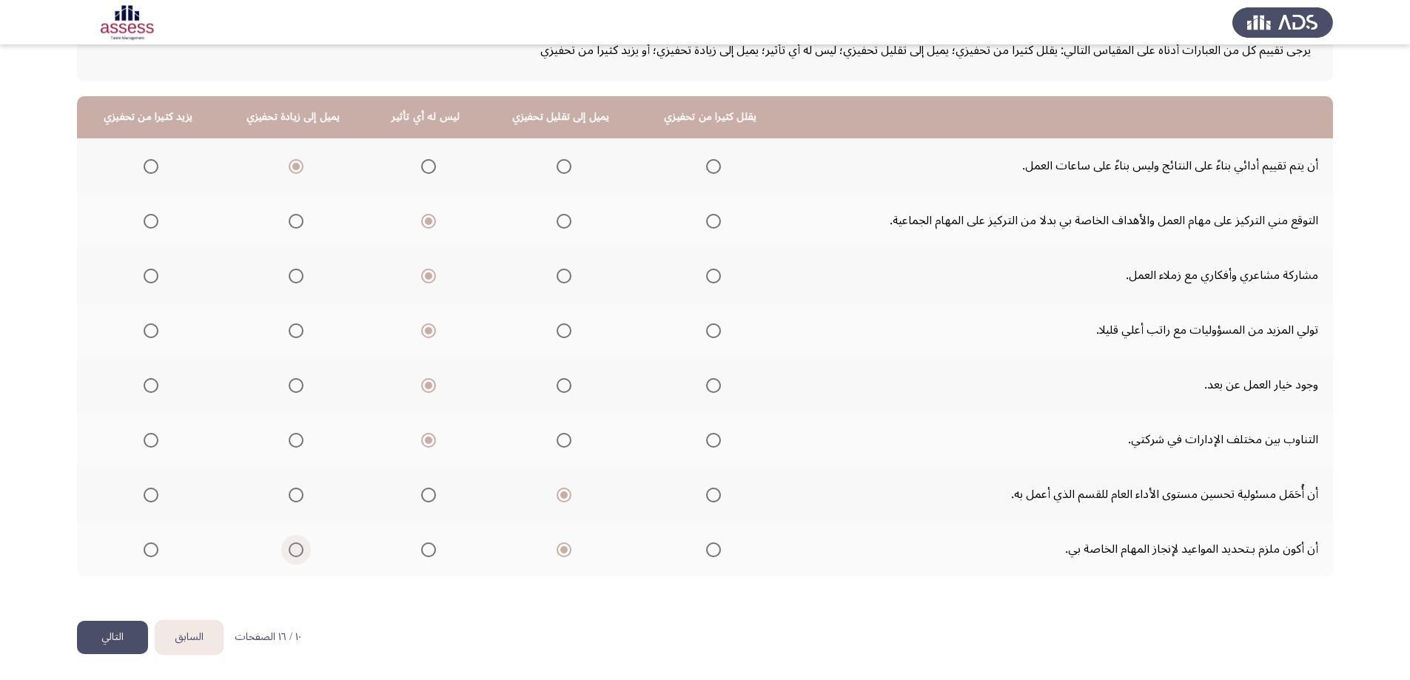
click at [302, 551] on span "Select an option" at bounding box center [296, 549] width 15 height 15
click at [302, 551] on input "Select an option" at bounding box center [296, 549] width 15 height 15
click at [113, 641] on button "التالي" at bounding box center [112, 637] width 71 height 33
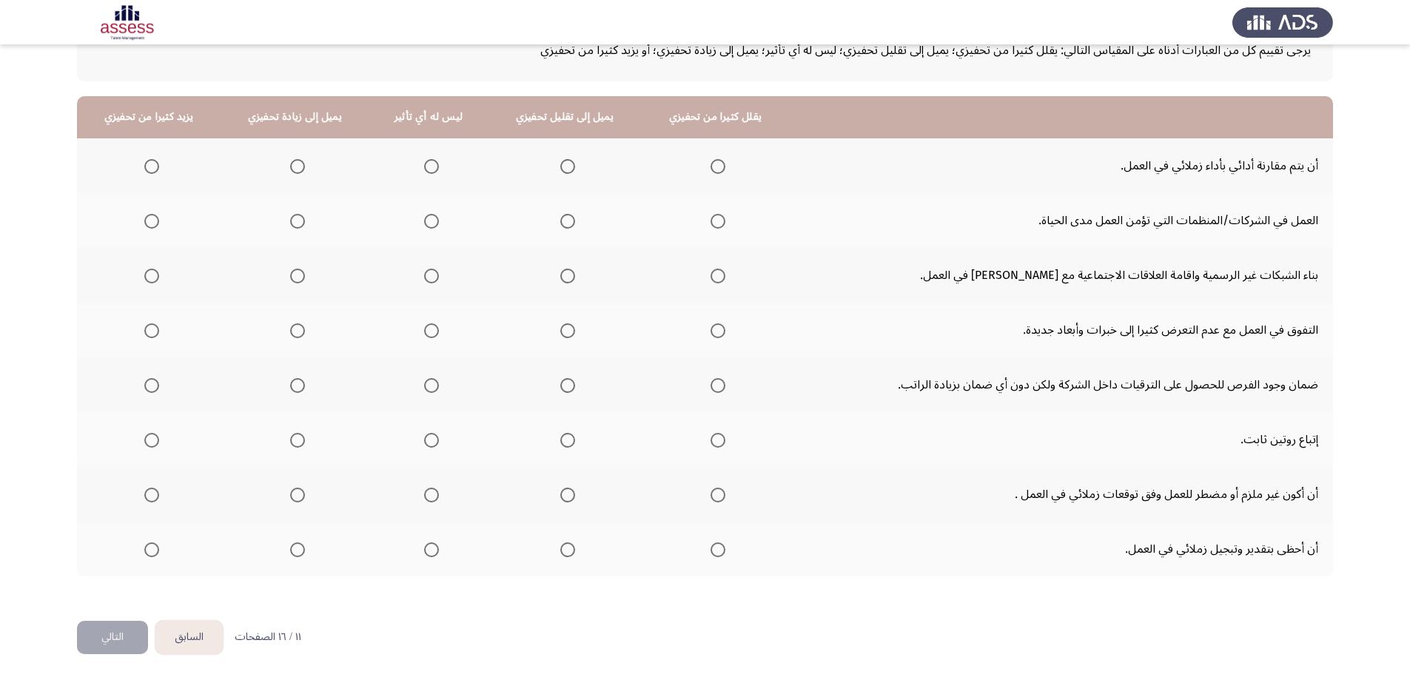
click at [427, 169] on span "Select an option" at bounding box center [431, 166] width 15 height 15
click at [427, 169] on input "Select an option" at bounding box center [431, 166] width 15 height 15
click at [427, 223] on span "Select an option" at bounding box center [431, 221] width 15 height 15
click at [427, 223] on input "Select an option" at bounding box center [431, 221] width 15 height 15
click at [562, 217] on span "Select an option" at bounding box center [567, 221] width 15 height 15
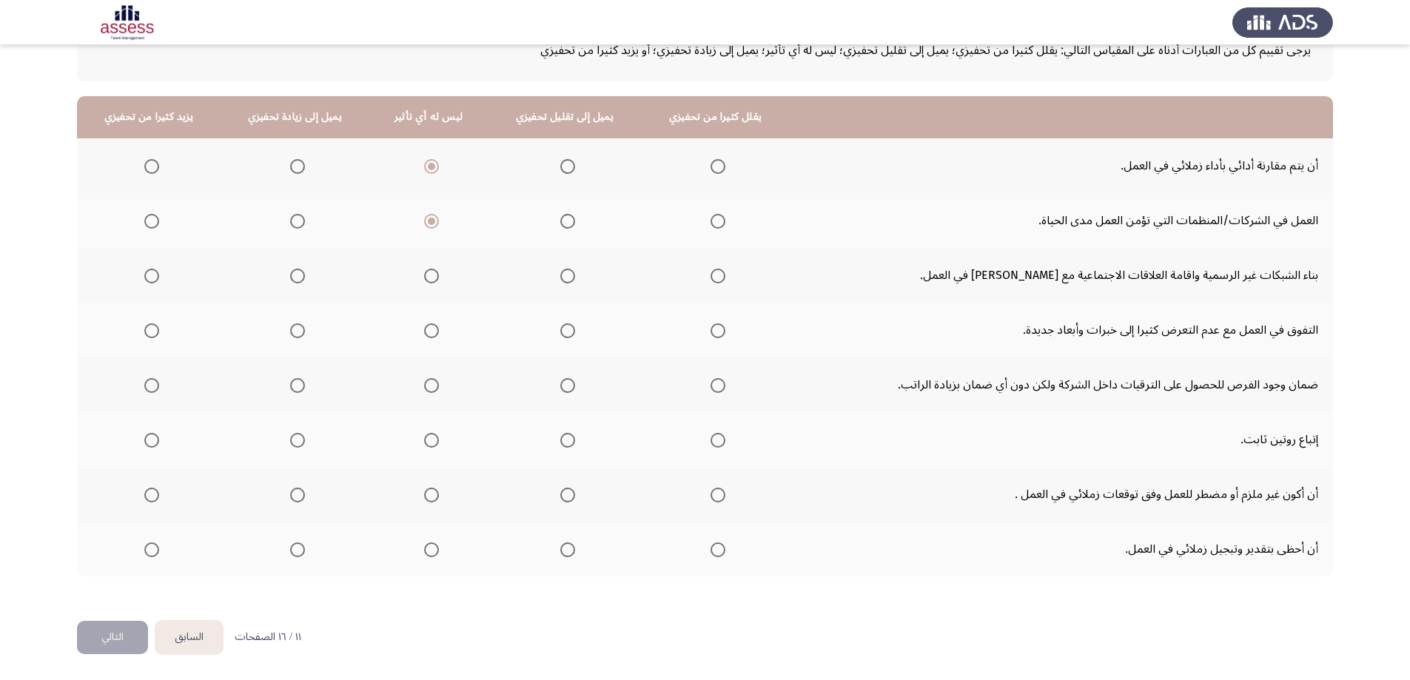
click at [562, 217] on input "Select an option" at bounding box center [567, 221] width 15 height 15
click at [294, 278] on span "Select an option" at bounding box center [297, 276] width 15 height 15
click at [294, 278] on input "Select an option" at bounding box center [297, 276] width 15 height 15
click at [563, 326] on span "Select an option" at bounding box center [567, 330] width 15 height 15
click at [563, 326] on input "Select an option" at bounding box center [567, 330] width 15 height 15
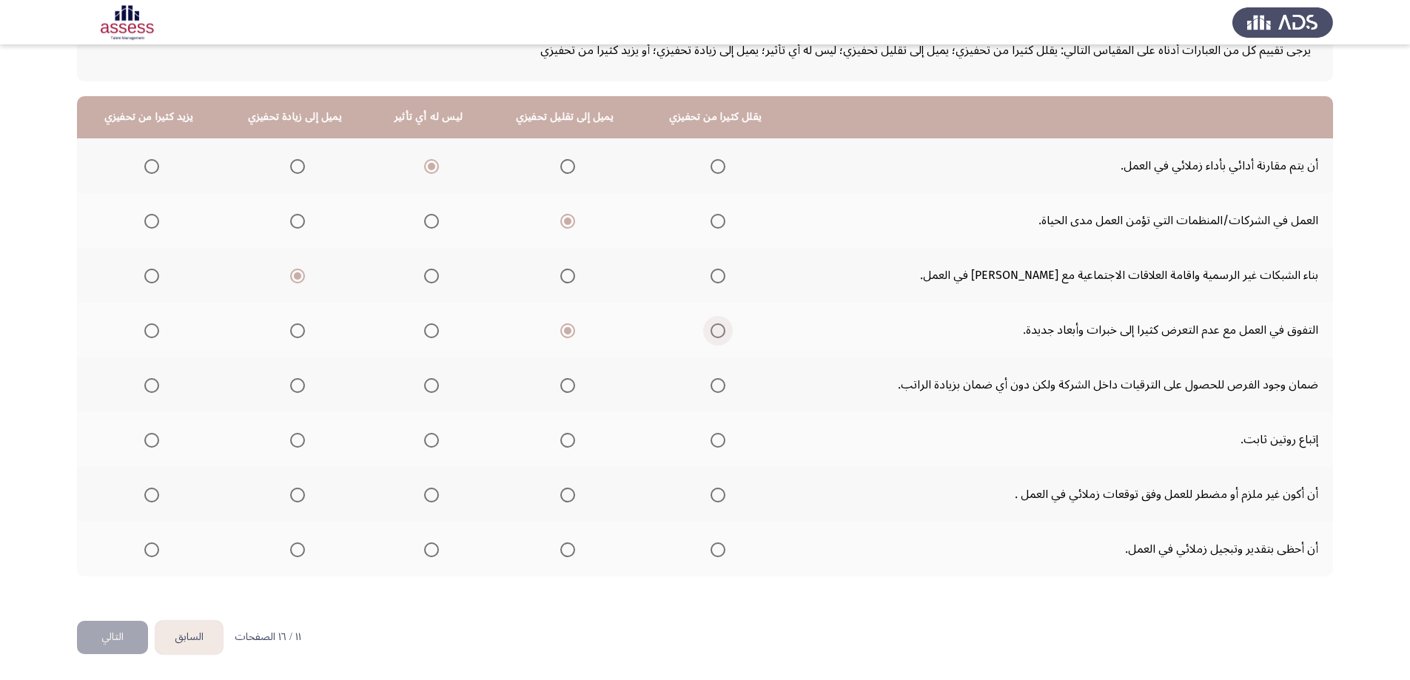
click at [710, 325] on span "Select an option" at bounding box center [717, 330] width 15 height 15
click at [710, 325] on input "Select an option" at bounding box center [717, 330] width 15 height 15
click at [560, 387] on span "Select an option" at bounding box center [567, 385] width 15 height 15
click at [560, 387] on input "Select an option" at bounding box center [567, 385] width 15 height 15
click at [560, 442] on span "Select an option" at bounding box center [567, 440] width 15 height 15
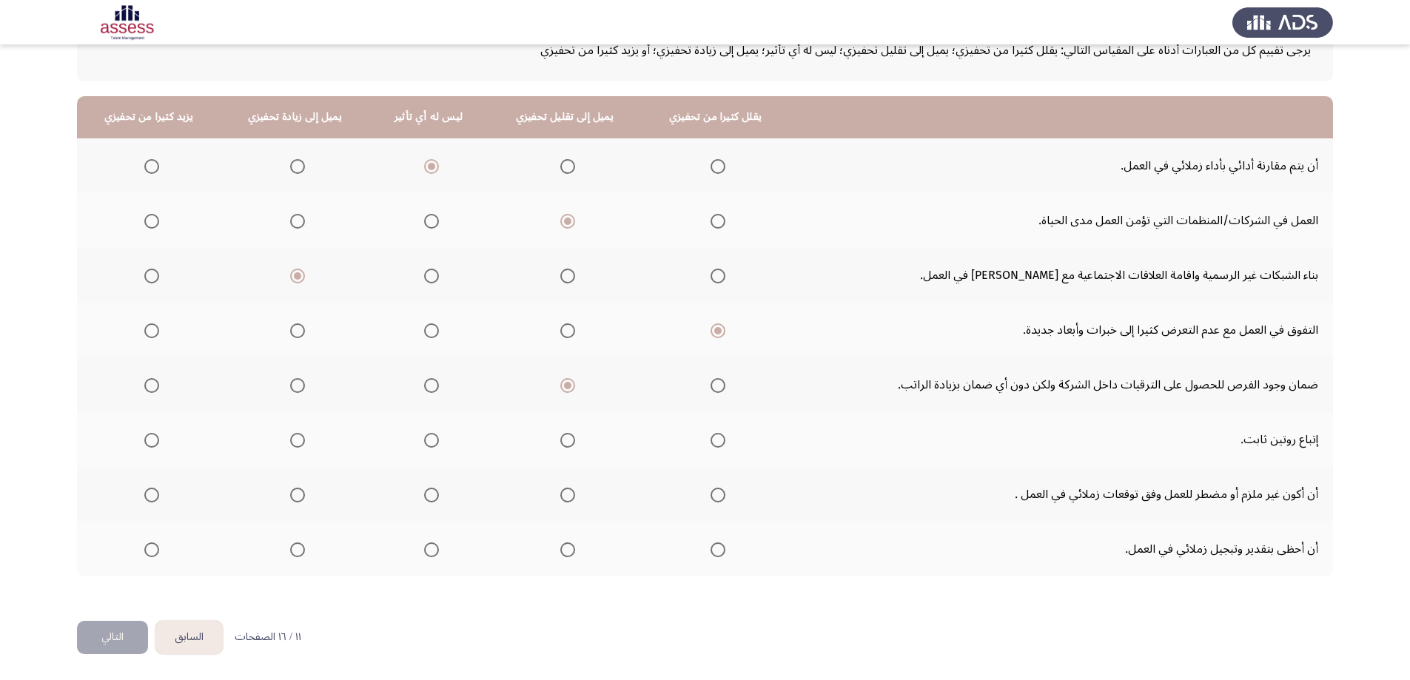
click at [560, 442] on input "Select an option" at bounding box center [567, 440] width 15 height 15
click at [296, 494] on span "Select an option" at bounding box center [297, 495] width 15 height 15
click at [296, 494] on input "Select an option" at bounding box center [297, 495] width 15 height 15
click at [412, 554] on th at bounding box center [428, 549] width 118 height 55
click at [432, 551] on span "Select an option" at bounding box center [431, 549] width 15 height 15
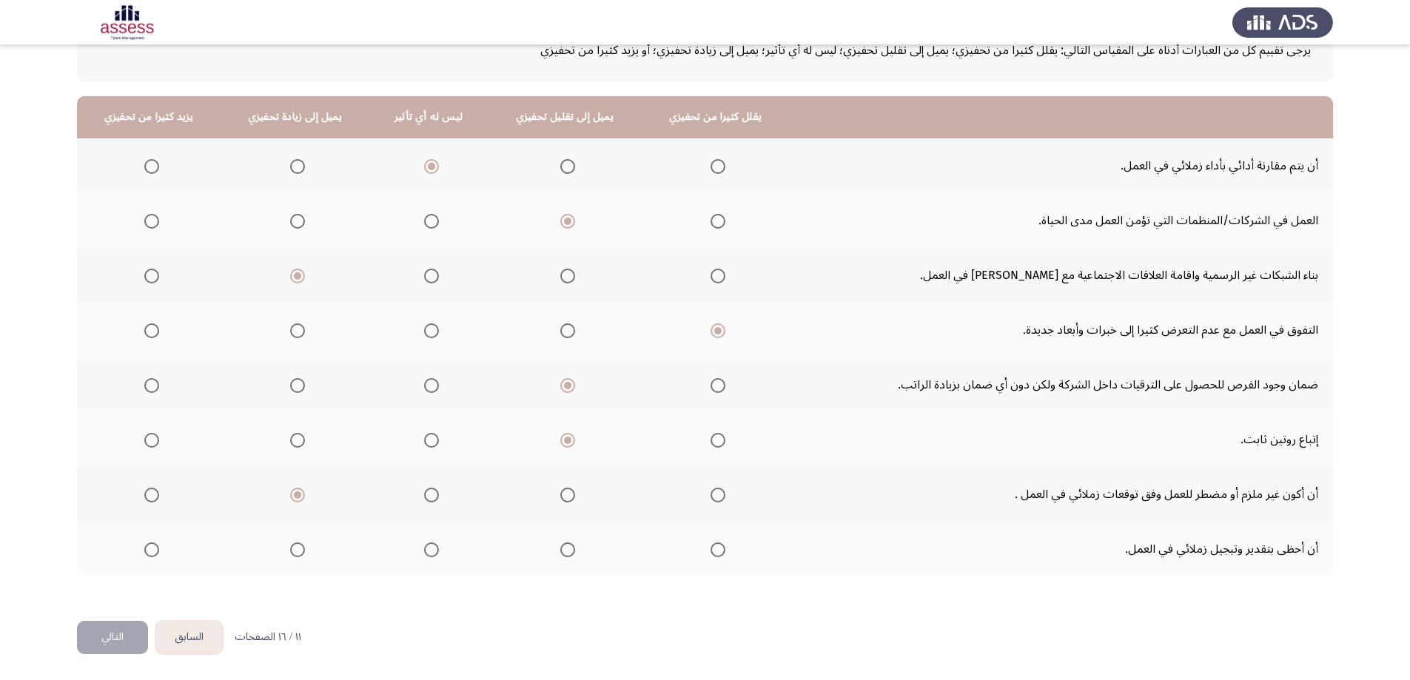
click at [432, 551] on input "Select an option" at bounding box center [431, 549] width 15 height 15
click at [87, 642] on button "التالي" at bounding box center [112, 637] width 71 height 33
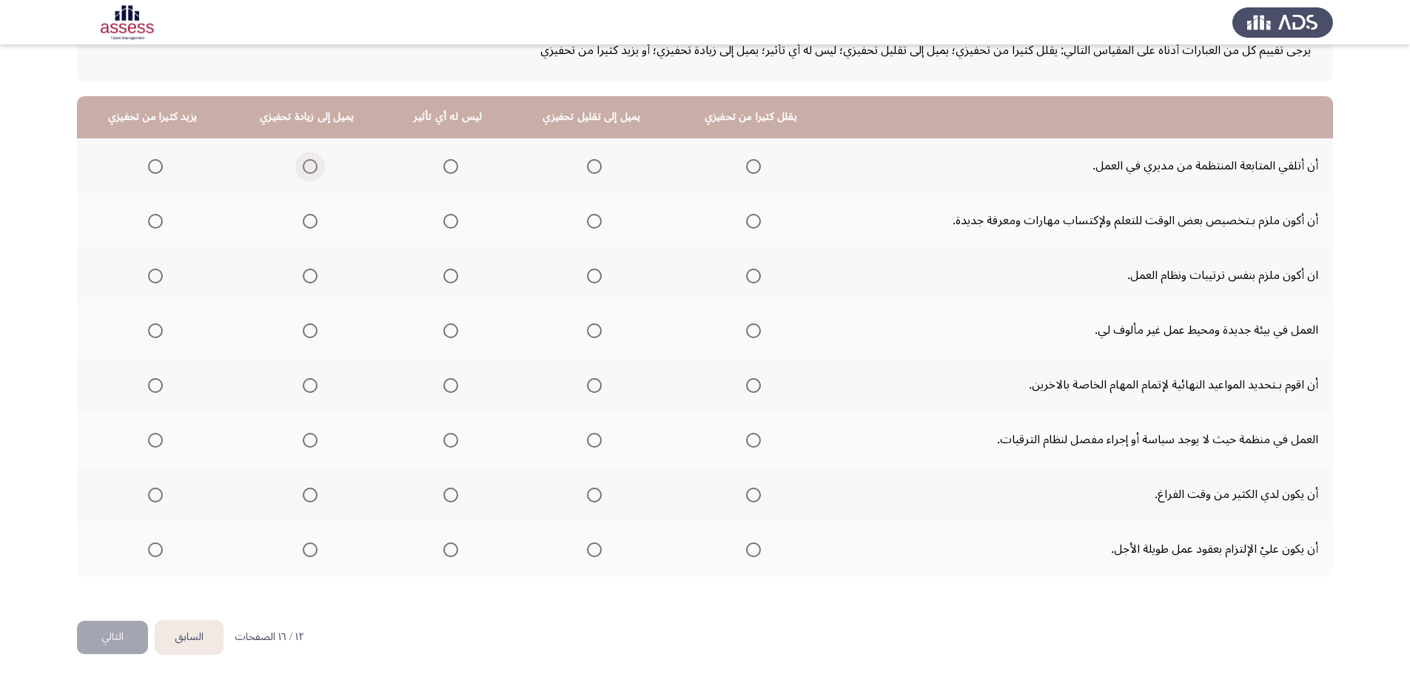
click at [303, 163] on span "Select an option" at bounding box center [310, 166] width 15 height 15
click at [303, 163] on input "Select an option" at bounding box center [310, 166] width 15 height 15
click at [306, 218] on span "Select an option" at bounding box center [310, 221] width 15 height 15
click at [306, 218] on input "Select an option" at bounding box center [310, 221] width 15 height 15
click at [597, 167] on span "Select an option" at bounding box center [594, 166] width 15 height 15
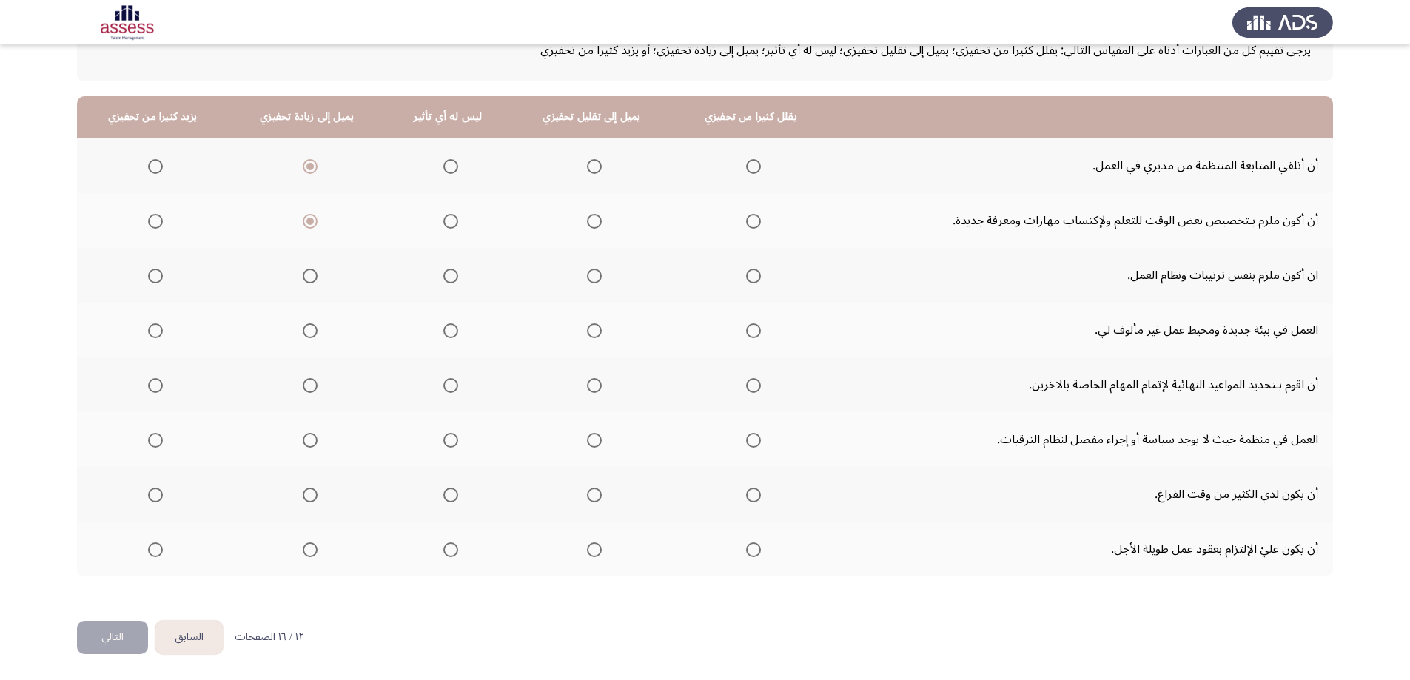
click at [597, 167] on input "Select an option" at bounding box center [594, 166] width 15 height 15
click at [587, 225] on span "Select an option" at bounding box center [594, 221] width 15 height 15
click at [587, 225] on input "Select an option" at bounding box center [594, 221] width 15 height 15
click at [308, 220] on span "Select an option" at bounding box center [310, 221] width 15 height 15
click at [308, 220] on input "Select an option" at bounding box center [310, 221] width 15 height 15
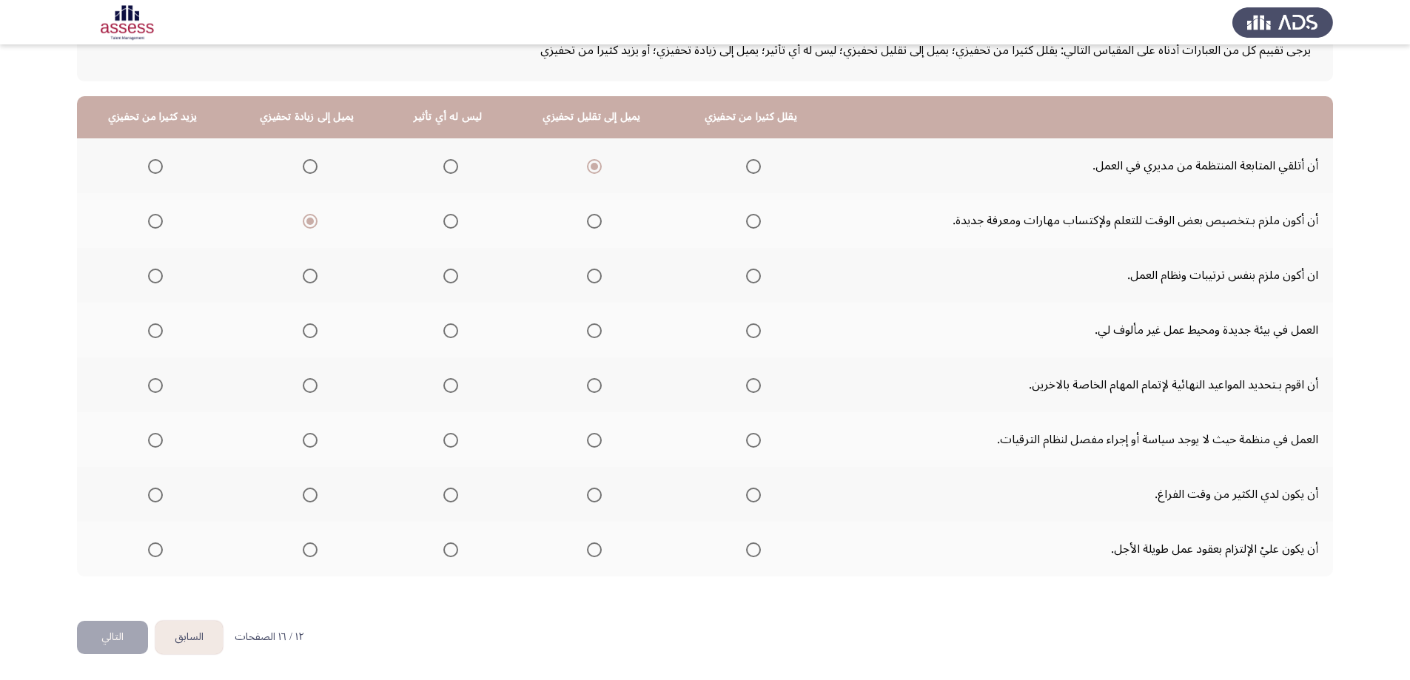
click at [303, 277] on span "Select an option" at bounding box center [310, 276] width 15 height 15
click at [303, 277] on input "Select an option" at bounding box center [310, 276] width 15 height 15
click at [303, 330] on span "Select an option" at bounding box center [310, 330] width 15 height 15
click at [303, 330] on input "Select an option" at bounding box center [310, 330] width 15 height 15
click at [316, 394] on mat-radio-group "Select an option" at bounding box center [307, 384] width 21 height 25
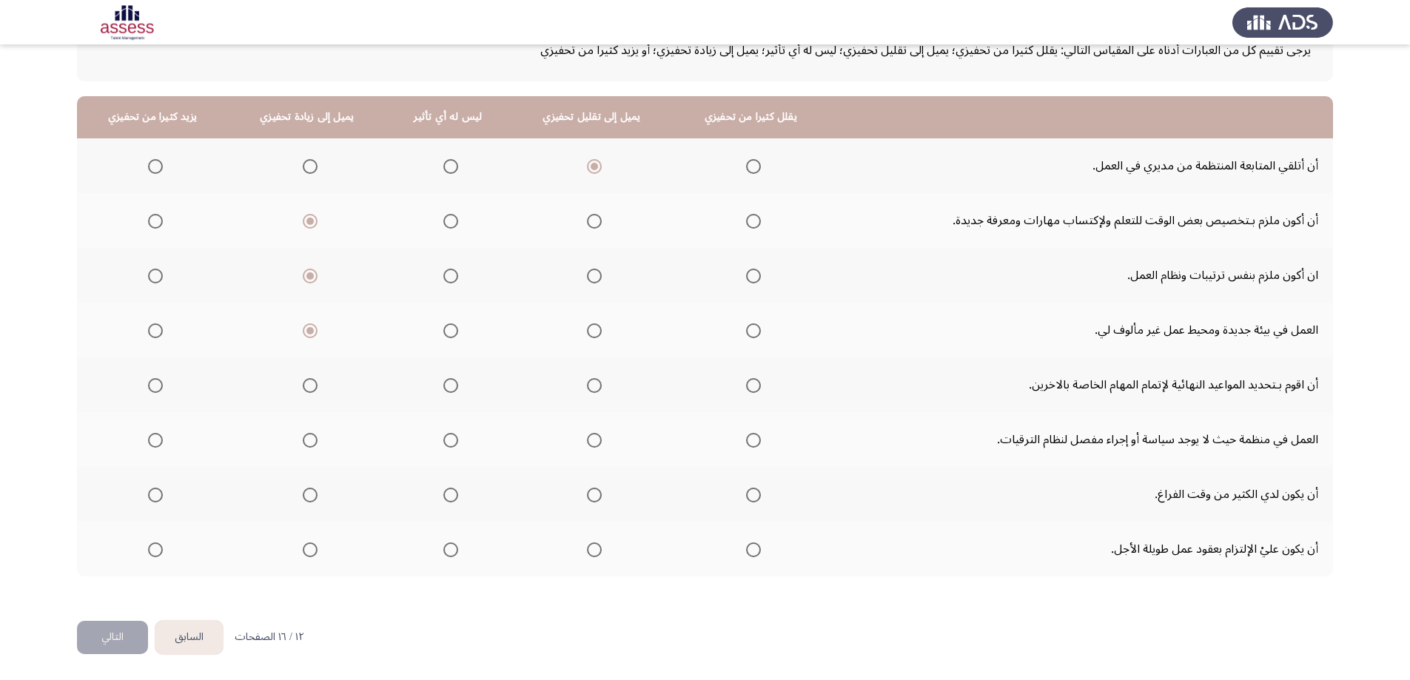
click at [312, 389] on span "Select an option" at bounding box center [310, 385] width 15 height 15
click at [312, 389] on input "Select an option" at bounding box center [310, 385] width 15 height 15
click at [305, 450] on mat-radio-group "Select an option" at bounding box center [307, 439] width 21 height 25
click at [312, 439] on span "Select an option" at bounding box center [310, 440] width 15 height 15
click at [312, 439] on input "Select an option" at bounding box center [310, 440] width 15 height 15
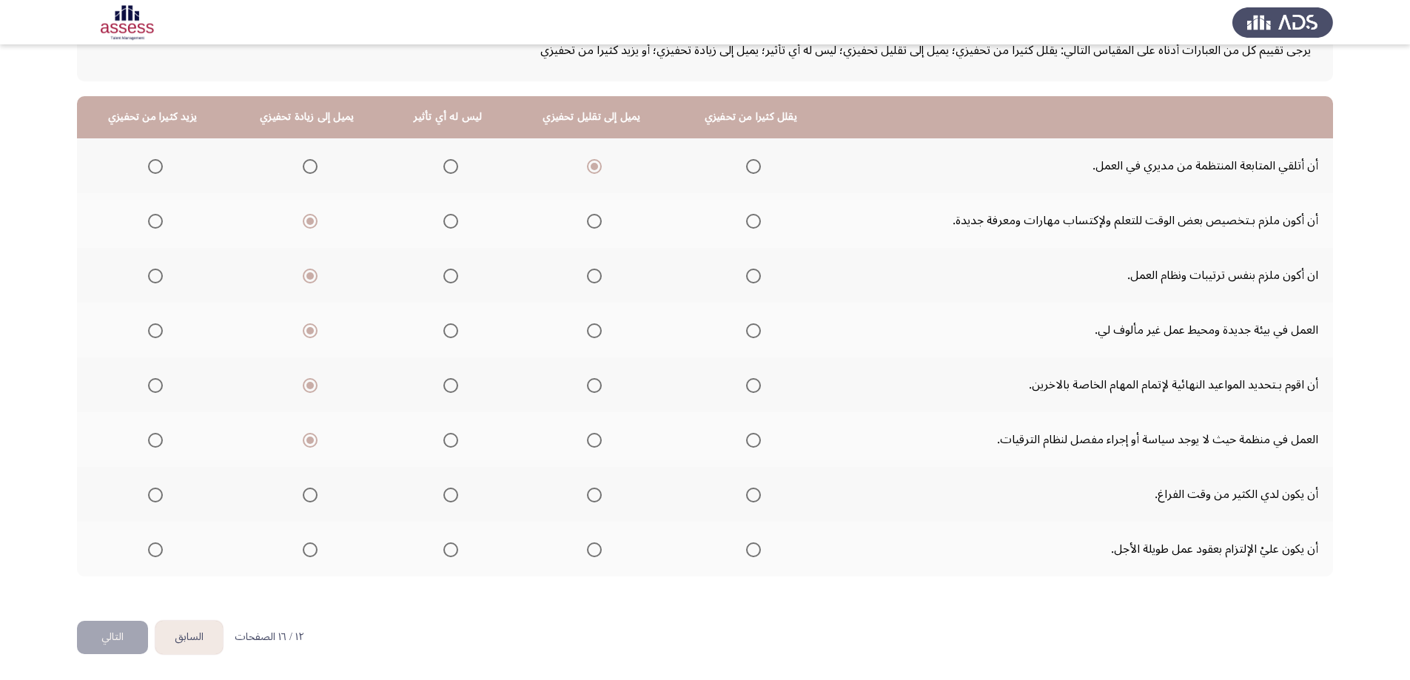
click at [597, 500] on span "Select an option" at bounding box center [594, 495] width 15 height 15
click at [597, 500] on input "Select an option" at bounding box center [594, 495] width 15 height 15
click at [445, 548] on span "Select an option" at bounding box center [450, 549] width 15 height 15
click at [445, 548] on input "Select an option" at bounding box center [450, 549] width 15 height 15
click at [107, 636] on button "التالي" at bounding box center [112, 637] width 71 height 33
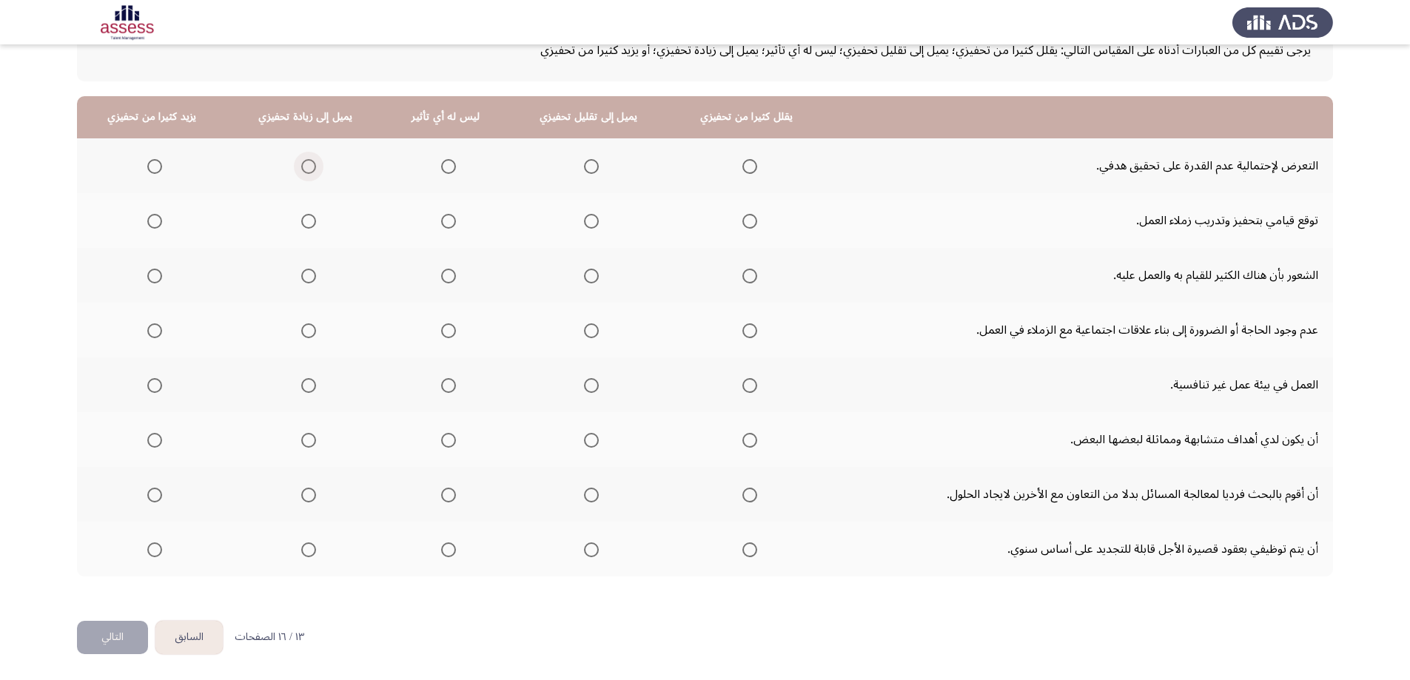
click at [306, 171] on span "Select an option" at bounding box center [308, 166] width 15 height 15
click at [306, 171] on input "Select an option" at bounding box center [308, 166] width 15 height 15
click at [303, 222] on span "Select an option" at bounding box center [308, 221] width 15 height 15
click at [303, 222] on input "Select an option" at bounding box center [308, 221] width 15 height 15
click at [309, 279] on span "Select an option" at bounding box center [308, 276] width 15 height 15
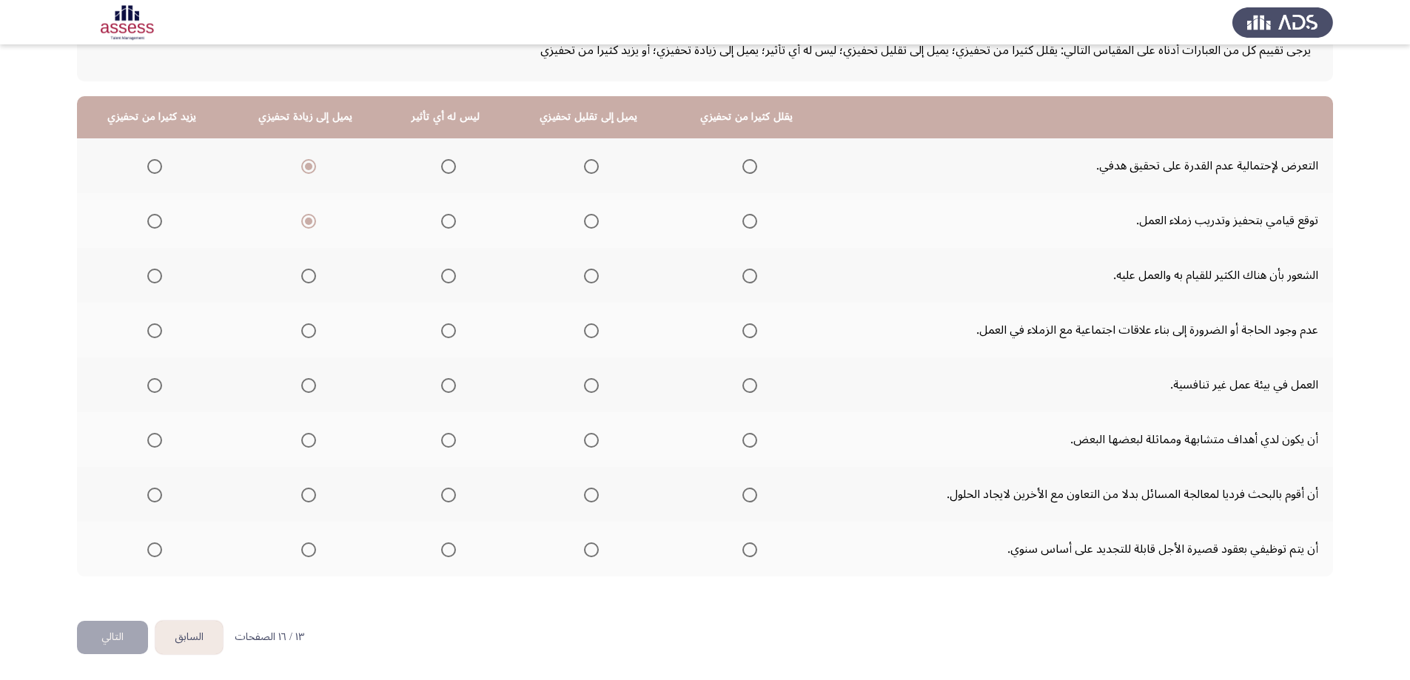
click at [309, 279] on input "Select an option" at bounding box center [308, 276] width 15 height 15
click at [587, 336] on span "Select an option" at bounding box center [591, 330] width 15 height 15
click at [587, 336] on input "Select an option" at bounding box center [591, 330] width 15 height 15
click at [597, 378] on th at bounding box center [588, 384] width 161 height 55
click at [588, 386] on span "Select an option" at bounding box center [591, 385] width 15 height 15
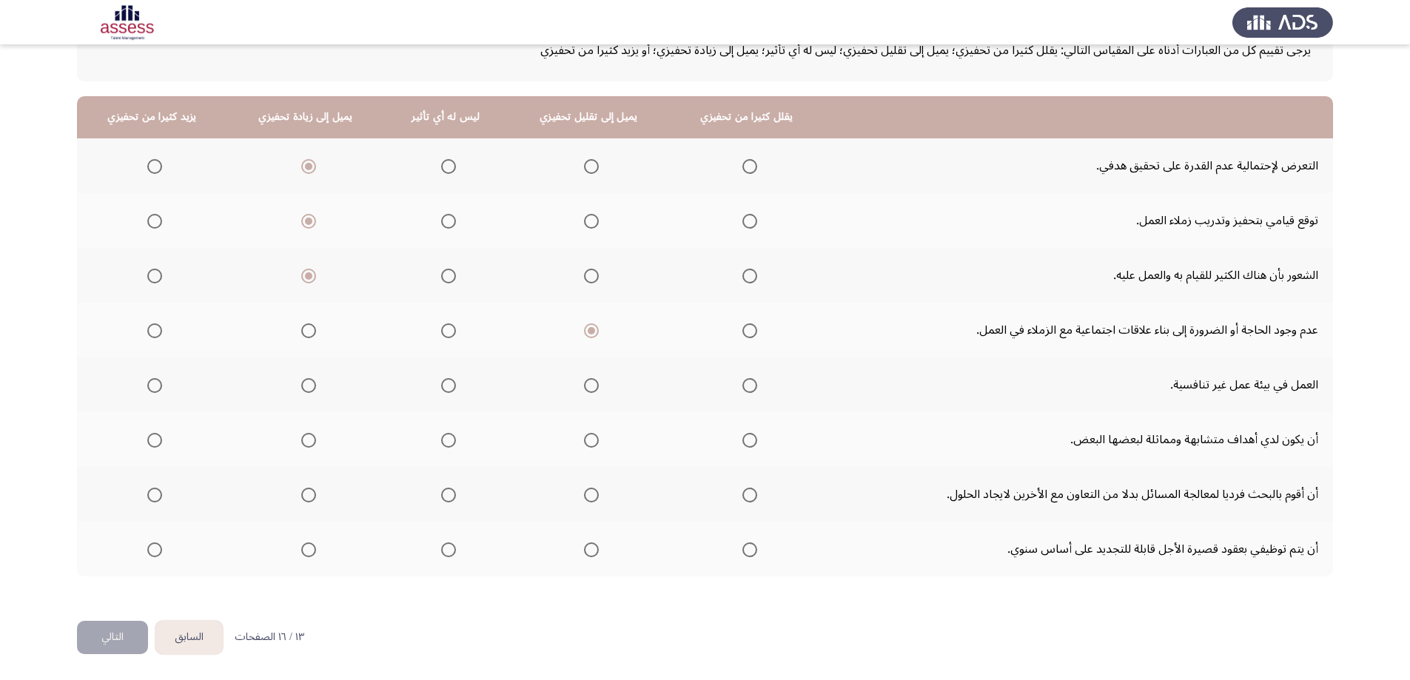
click at [588, 386] on input "Select an option" at bounding box center [591, 385] width 15 height 15
click at [584, 440] on span "Select an option" at bounding box center [591, 440] width 15 height 15
click at [584, 440] on input "Select an option" at bounding box center [591, 440] width 15 height 15
click at [584, 501] on span "Select an option" at bounding box center [591, 495] width 15 height 15
click at [584, 501] on input "Select an option" at bounding box center [591, 495] width 15 height 15
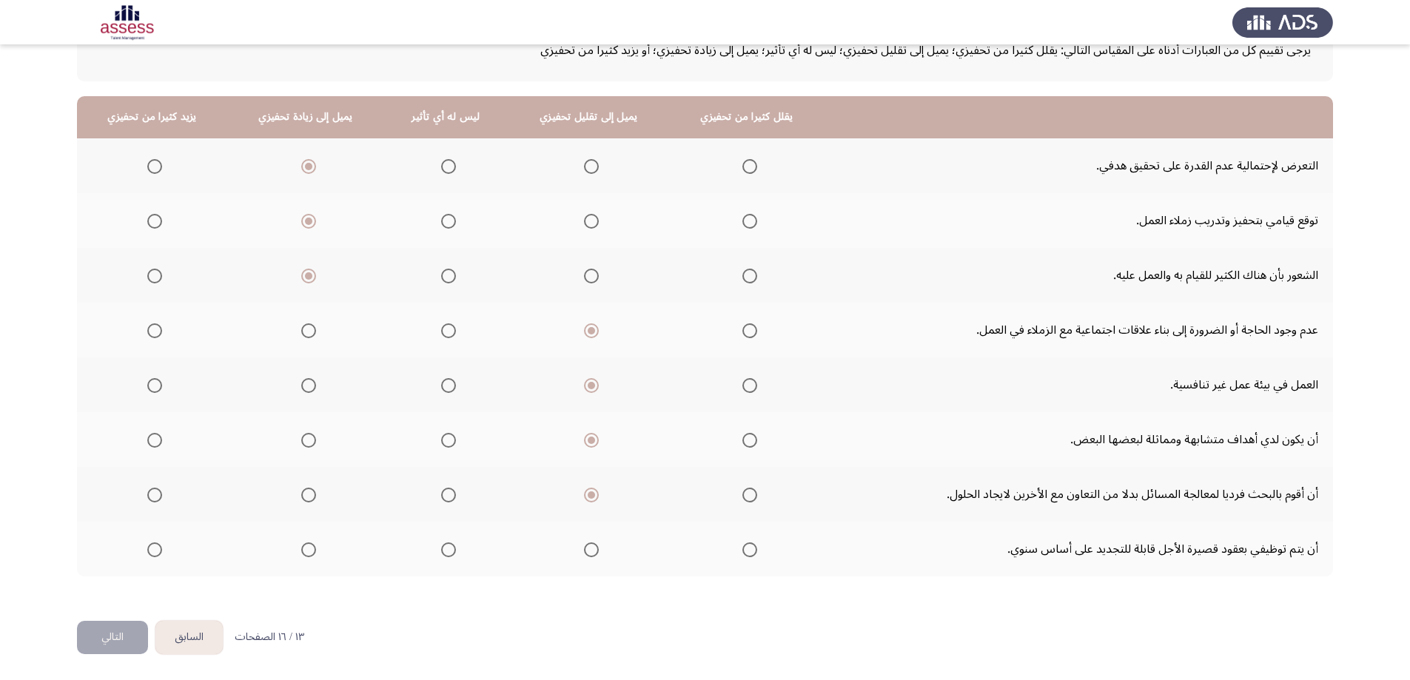
click at [756, 554] on th at bounding box center [746, 549] width 155 height 55
click at [743, 553] on span "Select an option" at bounding box center [749, 549] width 15 height 15
click at [743, 553] on input "Select an option" at bounding box center [749, 549] width 15 height 15
click at [131, 635] on button "التالي" at bounding box center [112, 637] width 71 height 33
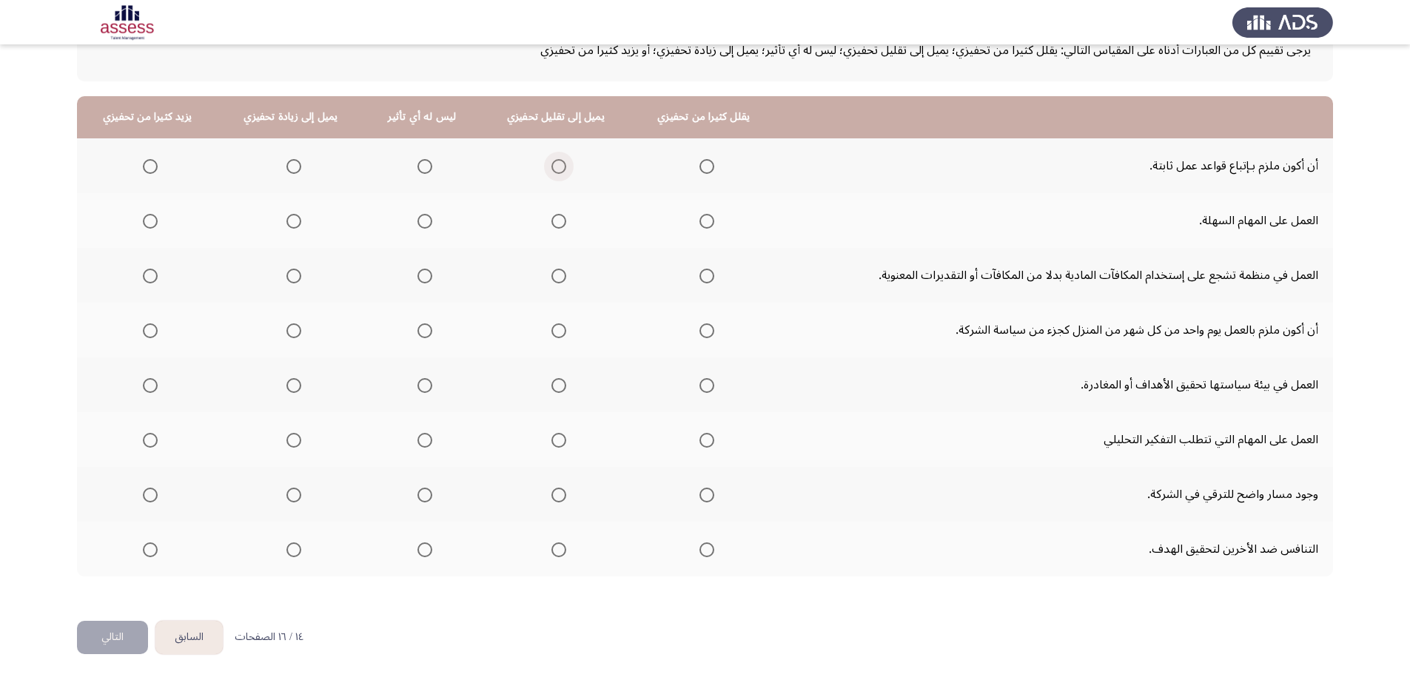
click at [551, 167] on span "Select an option" at bounding box center [558, 166] width 15 height 15
click at [551, 167] on input "Select an option" at bounding box center [558, 166] width 15 height 15
click at [551, 223] on span "Select an option" at bounding box center [558, 221] width 15 height 15
click at [551, 223] on input "Select an option" at bounding box center [558, 221] width 15 height 15
click at [427, 279] on span "Select an option" at bounding box center [424, 276] width 15 height 15
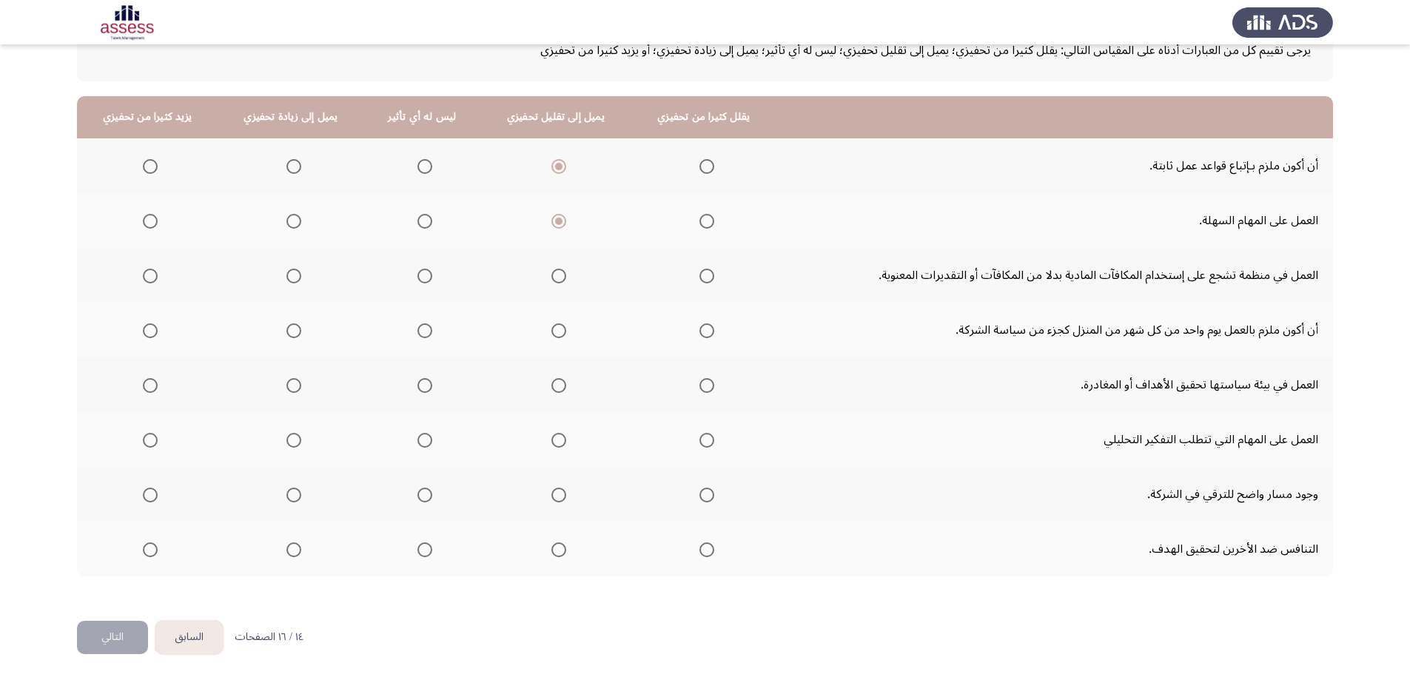
click at [427, 279] on input "Select an option" at bounding box center [424, 276] width 15 height 15
click at [420, 328] on span "Select an option" at bounding box center [424, 330] width 15 height 15
click at [420, 328] on input "Select an option" at bounding box center [424, 330] width 15 height 15
click at [417, 387] on span "Select an option" at bounding box center [424, 385] width 15 height 15
click at [417, 387] on input "Select an option" at bounding box center [424, 385] width 15 height 15
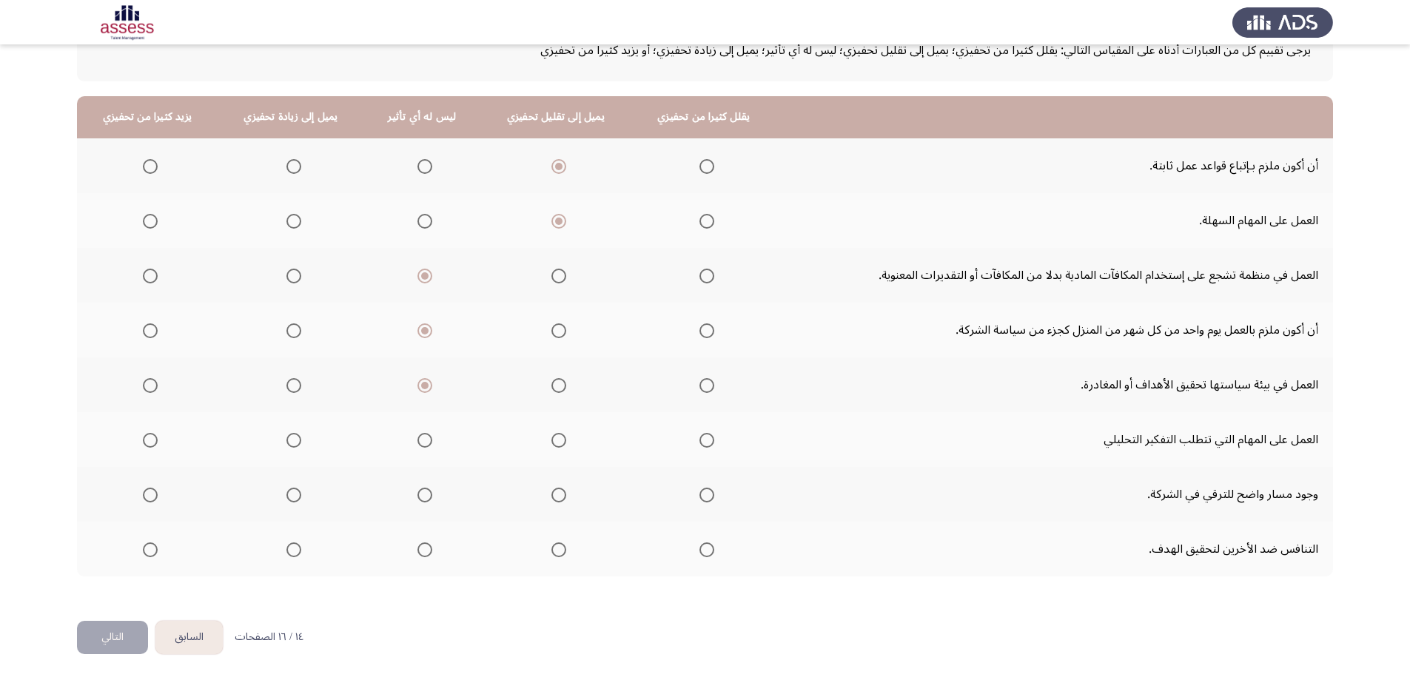
click at [299, 443] on span "Select an option" at bounding box center [293, 440] width 15 height 15
click at [299, 443] on input "Select an option" at bounding box center [293, 440] width 15 height 15
click at [292, 491] on span "Select an option" at bounding box center [293, 495] width 15 height 15
click at [292, 491] on input "Select an option" at bounding box center [293, 495] width 15 height 15
click at [296, 548] on span "Select an option" at bounding box center [293, 549] width 15 height 15
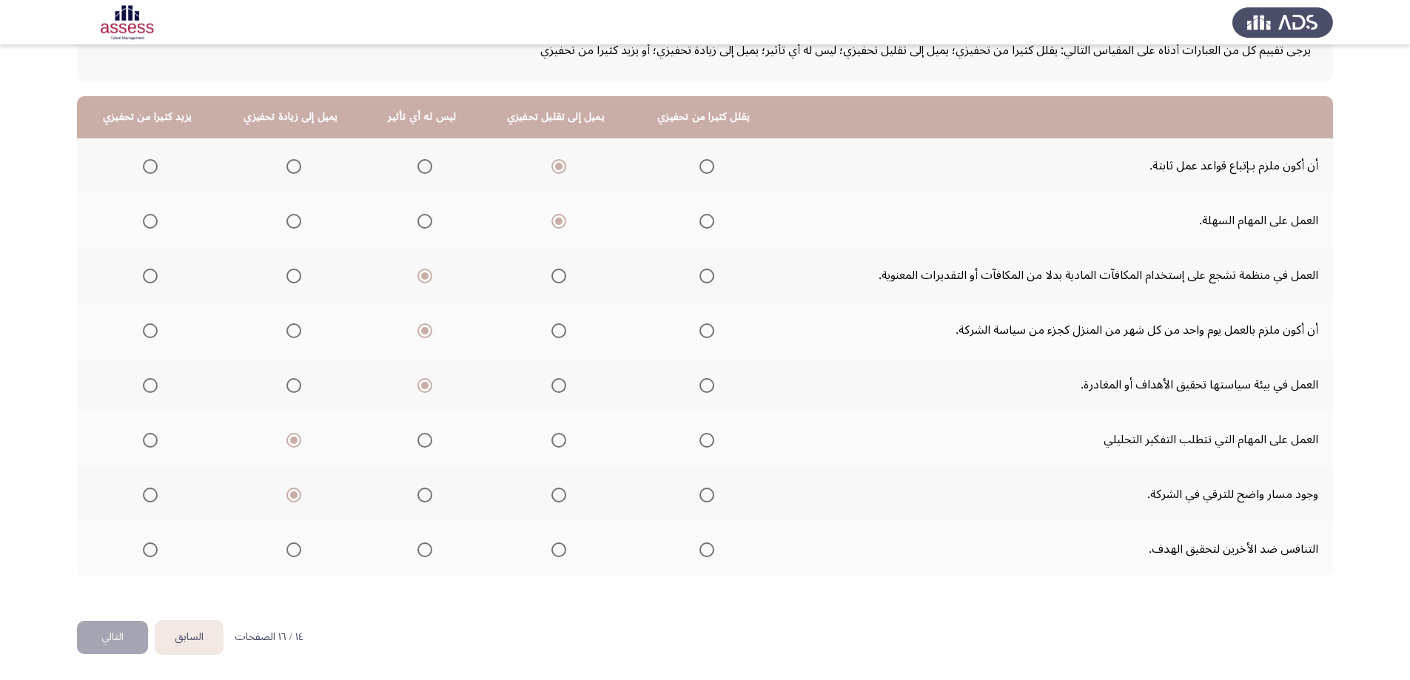
click at [296, 548] on input "Select an option" at bounding box center [293, 549] width 15 height 15
click at [418, 556] on span "Select an option" at bounding box center [424, 549] width 15 height 15
click at [418, 556] on input "Select an option" at bounding box center [424, 549] width 15 height 15
click at [120, 631] on button "التالي" at bounding box center [112, 637] width 71 height 33
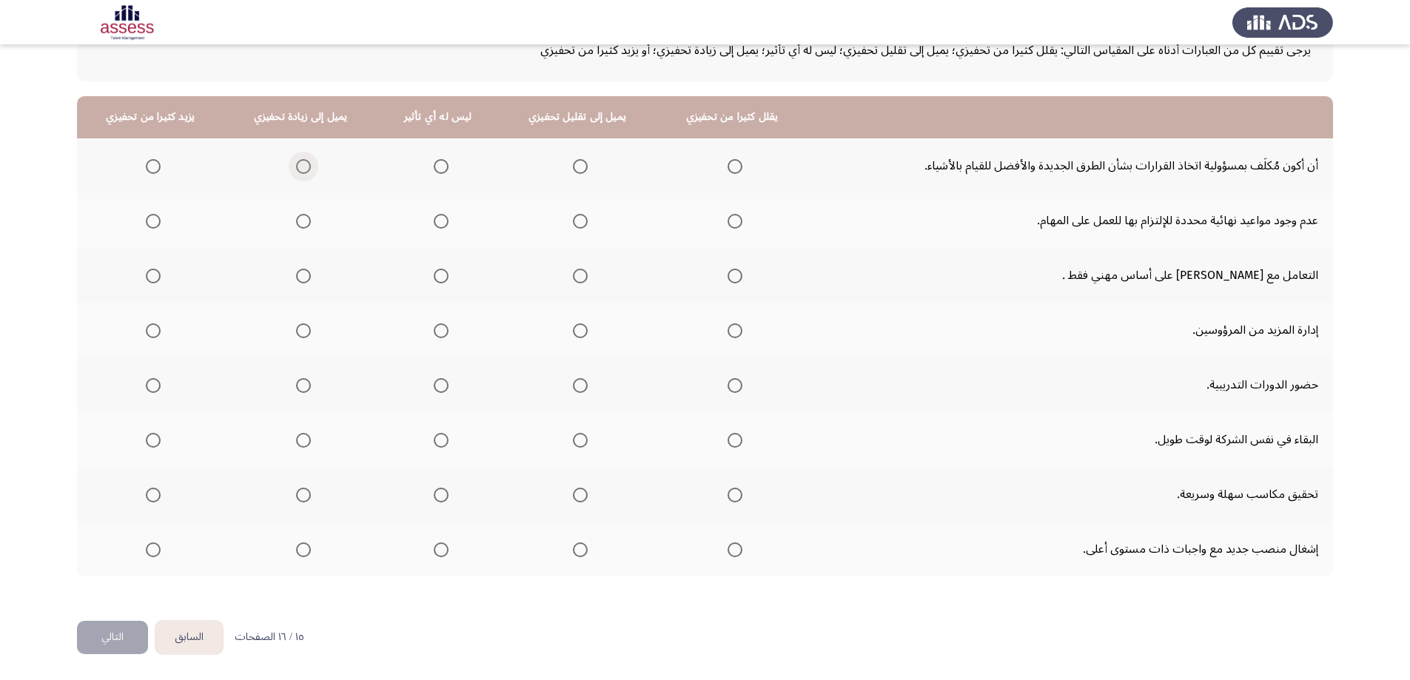
click at [300, 165] on span "Select an option" at bounding box center [303, 166] width 15 height 15
click at [300, 165] on input "Select an option" at bounding box center [303, 166] width 15 height 15
click at [431, 221] on label "Select an option" at bounding box center [438, 221] width 21 height 15
click at [434, 221] on input "Select an option" at bounding box center [441, 221] width 15 height 15
click at [437, 275] on span "Select an option" at bounding box center [441, 276] width 15 height 15
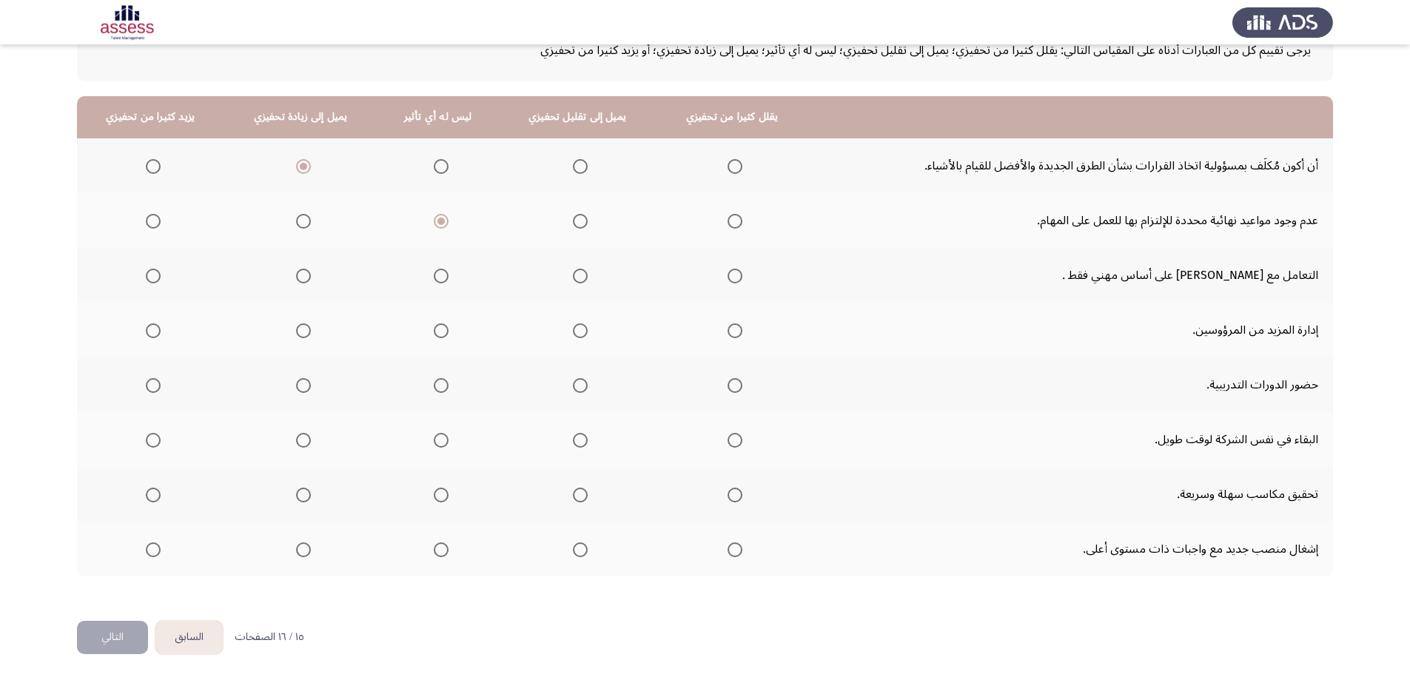
click at [437, 275] on input "Select an option" at bounding box center [441, 276] width 15 height 15
click at [434, 332] on span "Select an option" at bounding box center [441, 330] width 15 height 15
click at [434, 332] on input "Select an option" at bounding box center [441, 330] width 15 height 15
click at [442, 388] on span "Select an option" at bounding box center [441, 385] width 15 height 15
click at [442, 388] on input "Select an option" at bounding box center [441, 385] width 15 height 15
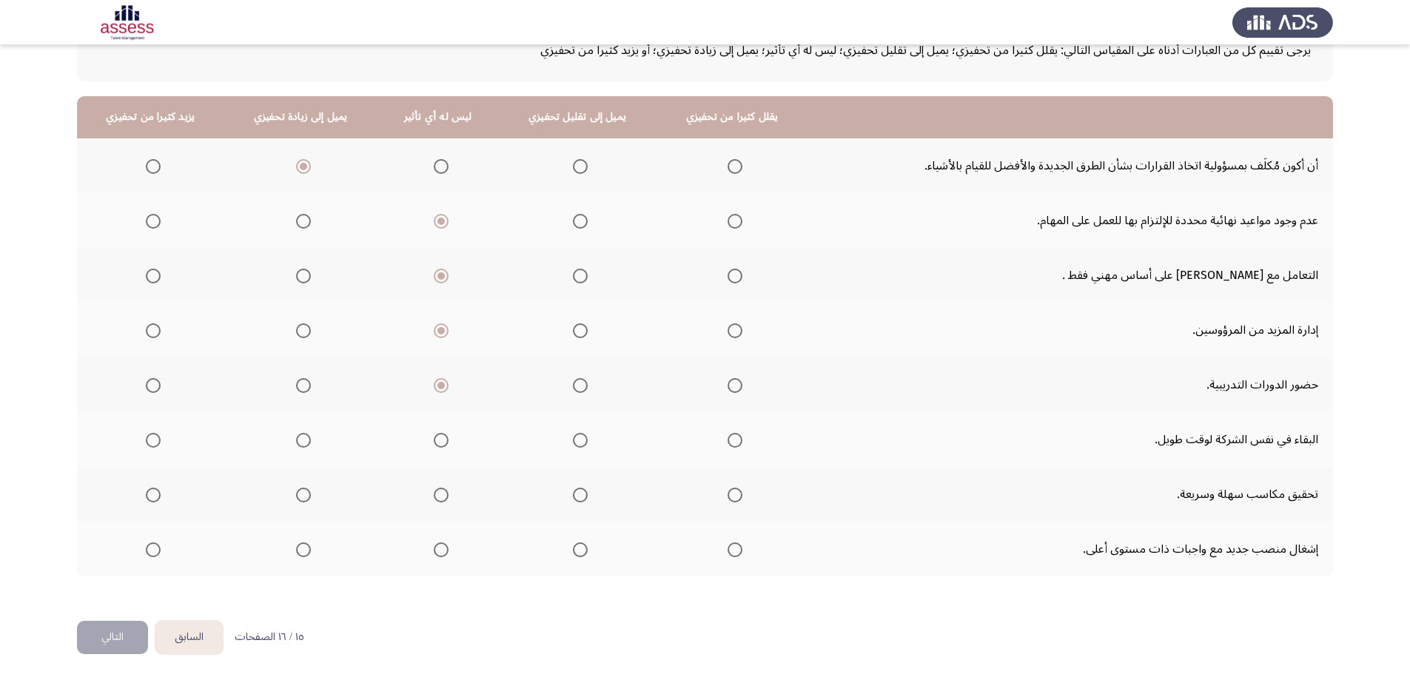
click at [438, 446] on span "Select an option" at bounding box center [441, 440] width 15 height 15
click at [438, 446] on input "Select an option" at bounding box center [441, 440] width 15 height 15
click at [296, 493] on span "Select an option" at bounding box center [303, 495] width 15 height 15
click at [296, 493] on input "Select an option" at bounding box center [303, 495] width 15 height 15
click at [300, 549] on span "Select an option" at bounding box center [303, 549] width 15 height 15
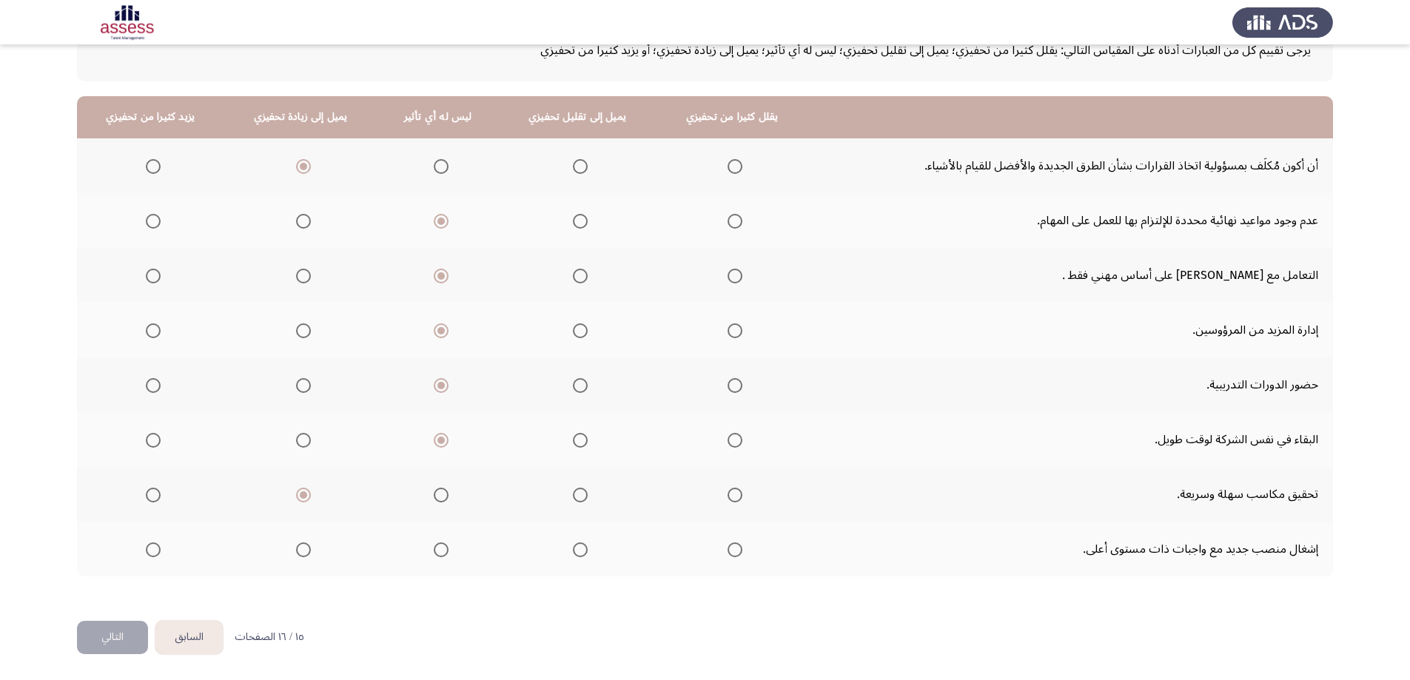
click at [300, 549] on input "Select an option" at bounding box center [303, 549] width 15 height 15
click at [103, 627] on button "التالي" at bounding box center [112, 637] width 71 height 33
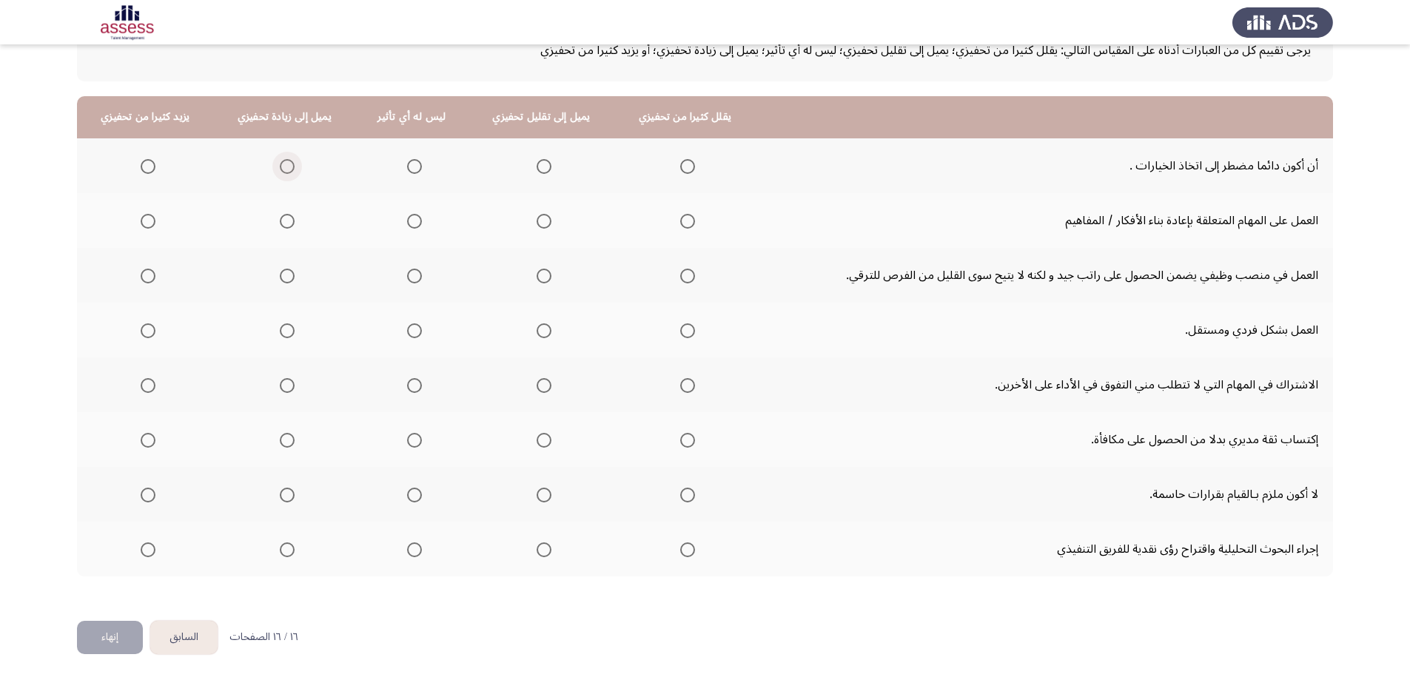
click at [289, 167] on span "Select an option" at bounding box center [287, 166] width 15 height 15
click at [289, 167] on input "Select an option" at bounding box center [287, 166] width 15 height 15
click at [275, 222] on label "Select an option" at bounding box center [284, 221] width 21 height 15
click at [280, 222] on input "Select an option" at bounding box center [287, 221] width 15 height 15
click at [409, 278] on span "Select an option" at bounding box center [414, 276] width 15 height 15
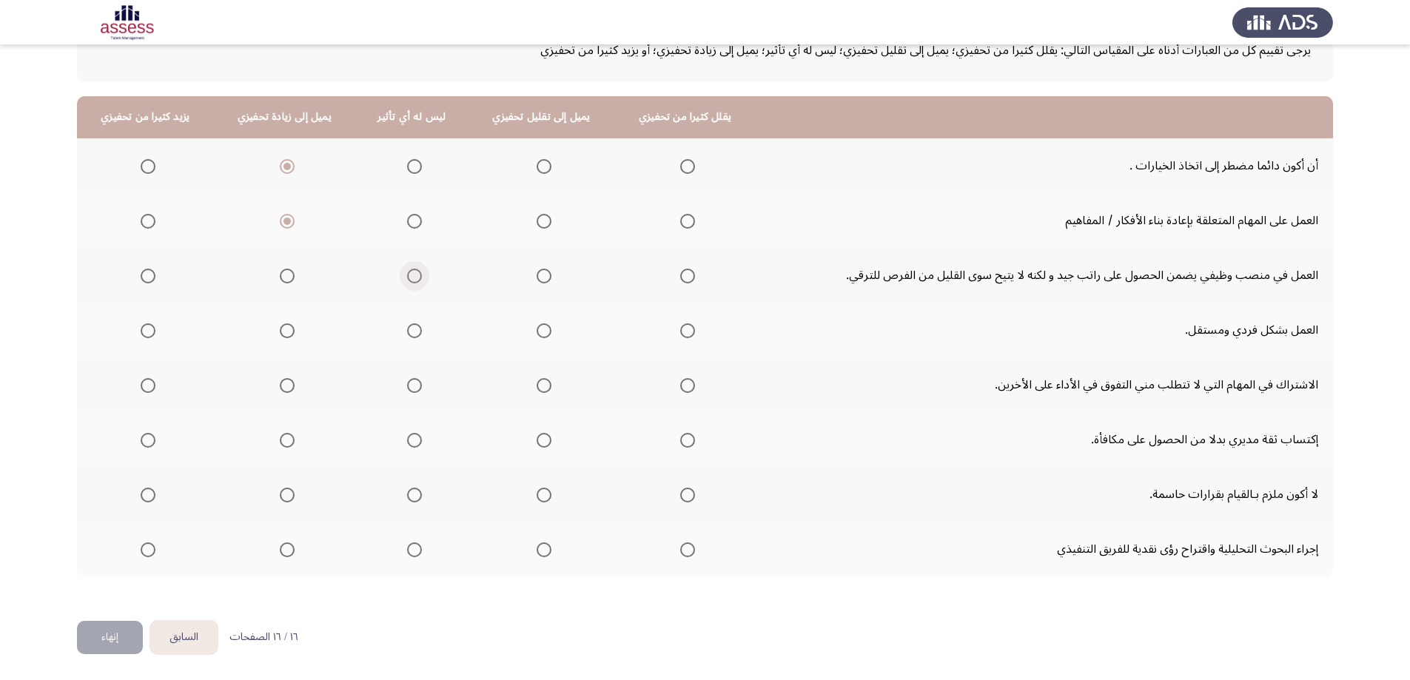
click at [409, 278] on input "Select an option" at bounding box center [414, 276] width 15 height 15
click at [421, 327] on th at bounding box center [412, 330] width 112 height 55
click at [414, 329] on span "Select an option" at bounding box center [414, 330] width 15 height 15
click at [414, 329] on input "Select an option" at bounding box center [414, 330] width 15 height 15
click at [537, 329] on span "Select an option" at bounding box center [544, 330] width 15 height 15
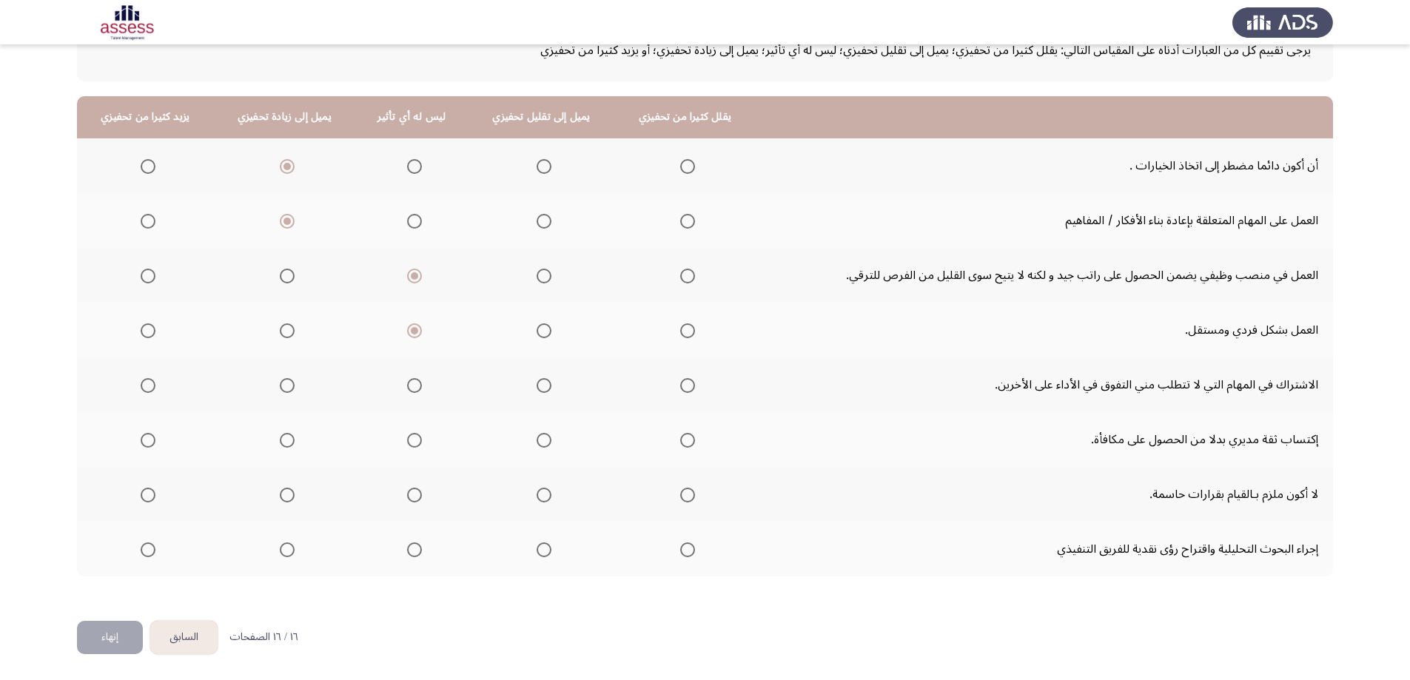
click at [537, 329] on input "Select an option" at bounding box center [544, 330] width 15 height 15
click at [402, 389] on label "Select an option" at bounding box center [411, 385] width 21 height 15
click at [407, 389] on input "Select an option" at bounding box center [414, 385] width 15 height 15
click at [537, 442] on span "Select an option" at bounding box center [544, 440] width 15 height 15
click at [537, 442] on input "Select an option" at bounding box center [544, 440] width 15 height 15
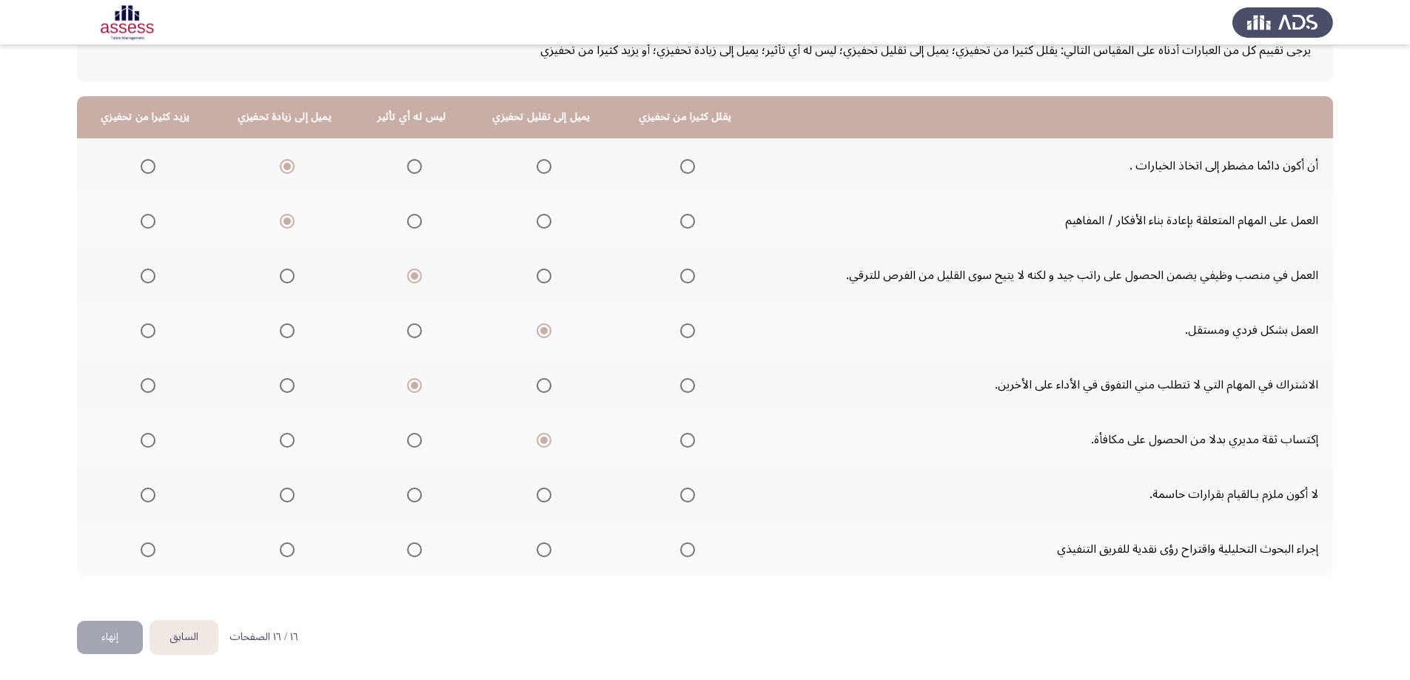
click at [409, 437] on span "Select an option" at bounding box center [414, 440] width 15 height 15
click at [409, 437] on input "Select an option" at bounding box center [414, 440] width 15 height 15
click at [407, 495] on span "Select an option" at bounding box center [414, 495] width 15 height 15
click at [407, 495] on input "Select an option" at bounding box center [414, 495] width 15 height 15
click at [288, 494] on span "Select an option" at bounding box center [287, 495] width 15 height 15
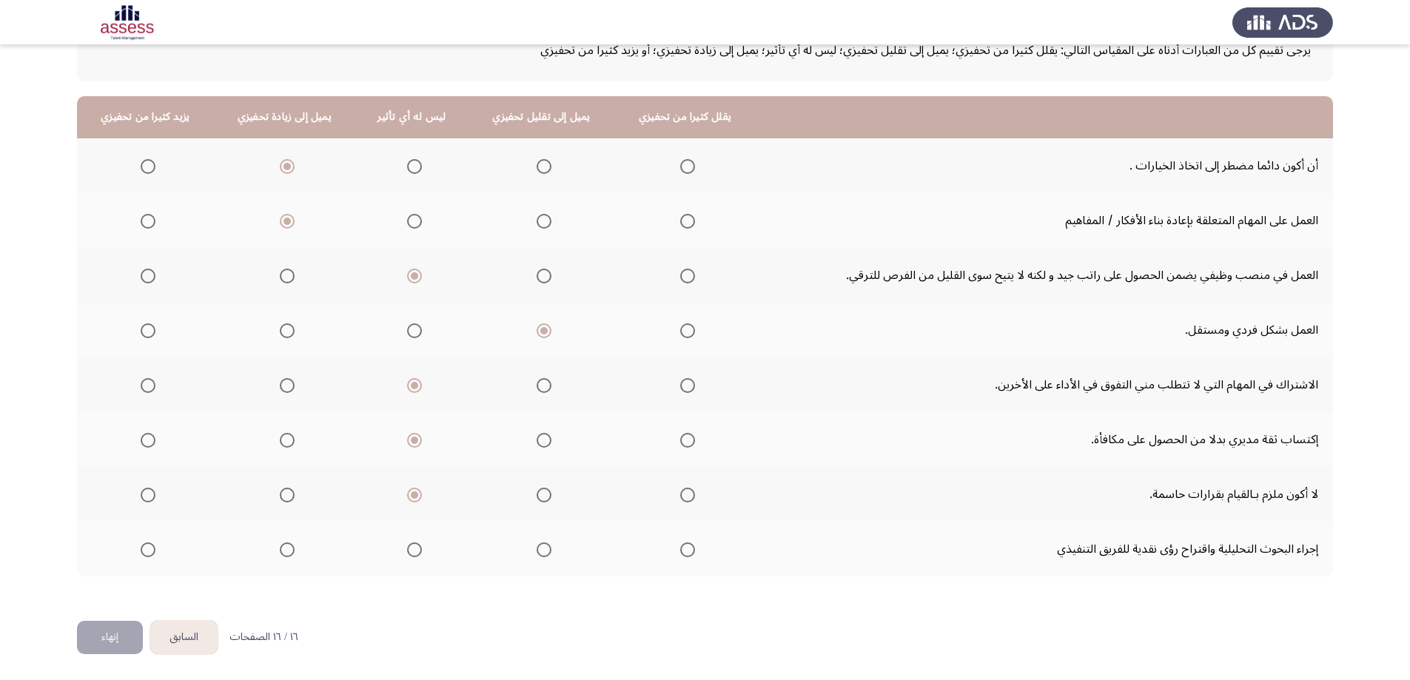
click at [288, 494] on input "Select an option" at bounding box center [287, 495] width 15 height 15
click at [297, 545] on th at bounding box center [284, 549] width 142 height 55
click at [286, 551] on span "Select an option" at bounding box center [287, 549] width 15 height 15
click at [286, 551] on input "Select an option" at bounding box center [287, 549] width 15 height 15
click at [98, 637] on button "إنهاء" at bounding box center [110, 637] width 66 height 33
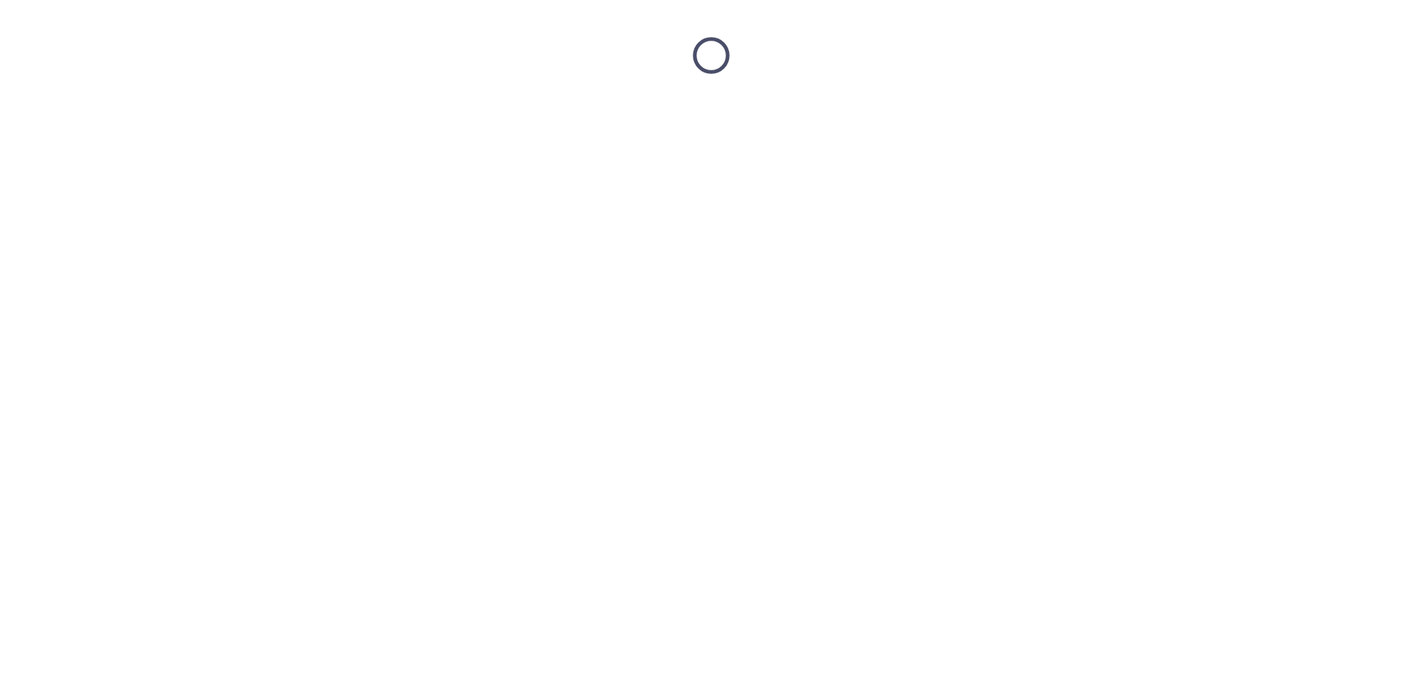
scroll to position [0, 0]
